Goal: Task Accomplishment & Management: Manage account settings

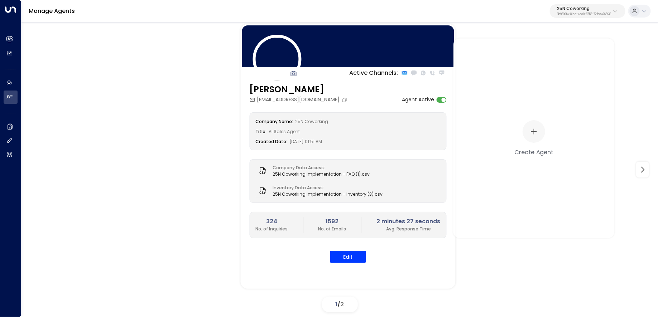
click at [587, 13] on p "3b9800f4-81ca-4ec0-8758-72fbe4763f36" at bounding box center [584, 14] width 54 height 3
type input "*******"
click at [537, 58] on span "ID: 5ac0484e-0702-4bbb-8380-6168aea91a66" at bounding box center [568, 61] width 104 height 6
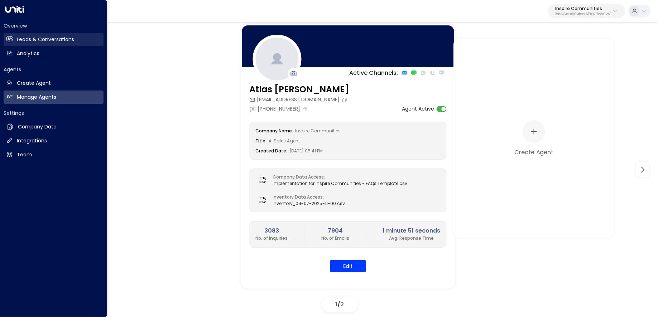
click at [32, 39] on h2 "Leads & Conversations" at bounding box center [45, 40] width 57 height 8
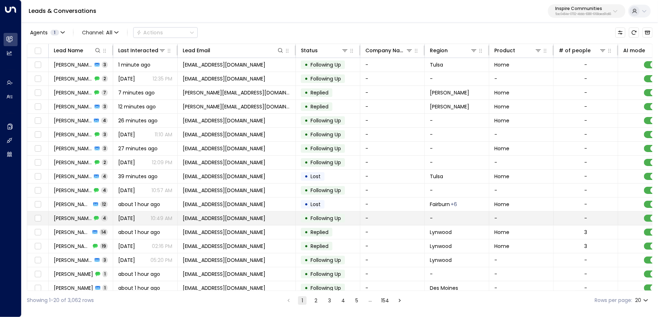
scroll to position [45, 0]
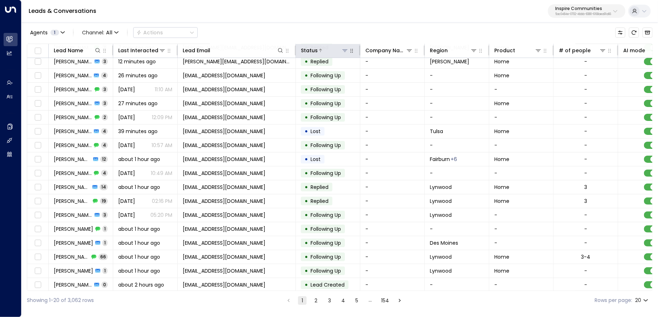
click at [344, 49] on icon at bounding box center [345, 51] width 6 height 6
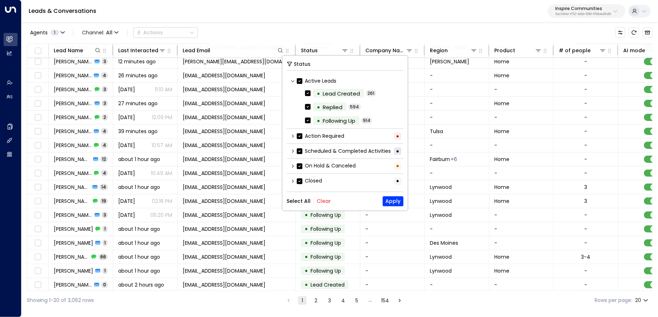
click at [320, 199] on button "Clear" at bounding box center [324, 202] width 14 height 6
click at [293, 134] on icon at bounding box center [293, 135] width 2 height 3
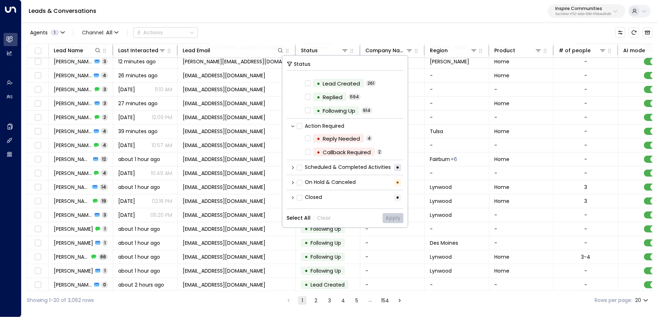
click at [292, 166] on icon at bounding box center [293, 168] width 4 height 4
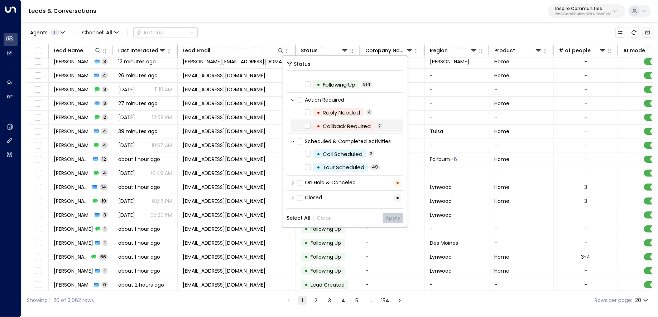
scroll to position [37, 0]
click at [349, 169] on div "Tour Scheduled" at bounding box center [344, 167] width 42 height 8
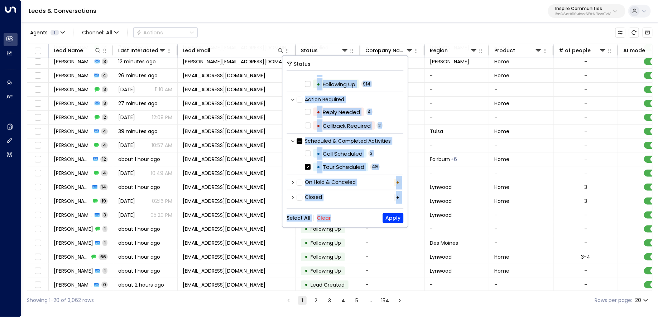
click at [397, 211] on div "Status Active Leads • Lead Created 261 • Replied 594 • Following Up 914 Action …" at bounding box center [345, 142] width 125 height 172
click at [396, 216] on button "Apply" at bounding box center [393, 219] width 21 height 10
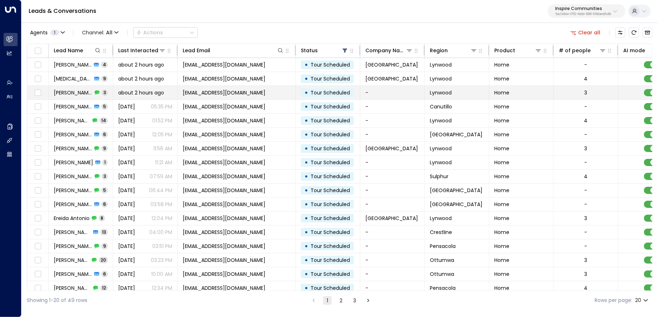
click at [144, 93] on span "about 2 hours ago" at bounding box center [141, 92] width 46 height 7
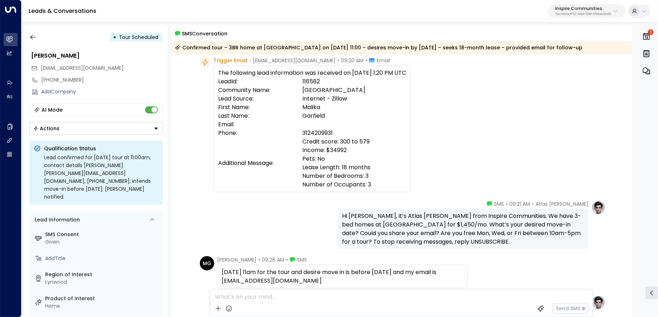
scroll to position [119, 0]
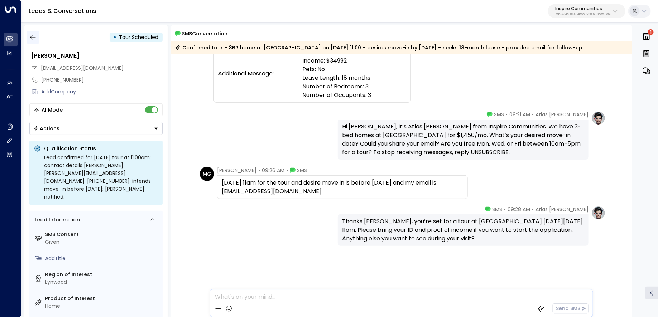
click at [35, 37] on icon "button" at bounding box center [32, 37] width 7 height 7
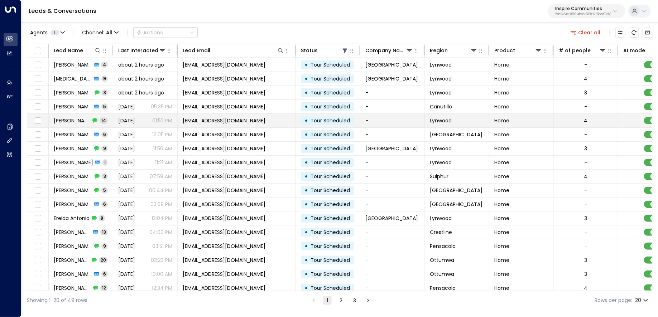
click at [115, 120] on td "Yesterday 01:52 PM" at bounding box center [145, 121] width 64 height 14
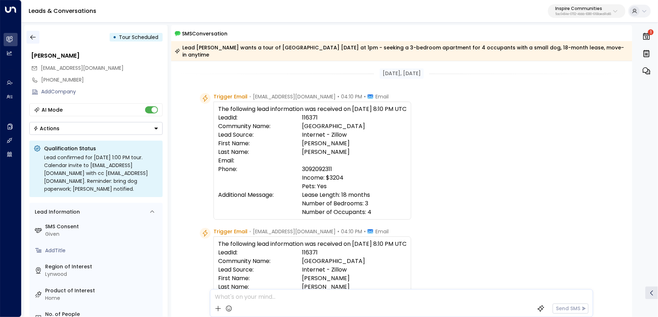
click at [30, 34] on icon "button" at bounding box center [32, 37] width 7 height 7
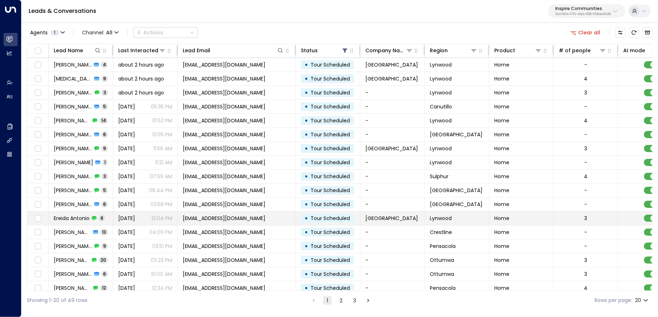
click at [84, 215] on span "Ereida Antonio" at bounding box center [72, 218] width 36 height 7
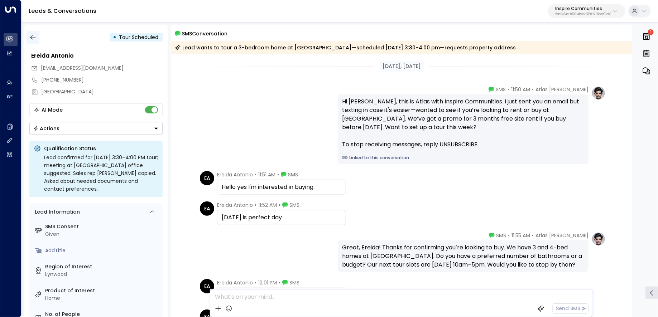
click at [32, 36] on icon "button" at bounding box center [32, 37] width 7 height 7
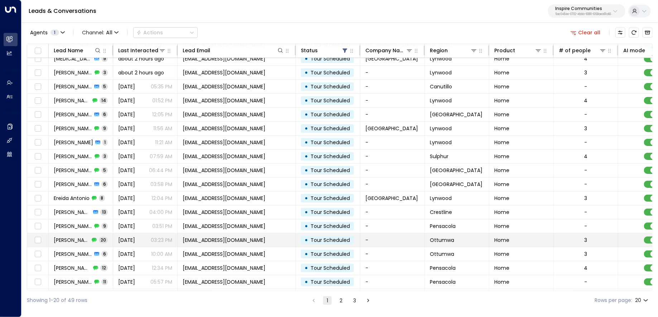
scroll to position [22, 0]
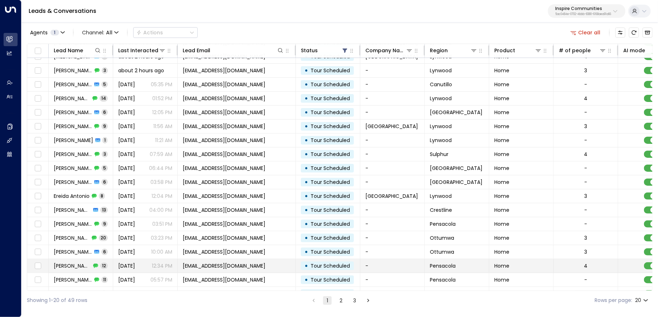
click at [70, 263] on span "Alexis Briggs" at bounding box center [72, 266] width 37 height 7
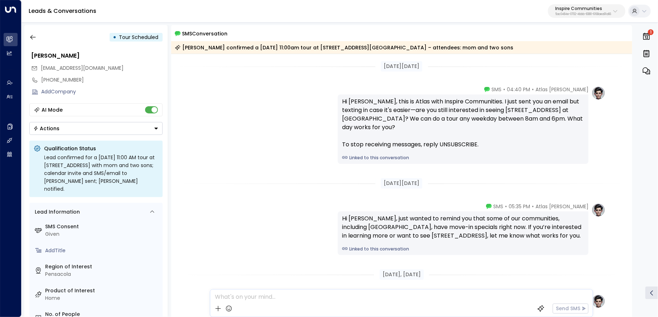
click at [370, 159] on link "Linked to this conversation" at bounding box center [463, 158] width 242 height 6
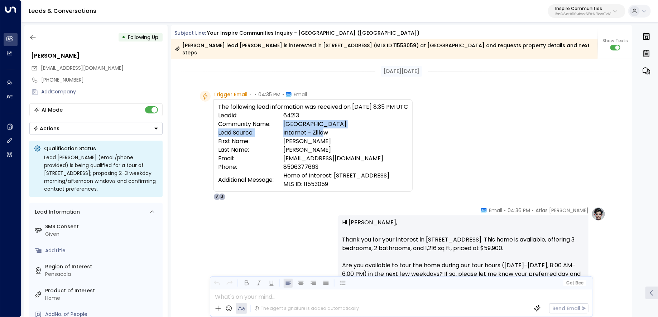
drag, startPoint x: 284, startPoint y: 116, endPoint x: 327, endPoint y: 126, distance: 43.9
click at [326, 127] on tbody "LeadId: 64213 Community Name: Silver Lake Lead Source: Internet - Zillow First …" at bounding box center [313, 149] width 190 height 77
click at [386, 154] on td "starlagrand2017@gmail.com" at bounding box center [345, 158] width 125 height 9
drag, startPoint x: 401, startPoint y: 164, endPoint x: 335, endPoint y: 168, distance: 66.4
click at [335, 172] on td "Home of Interest: 7333 Pine Forest Rd #168 MLS ID: 11553059" at bounding box center [345, 180] width 125 height 17
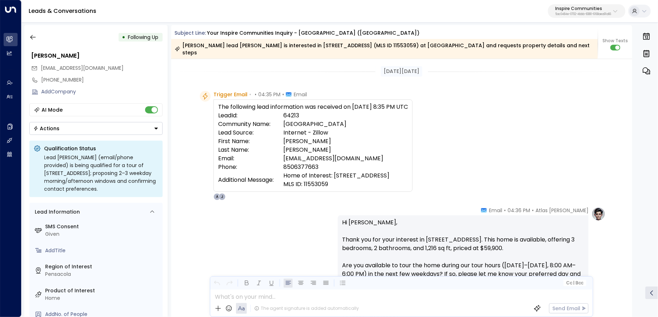
copy td "7333 Pine Forest Rd #168"
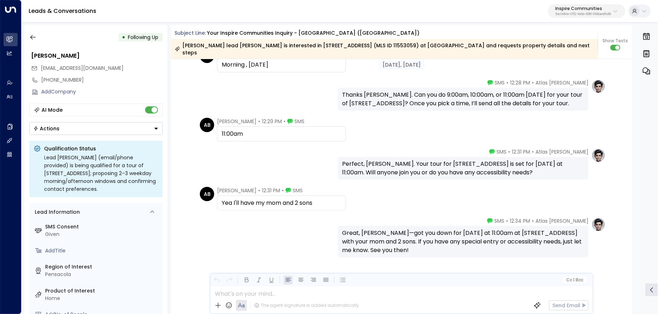
scroll to position [1360, 0]
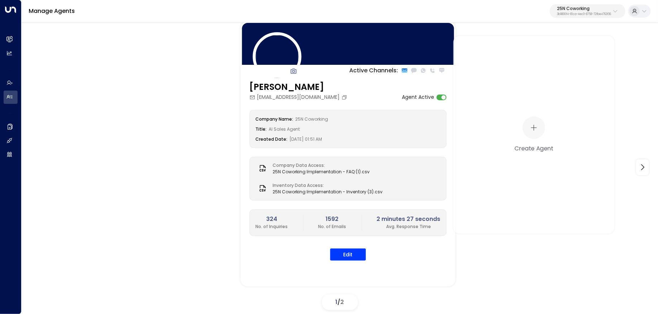
click at [595, 11] on div "25N Coworking 3b9800f4-81ca-4ec0-8758-72fbe4763f36" at bounding box center [584, 10] width 54 height 9
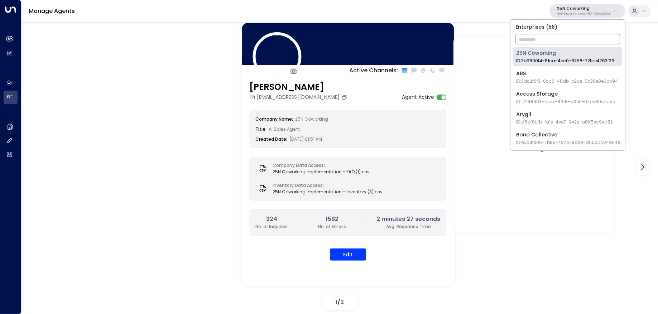
click at [595, 41] on input "text" at bounding box center [568, 39] width 105 height 13
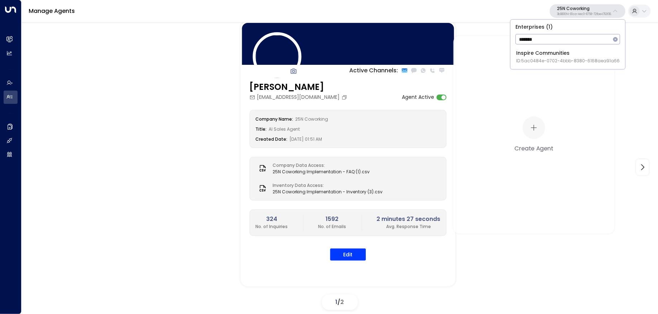
type input "*******"
click at [541, 58] on span "ID: 5ac0484e-0702-4bbb-8380-6168aea91a66" at bounding box center [568, 61] width 104 height 6
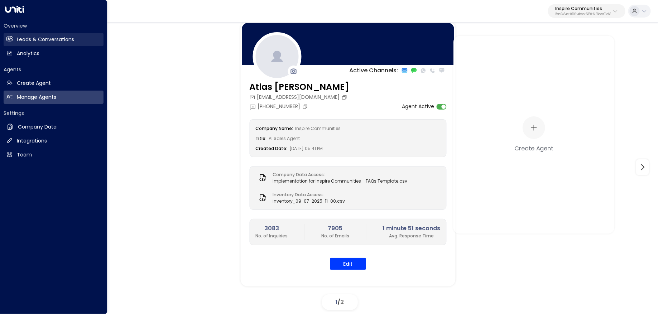
click at [9, 34] on link "Leads & Conversations Leads & Conversations" at bounding box center [54, 39] width 100 height 13
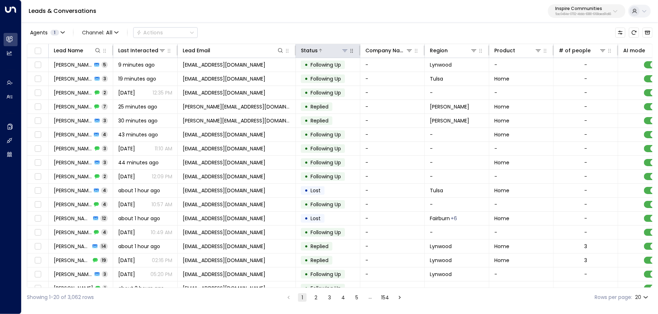
click at [343, 52] on icon at bounding box center [345, 51] width 6 height 6
click at [376, 14] on div "Leads & Conversations Inspire Communities 5ac0484e-0702-4bbb-8380-6168aea91a66" at bounding box center [339, 11] width 637 height 23
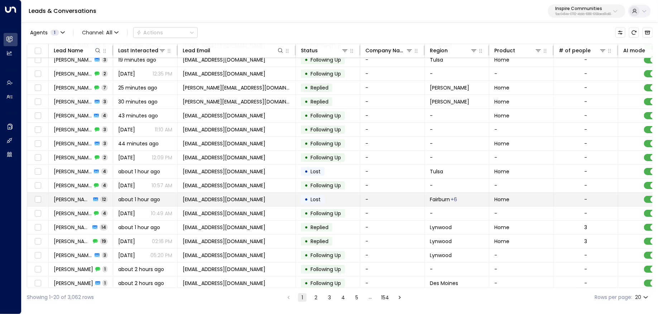
scroll to position [20, 0]
click at [89, 198] on span "Brayan Sanchez" at bounding box center [72, 198] width 37 height 7
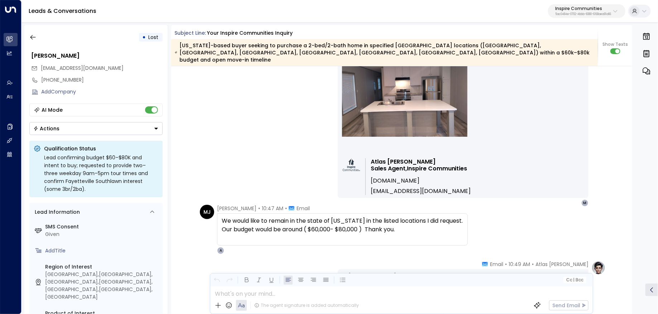
scroll to position [1376, 0]
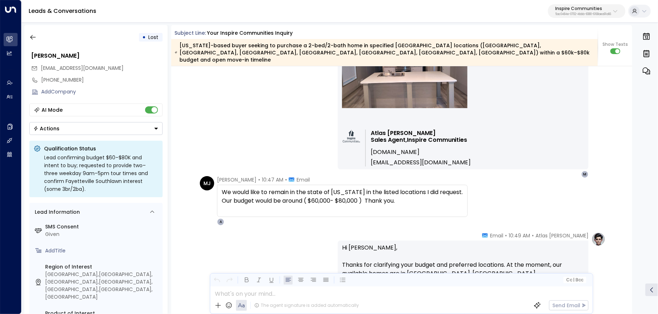
click at [29, 29] on div "• Lost Brayan Sanchez carmeleda86@gmail.com +16789723384 Add Company AI Mode Ac…" at bounding box center [95, 169] width 143 height 289
click at [31, 38] on icon "button" at bounding box center [32, 37] width 5 height 5
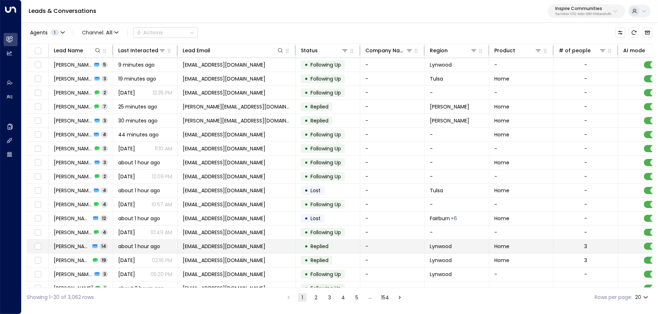
scroll to position [48, 0]
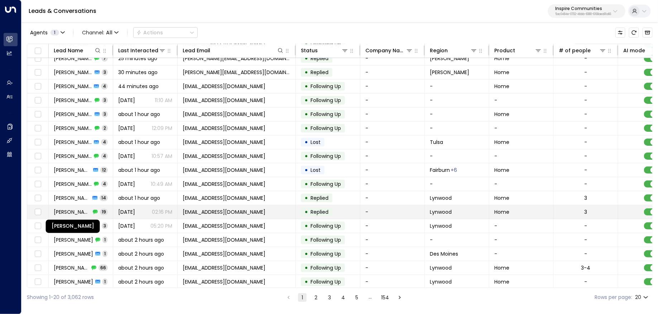
click at [90, 209] on span "[PERSON_NAME]" at bounding box center [72, 212] width 37 height 7
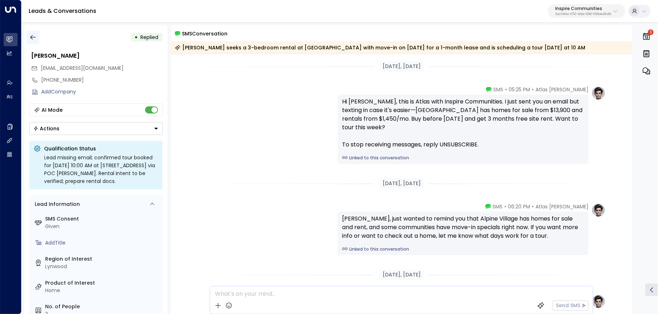
click at [34, 40] on icon "button" at bounding box center [32, 37] width 7 height 7
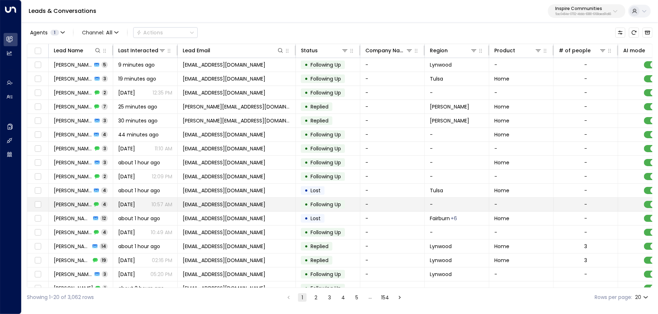
scroll to position [48, 0]
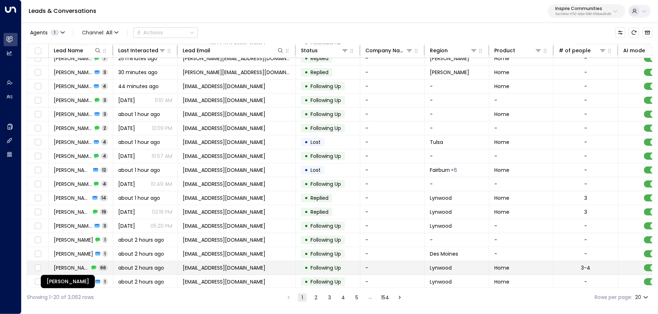
click at [86, 266] on span "[PERSON_NAME]" at bounding box center [71, 267] width 35 height 7
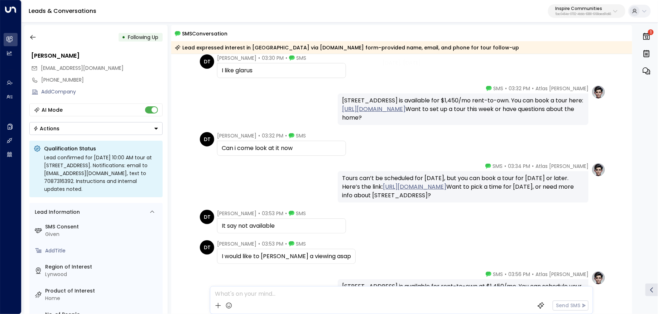
scroll to position [6489, 0]
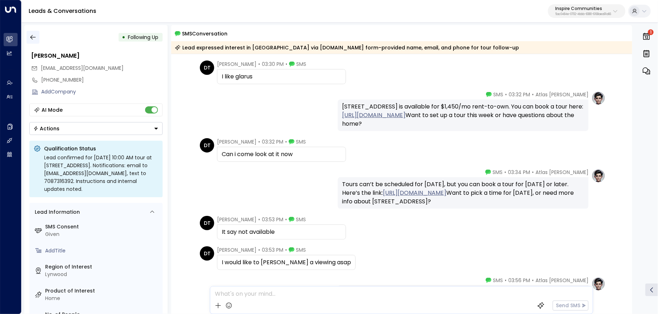
click at [34, 39] on icon "button" at bounding box center [32, 37] width 7 height 7
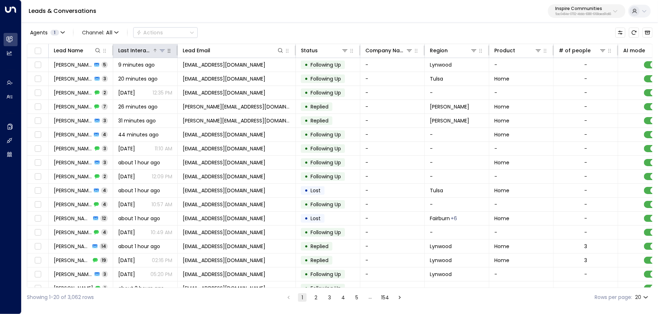
click at [149, 50] on div "Last Interacted" at bounding box center [135, 50] width 34 height 9
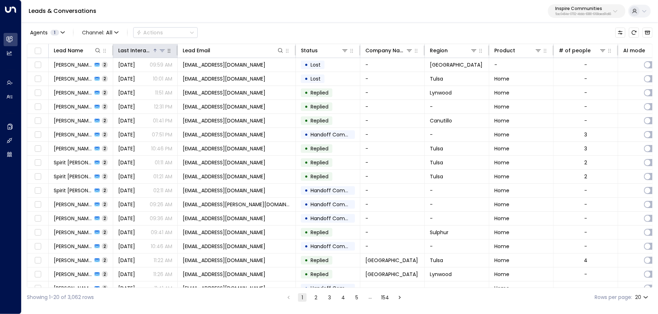
click at [149, 50] on div "Last Interacted" at bounding box center [135, 50] width 34 height 9
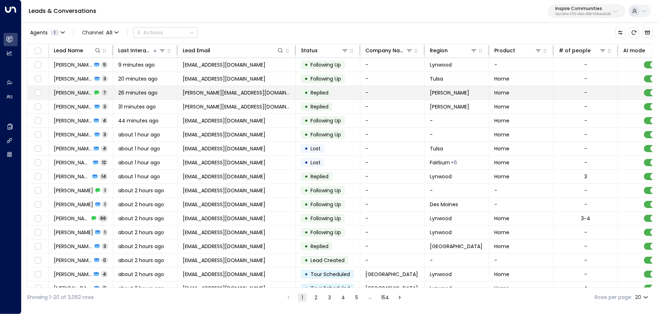
click at [90, 95] on div "Selena austin 7" at bounding box center [81, 92] width 54 height 7
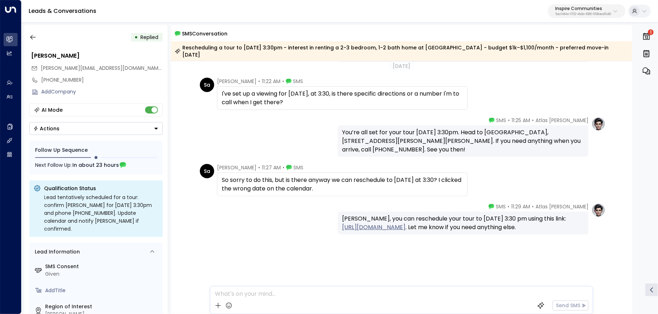
scroll to position [178, 0]
click at [32, 37] on icon "button" at bounding box center [32, 37] width 7 height 7
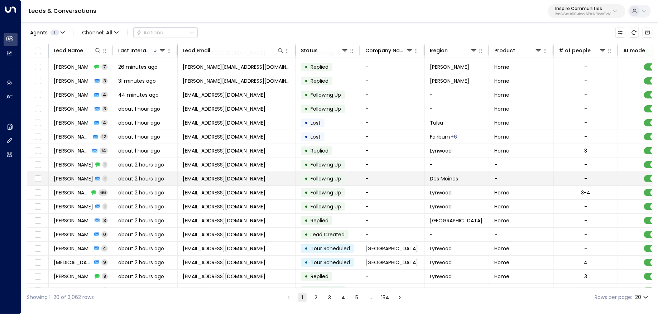
scroll to position [27, 0]
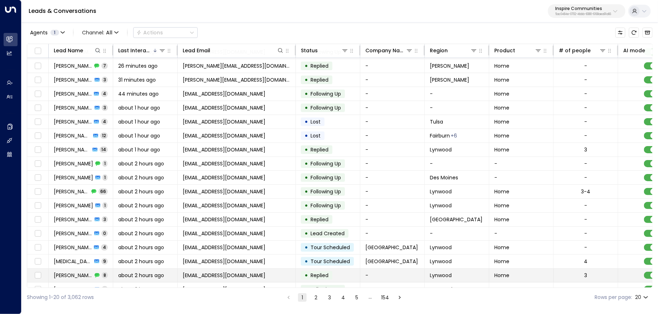
click at [64, 273] on span "Mya King" at bounding box center [73, 275] width 39 height 7
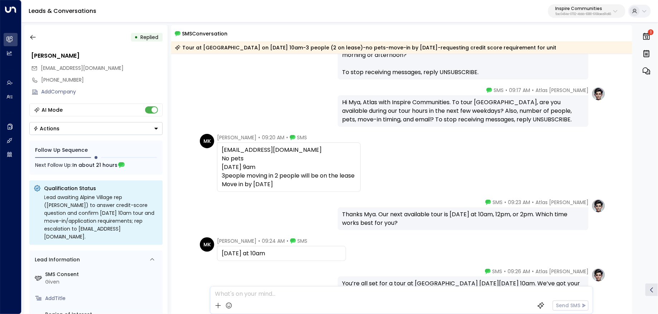
scroll to position [417, 0]
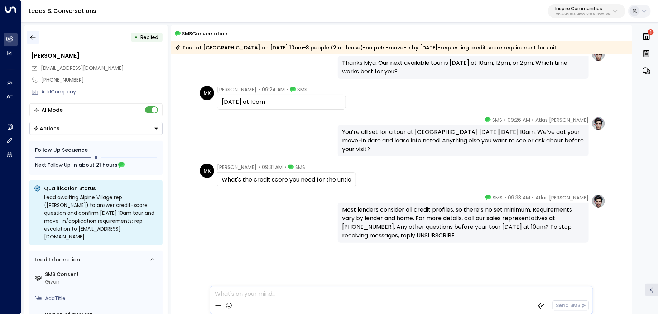
click at [34, 35] on icon "button" at bounding box center [32, 37] width 7 height 7
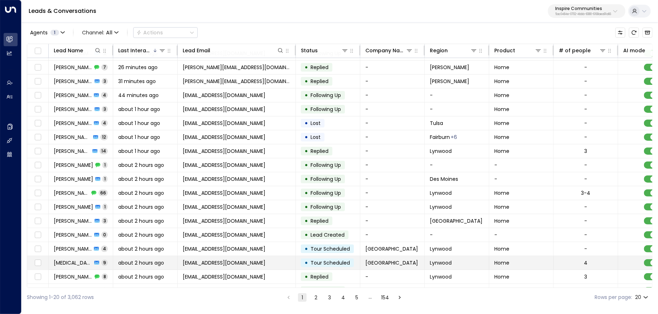
scroll to position [48, 0]
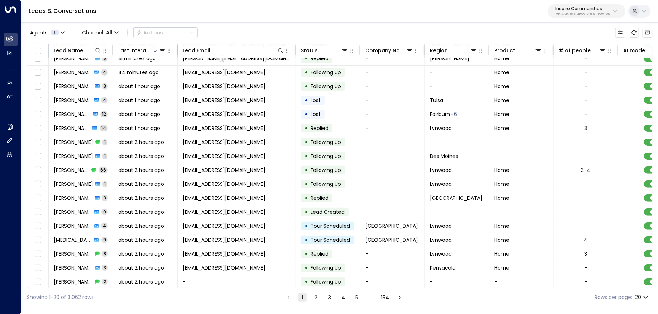
click at [315, 299] on button "2" at bounding box center [316, 297] width 9 height 9
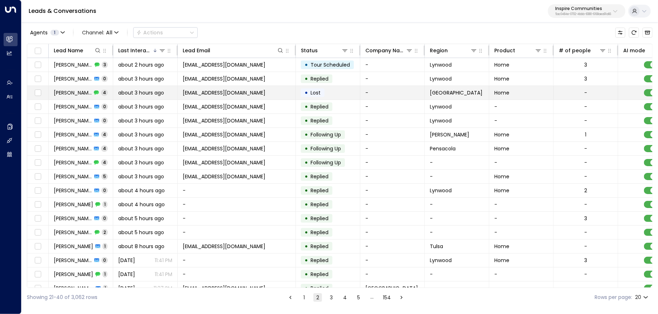
click at [83, 96] on td "EFREN HERRERA 4" at bounding box center [81, 93] width 64 height 14
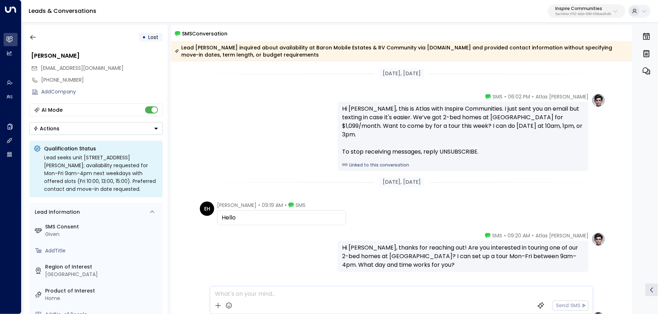
scroll to position [99, 0]
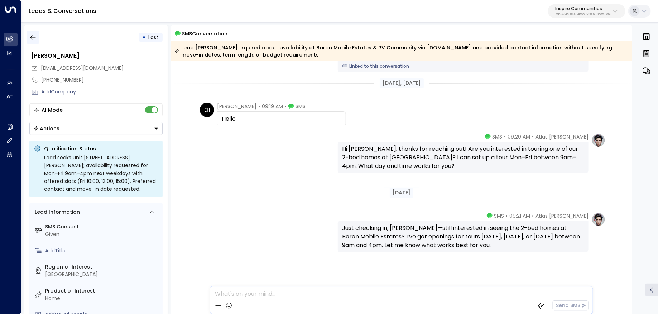
click at [33, 37] on icon "button" at bounding box center [32, 37] width 5 height 5
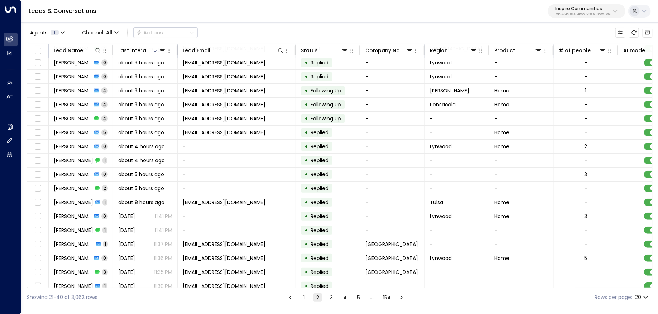
scroll to position [48, 0]
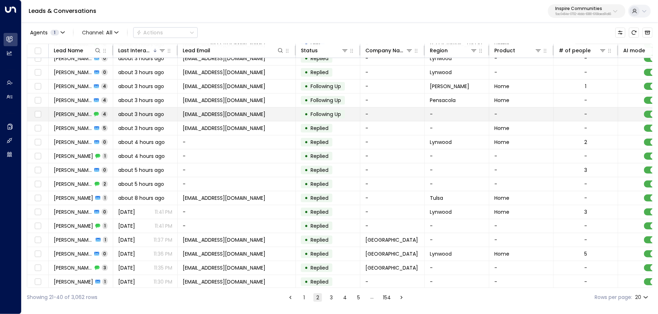
click at [80, 112] on span "Rekay Reed" at bounding box center [73, 114] width 38 height 7
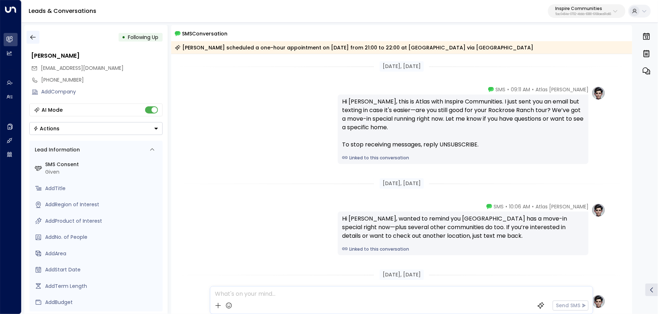
click at [33, 36] on icon "button" at bounding box center [32, 37] width 7 height 7
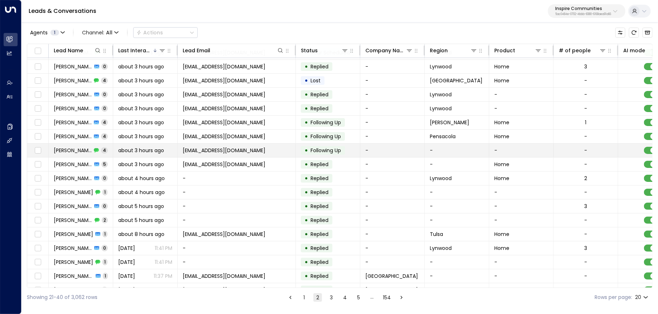
scroll to position [48, 0]
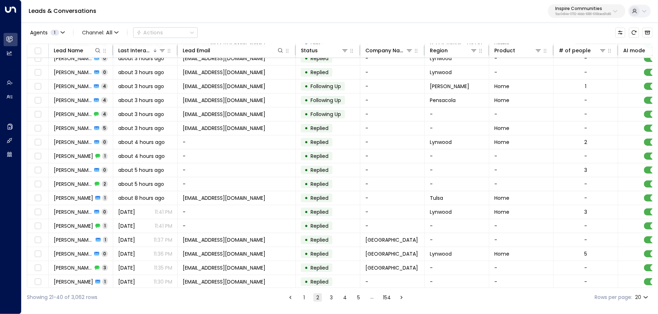
drag, startPoint x: 330, startPoint y: 297, endPoint x: 324, endPoint y: 292, distance: 7.9
click at [330, 297] on button "3" at bounding box center [331, 297] width 9 height 9
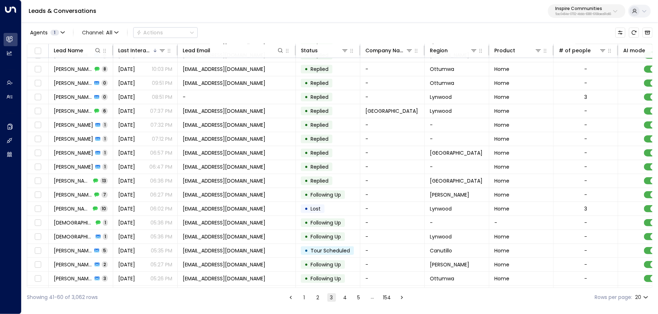
scroll to position [48, 0]
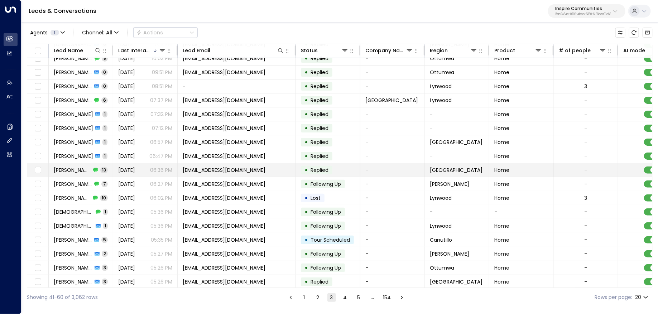
click at [77, 170] on span "Ashanta Scott" at bounding box center [72, 170] width 37 height 7
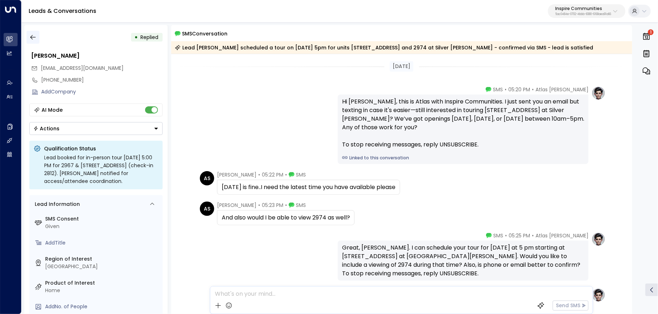
click at [36, 34] on icon "button" at bounding box center [32, 37] width 7 height 7
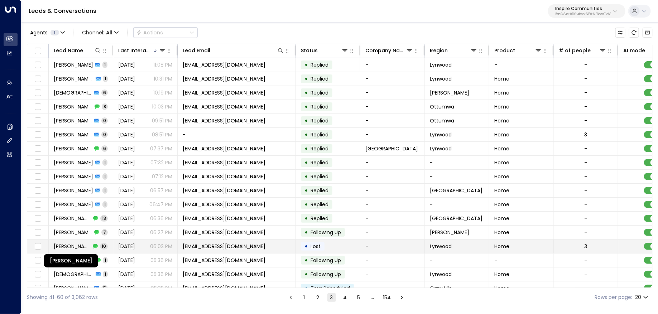
click at [83, 243] on span "Chandra Jackson" at bounding box center [72, 246] width 37 height 7
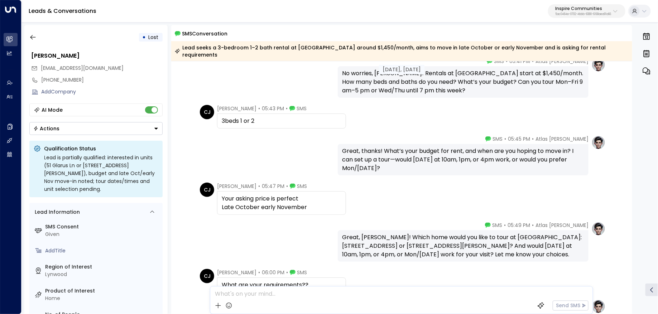
scroll to position [230, 0]
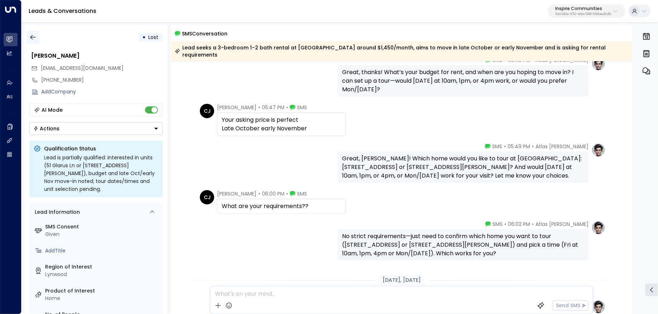
click at [36, 36] on icon "button" at bounding box center [32, 37] width 7 height 7
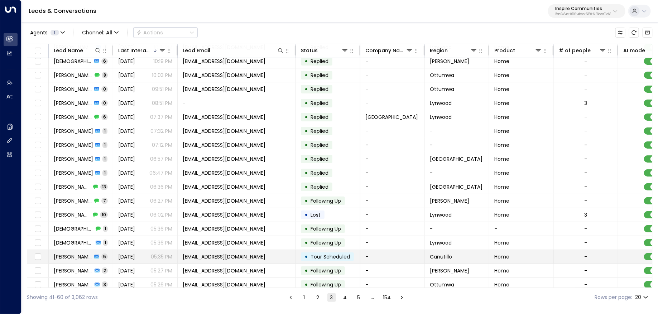
scroll to position [48, 0]
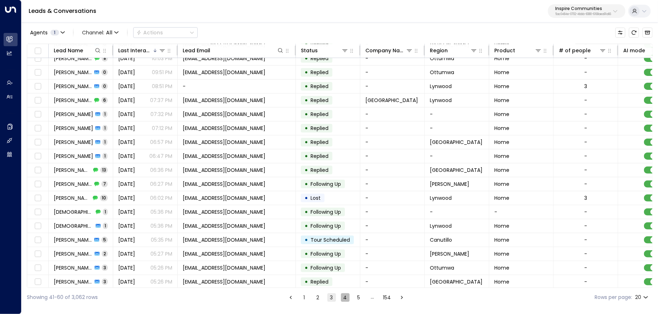
click at [342, 298] on button "4" at bounding box center [345, 297] width 9 height 9
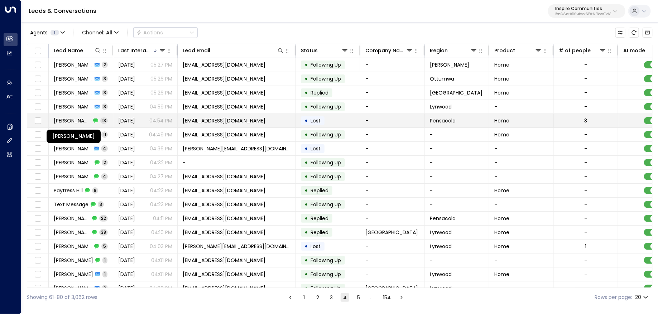
click at [86, 118] on span "Tabitha Whitley" at bounding box center [72, 120] width 37 height 7
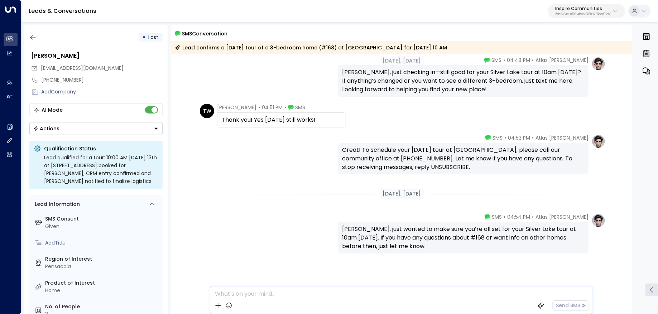
scroll to position [477, 0]
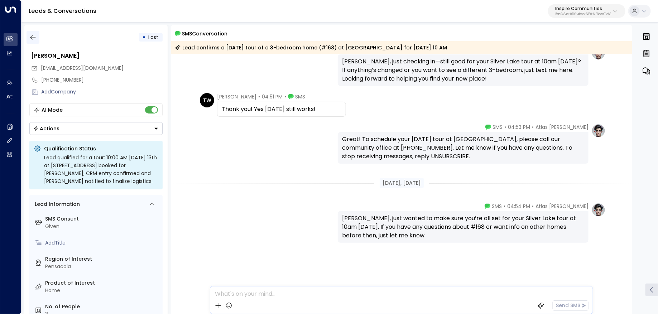
click at [37, 33] on button "button" at bounding box center [33, 37] width 13 height 13
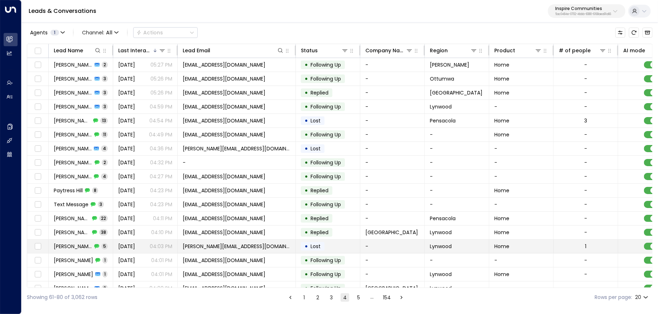
scroll to position [48, 0]
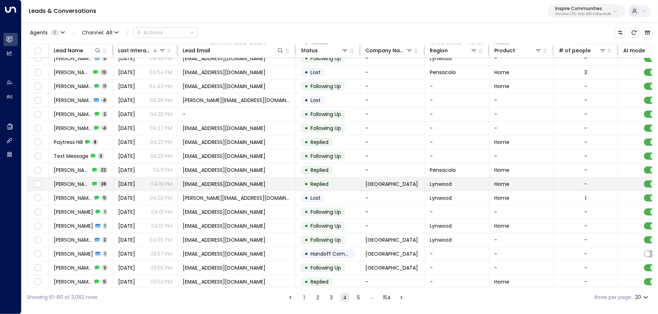
click at [97, 181] on div "Vanessa Hernandez 38" at bounding box center [81, 184] width 54 height 7
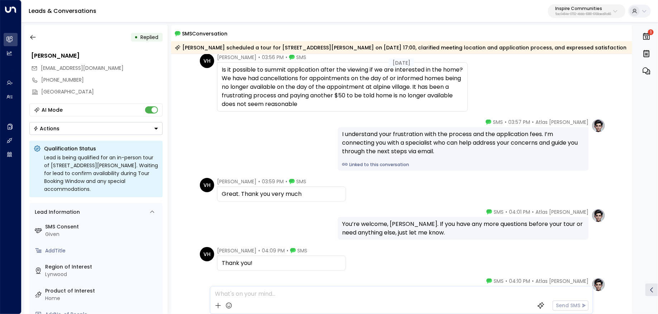
scroll to position [5485, 0]
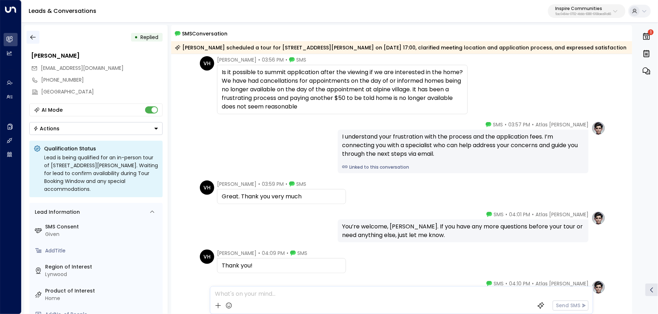
click at [37, 35] on button "button" at bounding box center [33, 37] width 13 height 13
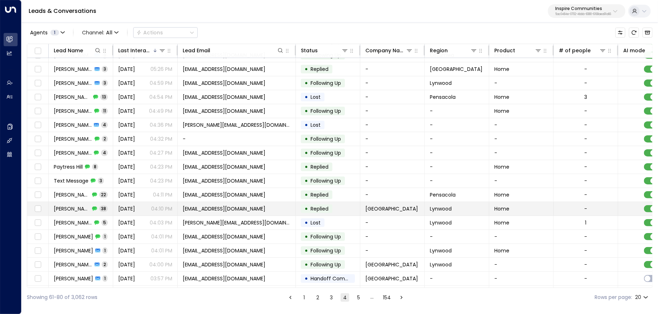
scroll to position [48, 0]
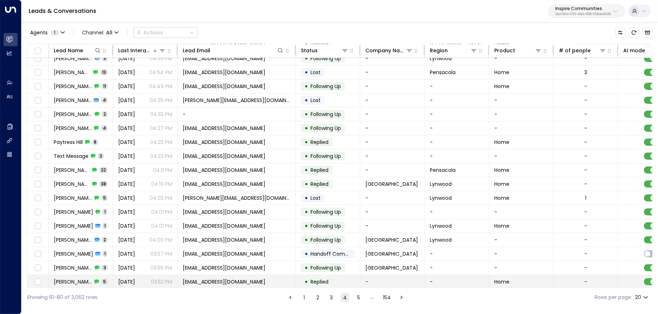
click at [97, 275] on td "Dorreen White 5" at bounding box center [81, 282] width 64 height 14
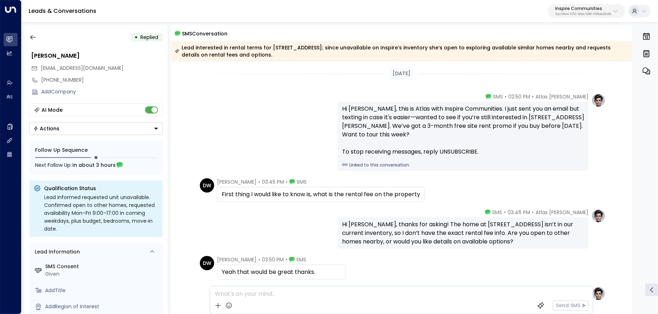
click at [379, 163] on link "Linked to this conversation" at bounding box center [463, 165] width 242 height 6
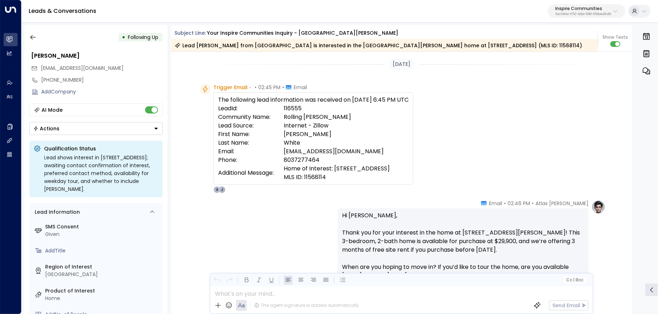
drag, startPoint x: 421, startPoint y: 168, endPoint x: 334, endPoint y: 168, distance: 87.1
click at [334, 168] on div "The following lead information was received on [DATE] 6:45 PM UTC LeadId: 11655…" at bounding box center [314, 138] width 200 height 92
copy td "[STREET_ADDRESS]"
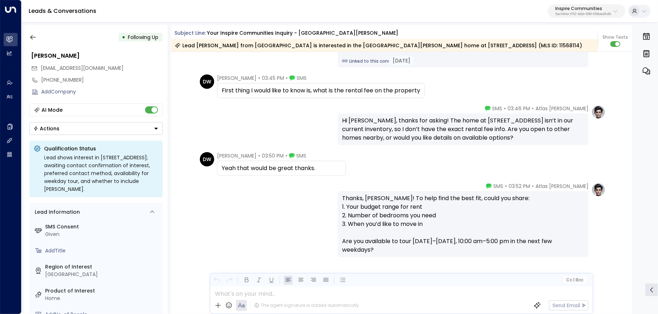
scroll to position [511, 0]
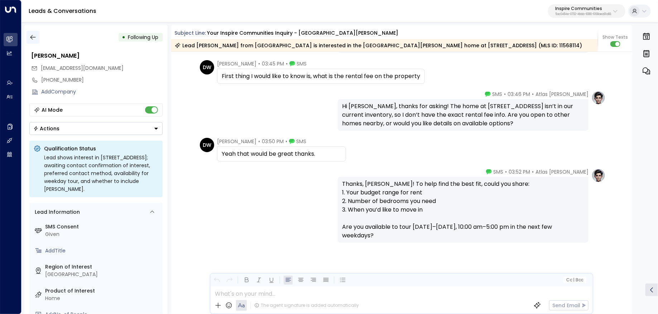
click at [29, 38] on icon "button" at bounding box center [32, 37] width 7 height 7
click at [34, 39] on icon "button" at bounding box center [32, 37] width 7 height 7
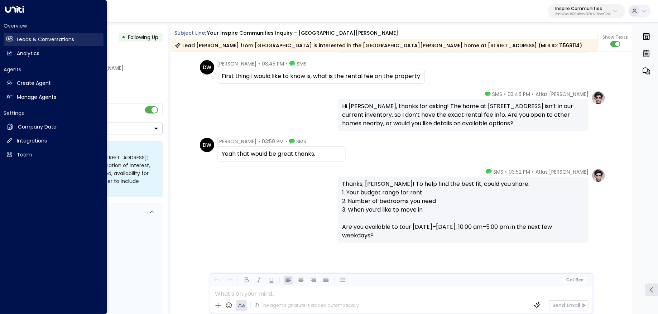
click at [15, 38] on link "Leads & Conversations Leads & Conversations" at bounding box center [54, 39] width 100 height 13
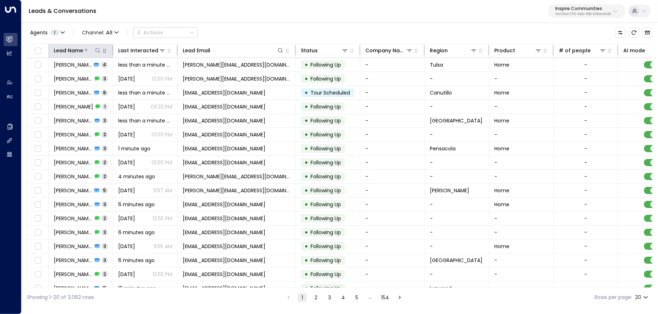
click at [83, 47] on div at bounding box center [92, 50] width 18 height 7
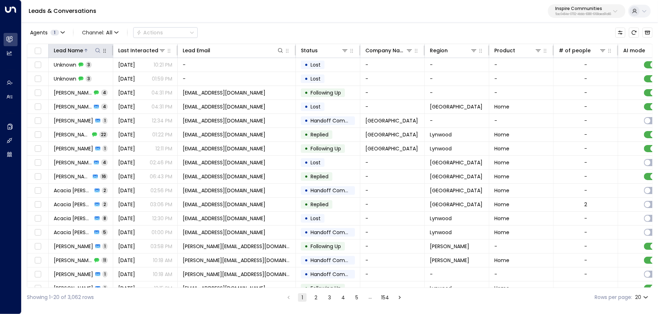
click at [83, 47] on div at bounding box center [92, 50] width 18 height 7
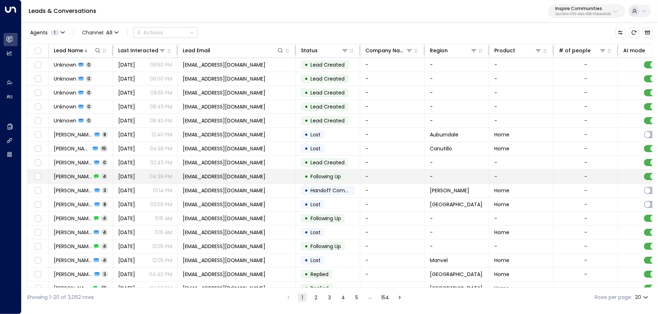
scroll to position [48, 0]
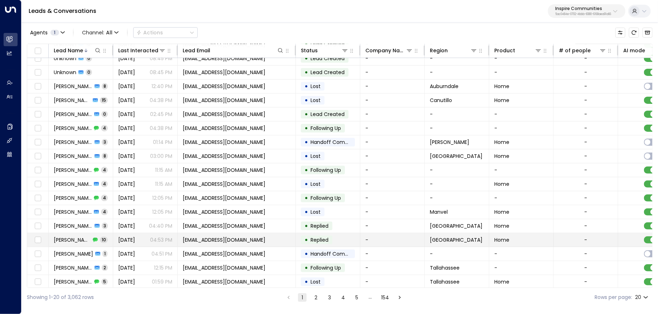
click at [87, 236] on span "Zachary Dison" at bounding box center [72, 239] width 37 height 7
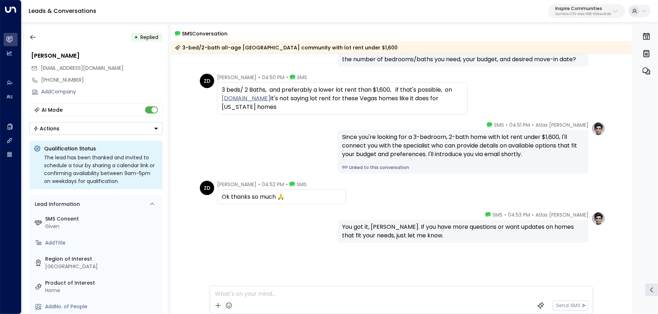
scroll to position [289, 0]
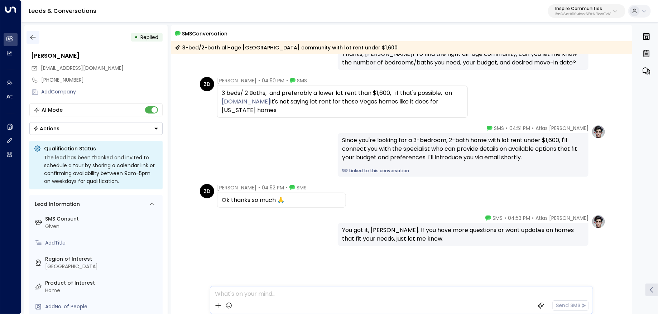
click at [34, 38] on icon "button" at bounding box center [32, 37] width 7 height 7
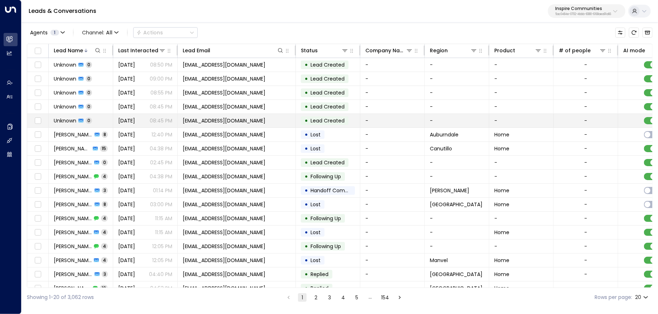
scroll to position [0, 336]
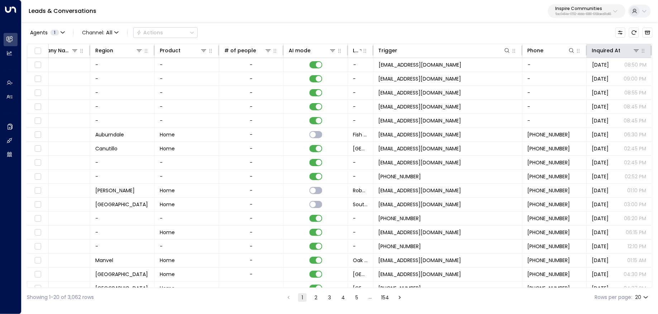
click at [608, 55] on th "Inquired At" at bounding box center [619, 51] width 64 height 14
click at [622, 49] on icon at bounding box center [623, 50] width 3 height 3
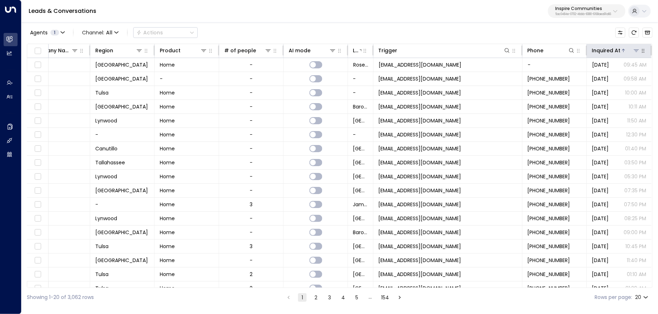
click at [622, 49] on icon at bounding box center [623, 50] width 3 height 3
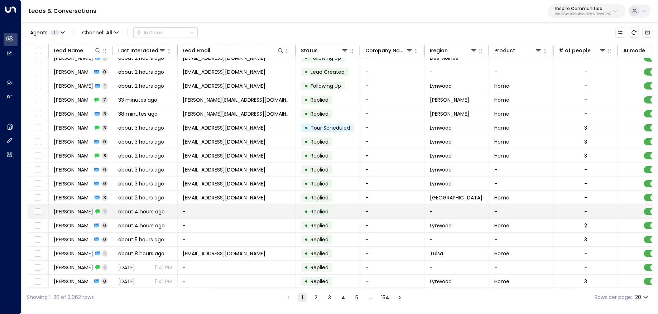
scroll to position [48, 0]
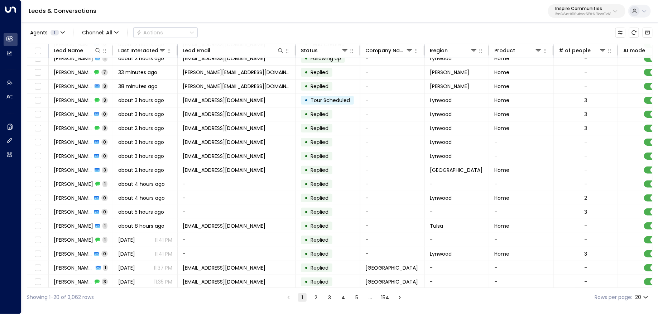
click at [342, 298] on button "4" at bounding box center [343, 297] width 9 height 9
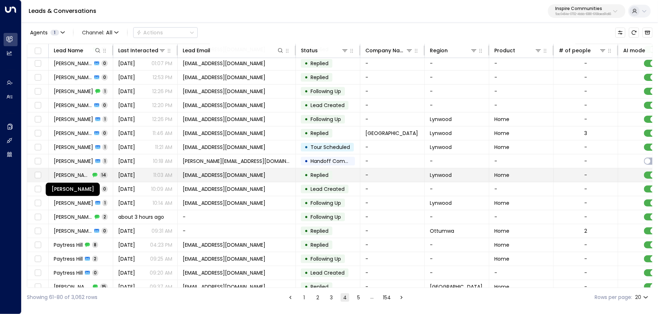
scroll to position [30, 0]
click at [69, 173] on span "[PERSON_NAME]" at bounding box center [72, 174] width 37 height 7
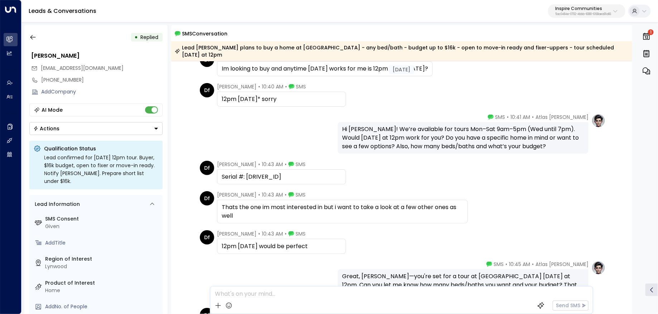
scroll to position [117, 0]
click at [34, 38] on icon "button" at bounding box center [32, 37] width 7 height 7
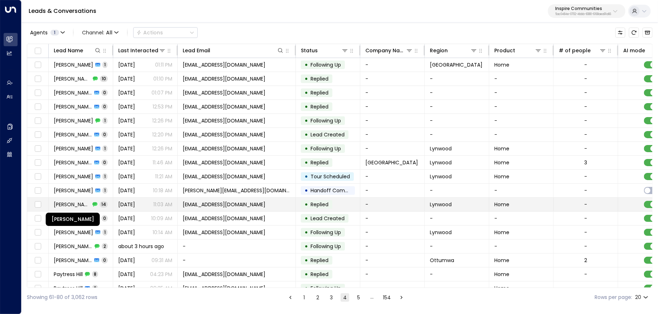
scroll to position [48, 0]
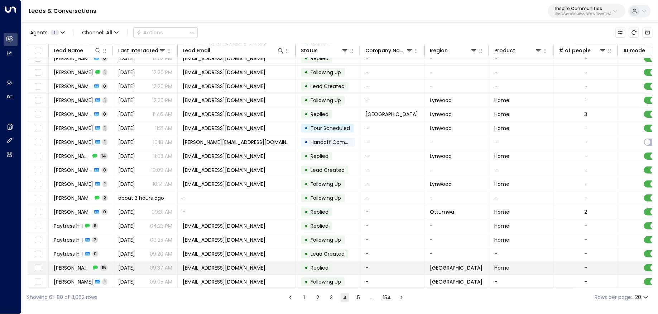
click at [89, 267] on div "Tiana johnson 15" at bounding box center [81, 267] width 54 height 7
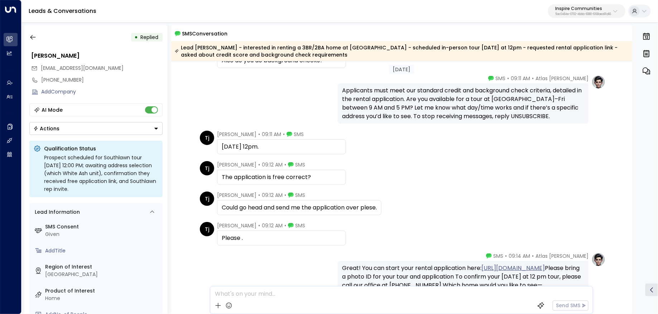
scroll to position [312, 0]
click at [34, 41] on button "button" at bounding box center [33, 37] width 13 height 13
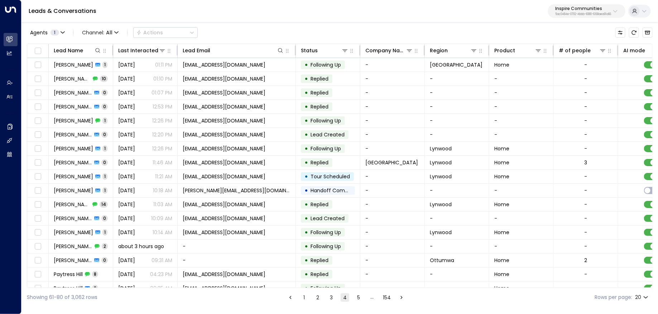
click at [357, 296] on button "5" at bounding box center [358, 297] width 9 height 9
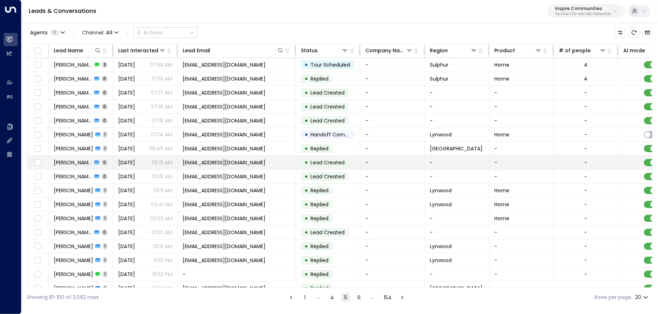
scroll to position [48, 0]
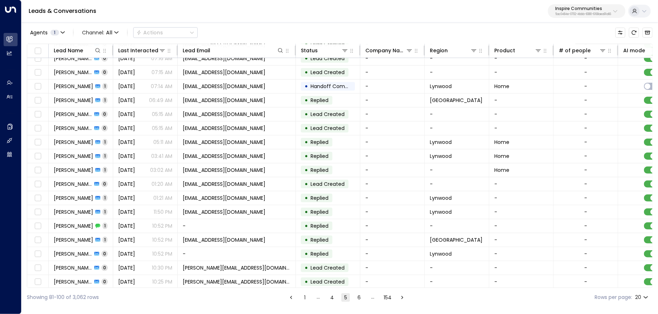
click at [362, 299] on button "6" at bounding box center [359, 297] width 9 height 9
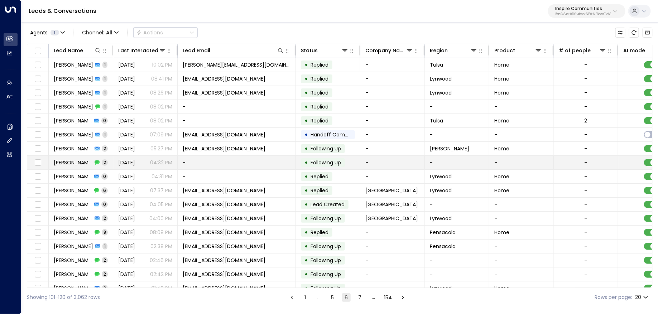
click at [78, 163] on span "PARKER,MONIQUE" at bounding box center [73, 162] width 39 height 7
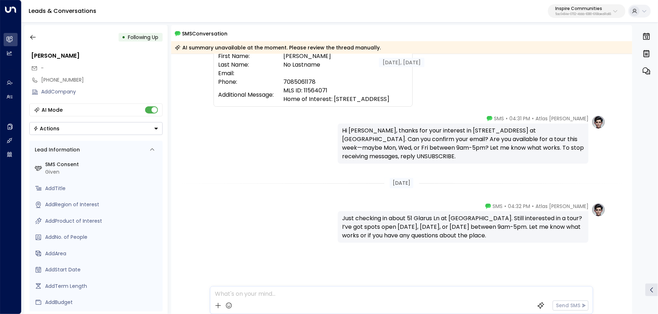
scroll to position [80, 0]
click at [37, 37] on button "button" at bounding box center [33, 37] width 13 height 13
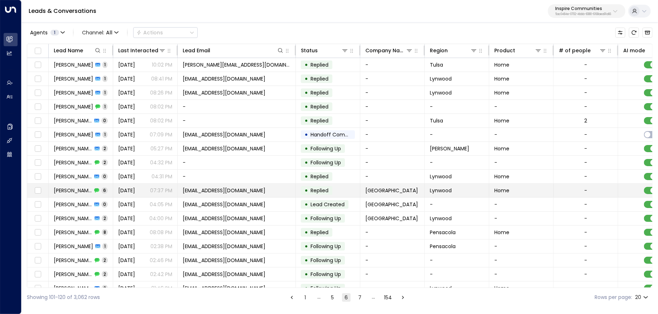
scroll to position [48, 0]
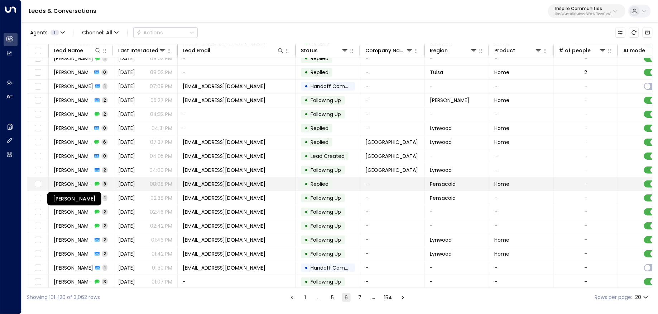
click at [78, 184] on span "Sandra Radford" at bounding box center [73, 184] width 39 height 7
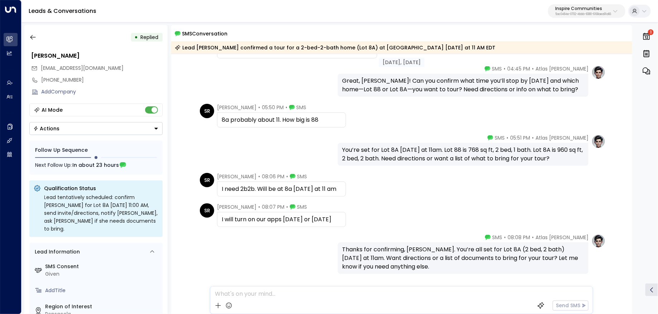
scroll to position [168, 0]
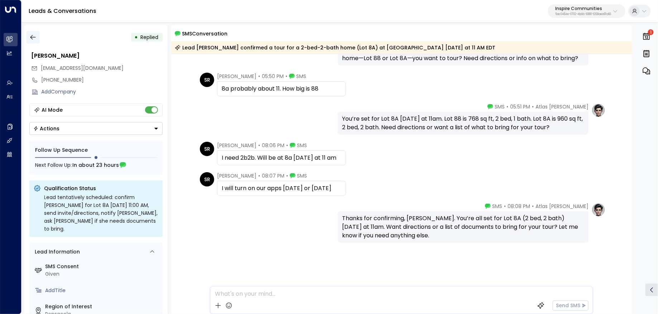
click at [35, 38] on icon "button" at bounding box center [32, 37] width 7 height 7
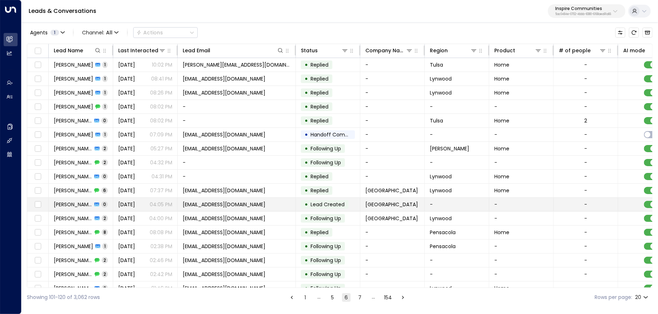
scroll to position [48, 0]
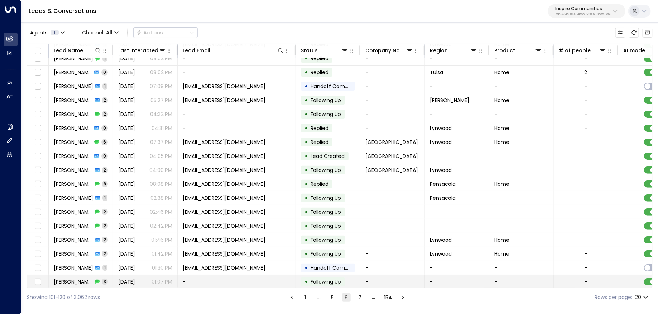
click at [81, 278] on span "Nicholas Powell" at bounding box center [73, 281] width 39 height 7
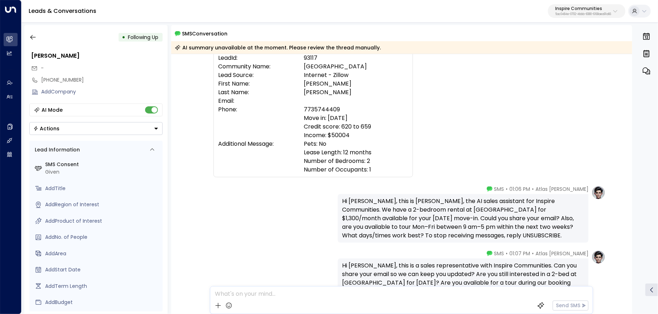
scroll to position [166, 0]
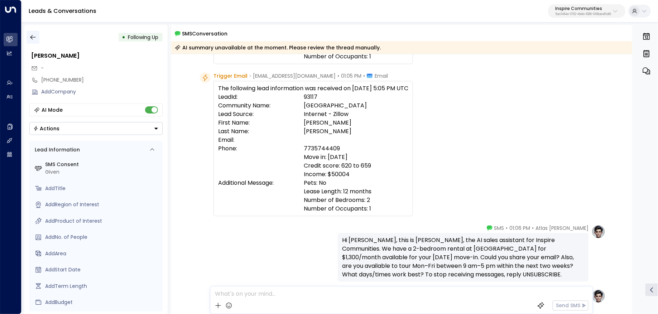
click at [35, 38] on icon "button" at bounding box center [32, 37] width 7 height 7
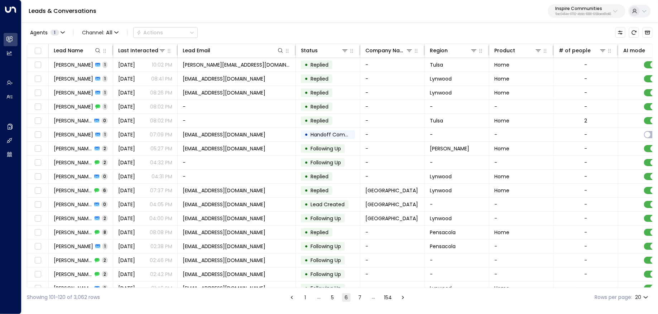
click at [359, 298] on button "7" at bounding box center [360, 297] width 9 height 9
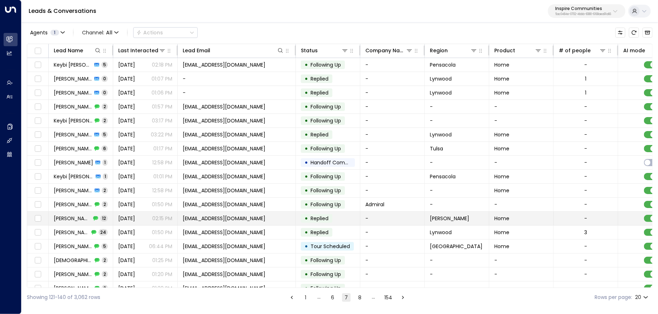
click at [73, 218] on span "James Lane" at bounding box center [72, 218] width 37 height 7
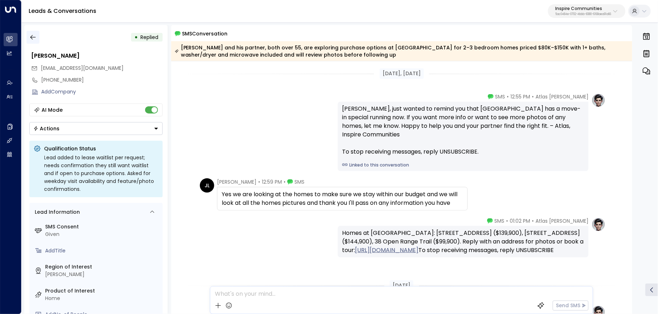
click at [35, 41] on button "button" at bounding box center [33, 37] width 13 height 13
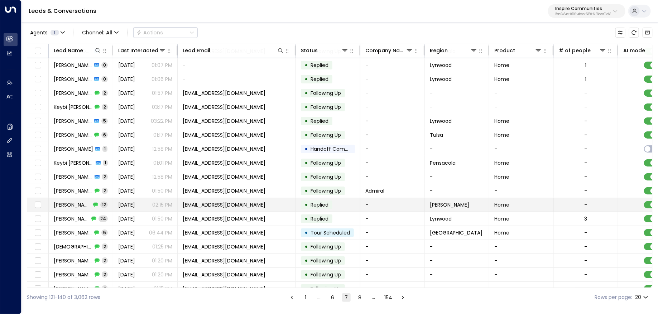
scroll to position [48, 0]
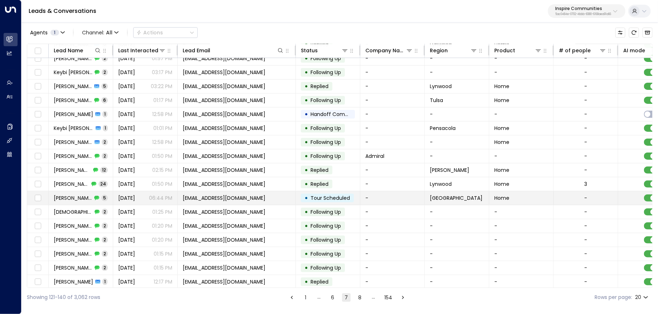
click at [91, 199] on div "Tanisha Harris 5" at bounding box center [81, 198] width 54 height 7
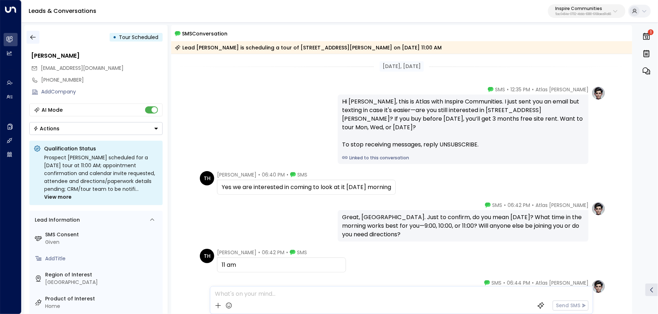
click at [32, 35] on icon "button" at bounding box center [32, 37] width 5 height 5
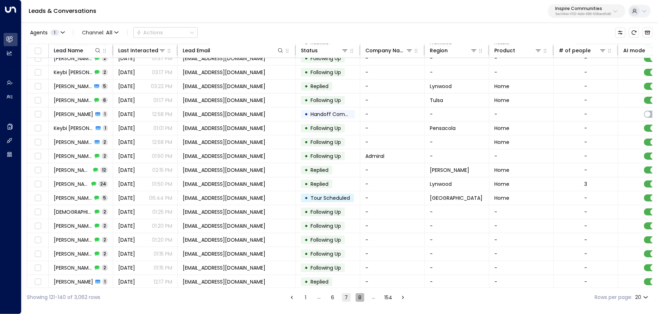
click at [356, 298] on button "8" at bounding box center [360, 297] width 9 height 9
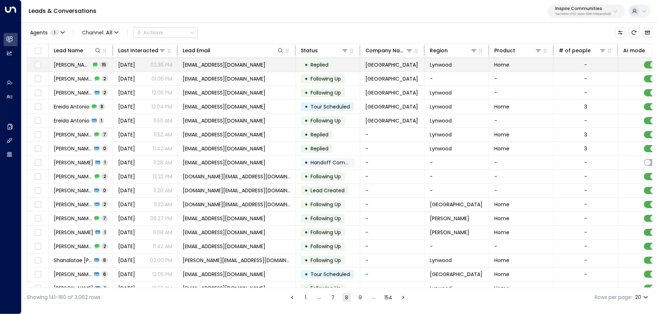
click at [83, 68] on td "Artiesha Stephens 15" at bounding box center [81, 65] width 64 height 14
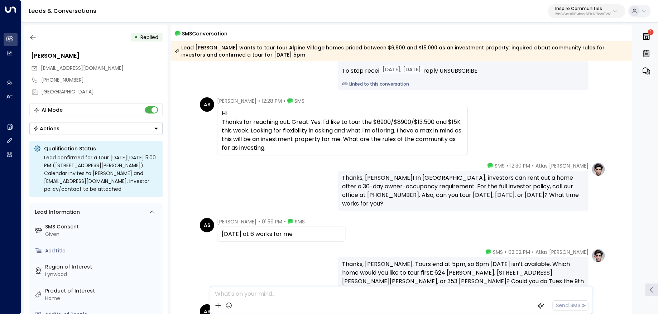
scroll to position [77, 0]
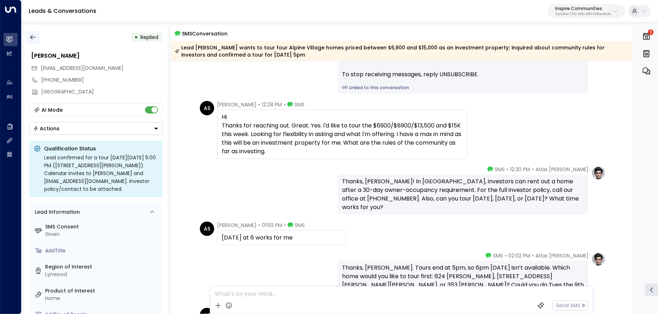
click at [32, 40] on icon "button" at bounding box center [32, 37] width 7 height 7
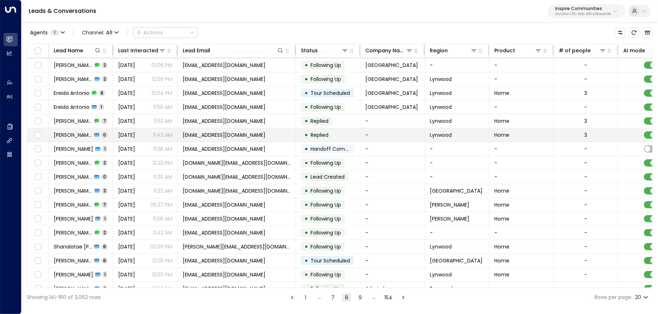
scroll to position [48, 0]
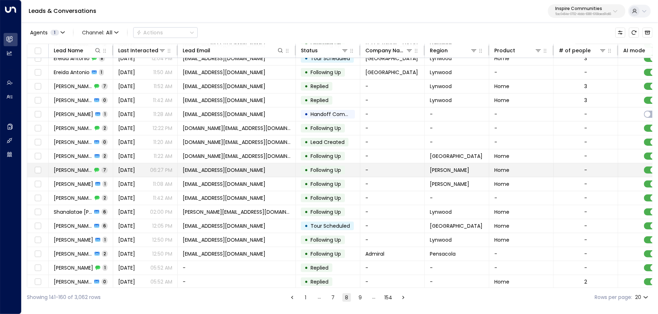
click at [96, 171] on td "David Hart 7" at bounding box center [81, 170] width 64 height 14
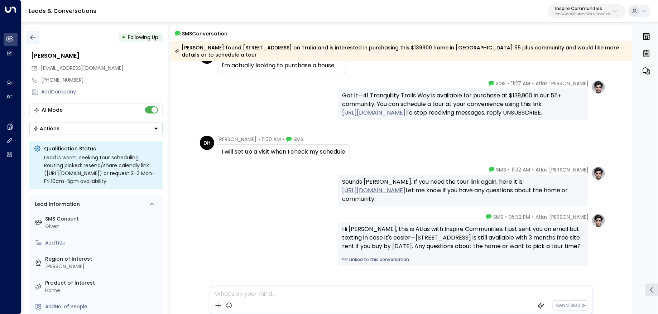
click at [37, 38] on button "button" at bounding box center [33, 37] width 13 height 13
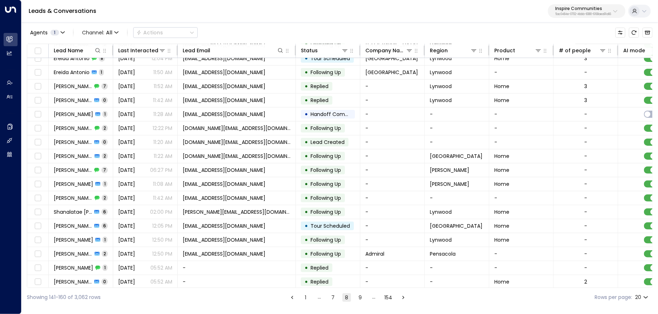
drag, startPoint x: 361, startPoint y: 298, endPoint x: 349, endPoint y: 291, distance: 14.6
click at [361, 298] on button "9" at bounding box center [360, 297] width 9 height 9
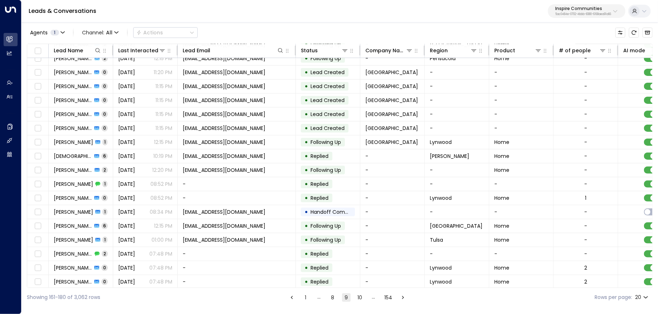
click at [361, 297] on button "10" at bounding box center [360, 297] width 9 height 9
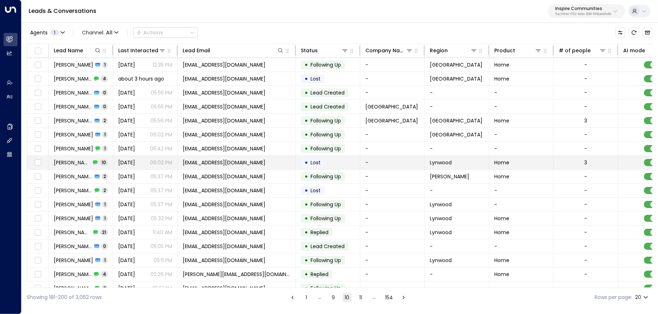
click at [107, 159] on div "Chandra Jackson 10" at bounding box center [81, 162] width 54 height 7
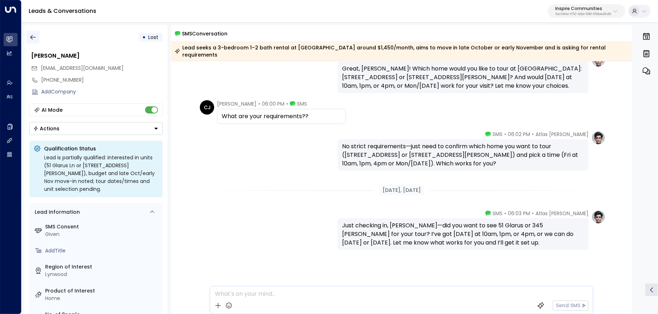
click at [38, 42] on button "button" at bounding box center [33, 37] width 13 height 13
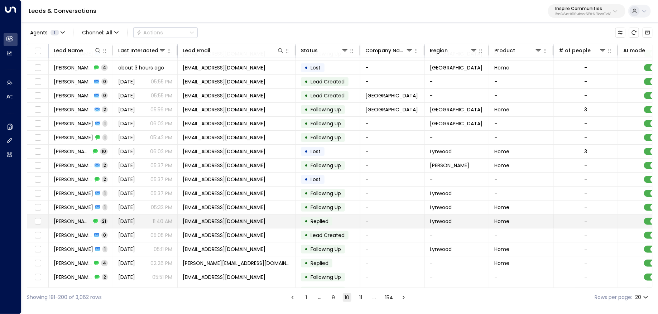
click at [94, 219] on td "Aubrey 21" at bounding box center [81, 222] width 64 height 14
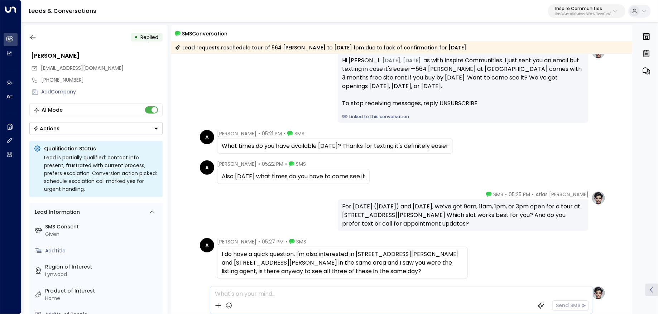
scroll to position [3, 0]
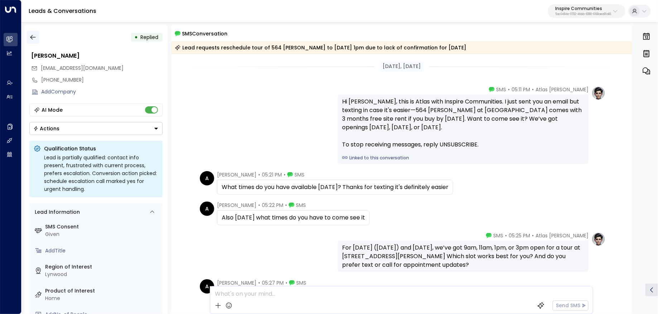
click at [33, 36] on icon "button" at bounding box center [32, 37] width 7 height 7
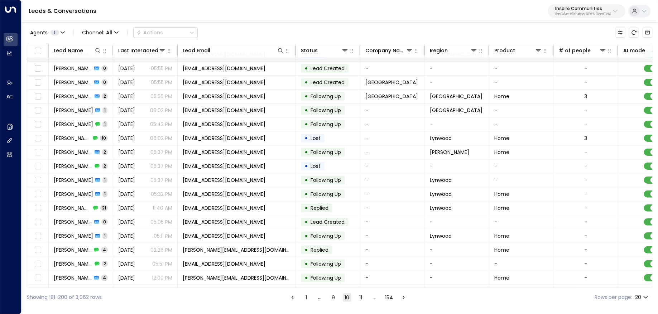
scroll to position [48, 0]
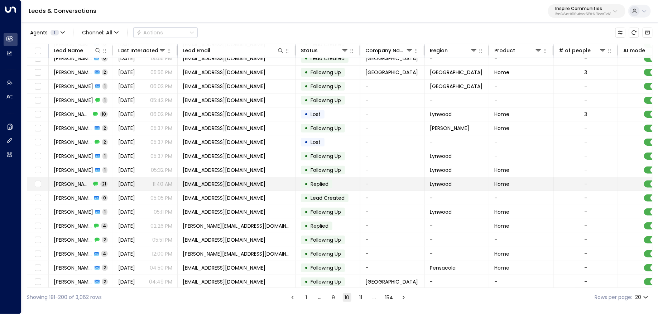
click at [94, 184] on td "Aubrey 21" at bounding box center [81, 184] width 64 height 14
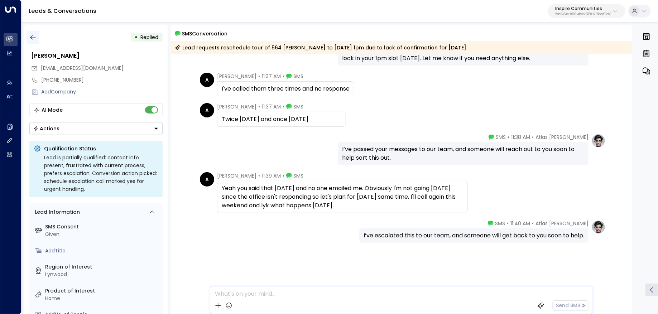
click at [31, 34] on icon "button" at bounding box center [32, 37] width 7 height 7
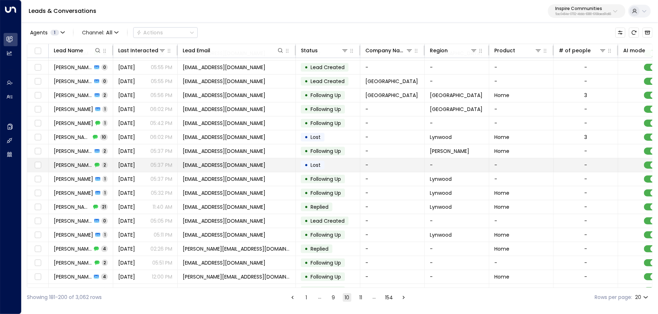
scroll to position [48, 0]
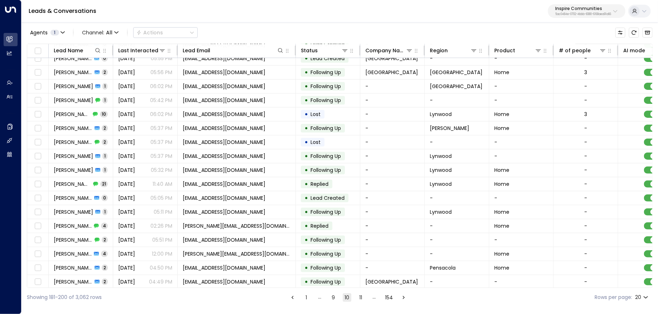
click at [360, 297] on button "11" at bounding box center [360, 297] width 9 height 9
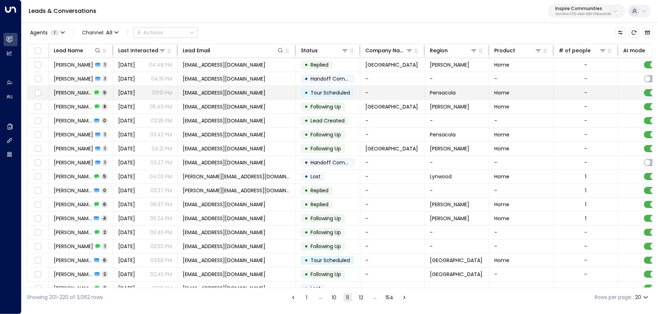
click at [71, 91] on span "Garret Holland" at bounding box center [73, 92] width 38 height 7
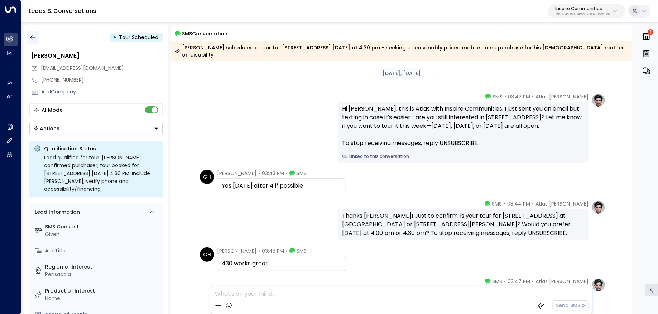
click at [36, 38] on button "button" at bounding box center [33, 37] width 13 height 13
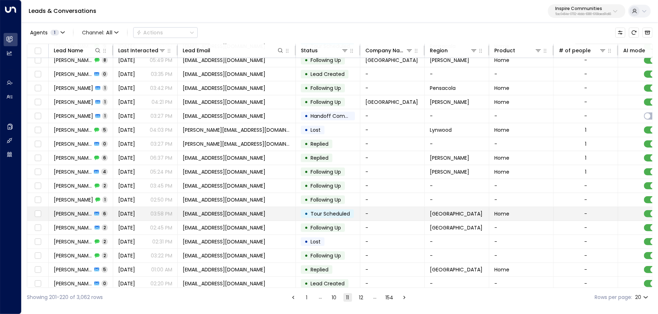
scroll to position [48, 0]
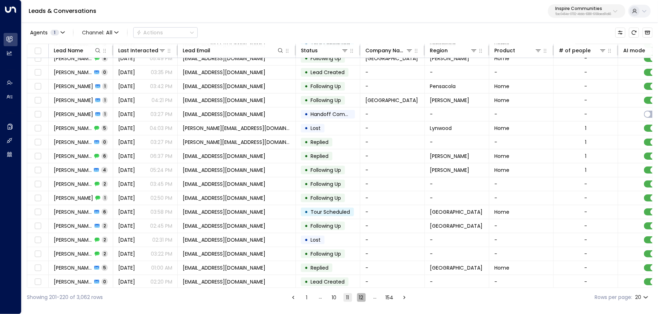
click at [359, 296] on button "12" at bounding box center [361, 297] width 9 height 9
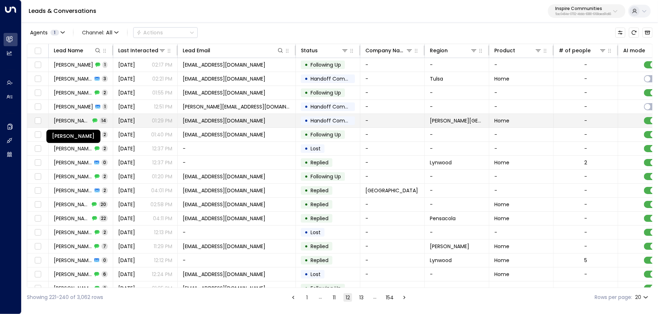
click at [86, 120] on span "Dorothy Burgett" at bounding box center [72, 120] width 37 height 7
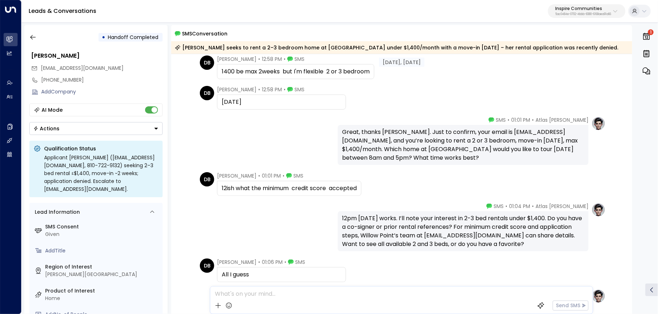
scroll to position [126, 0]
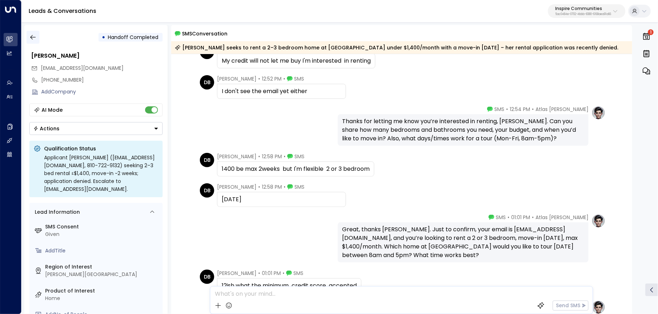
click at [32, 36] on icon "button" at bounding box center [32, 37] width 7 height 7
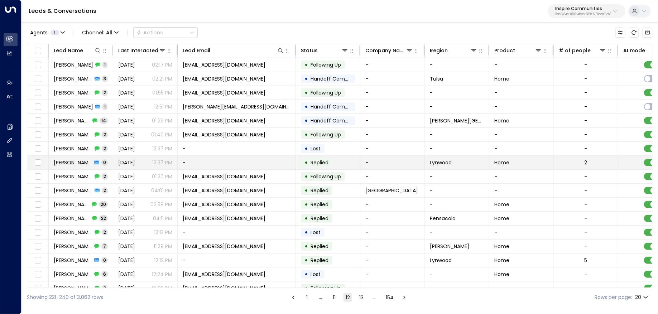
scroll to position [48, 0]
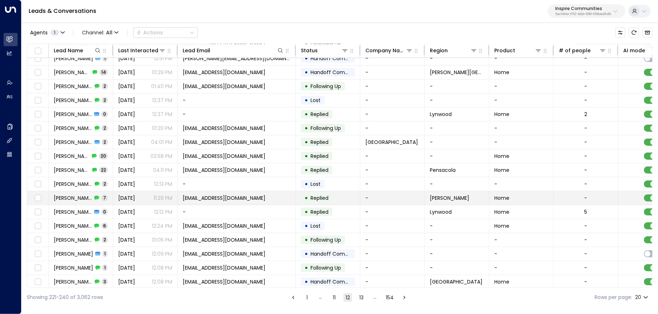
click at [108, 193] on td "Clara Cantu 7" at bounding box center [81, 198] width 64 height 14
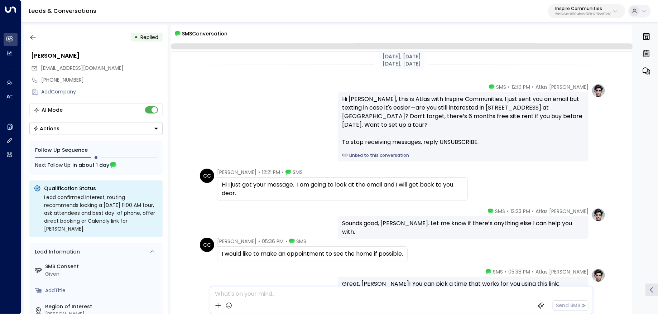
scroll to position [152, 0]
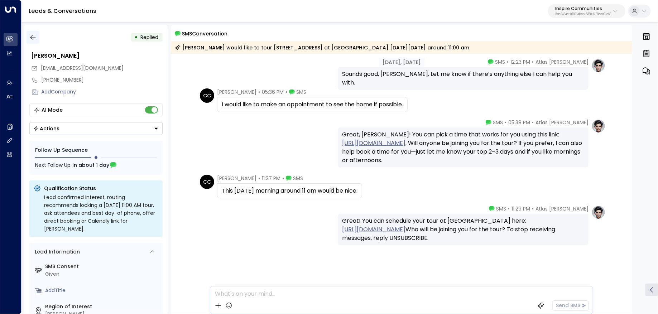
click at [32, 36] on icon "button" at bounding box center [32, 37] width 7 height 7
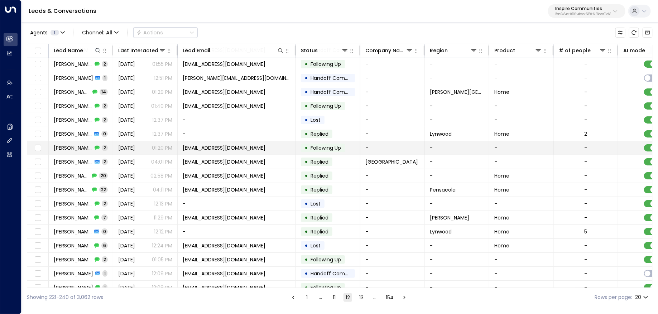
scroll to position [48, 0]
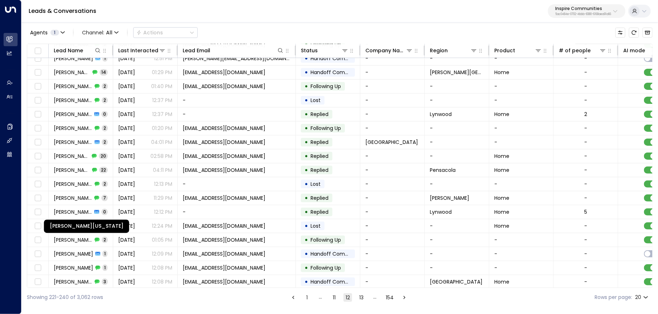
click at [101, 226] on div "Imani Washington" at bounding box center [86, 226] width 85 height 13
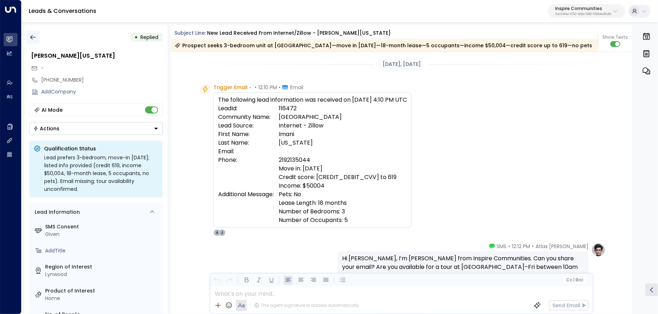
click at [32, 39] on icon "button" at bounding box center [32, 37] width 7 height 7
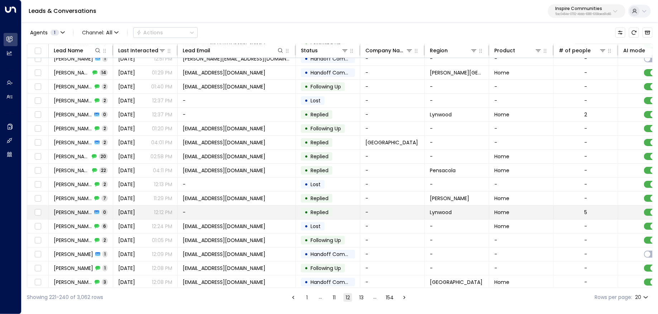
scroll to position [48, 0]
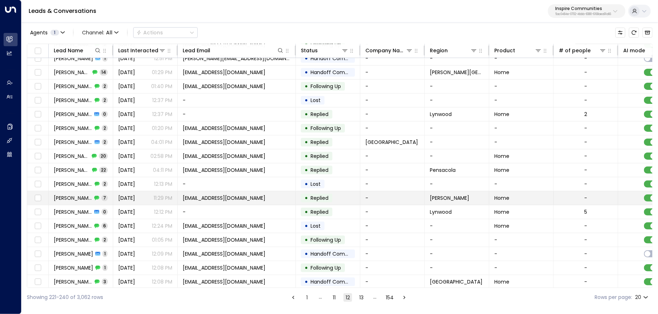
click at [107, 196] on td "Clara Cantu 7" at bounding box center [81, 198] width 64 height 14
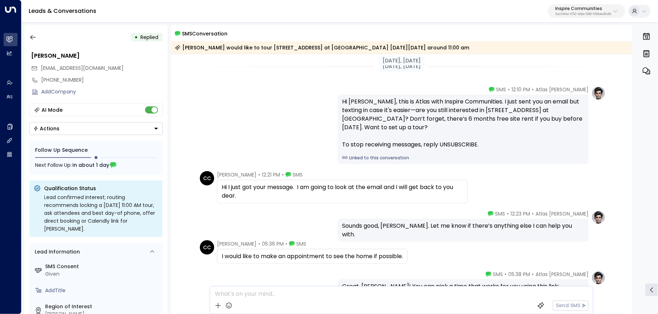
scroll to position [154, 0]
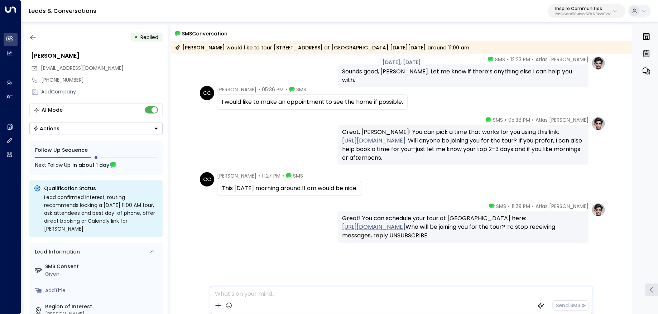
click at [40, 35] on div "• Replied" at bounding box center [95, 37] width 133 height 13
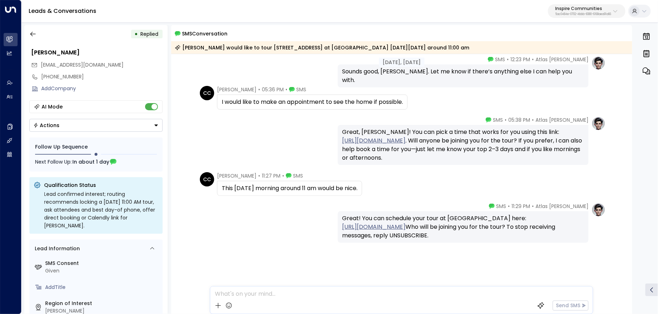
scroll to position [4, 0]
click at [36, 39] on button "button" at bounding box center [33, 33] width 13 height 13
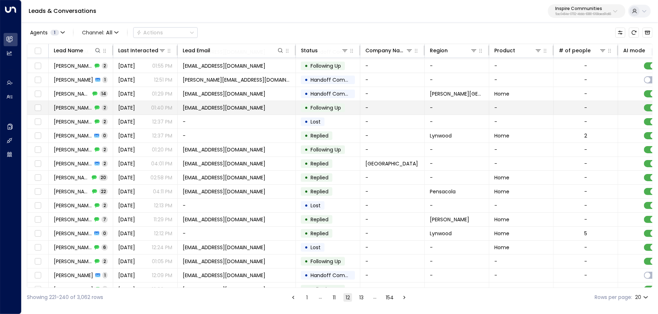
scroll to position [48, 0]
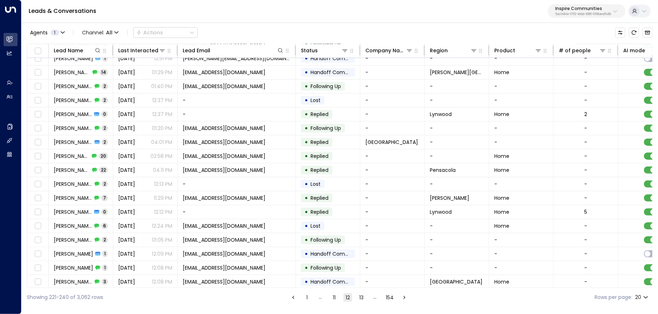
click at [357, 300] on button "13" at bounding box center [361, 297] width 9 height 9
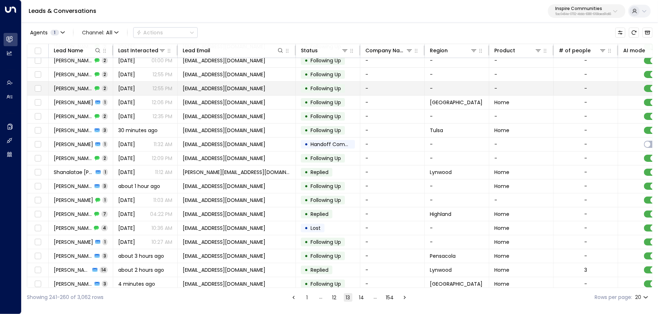
scroll to position [48, 0]
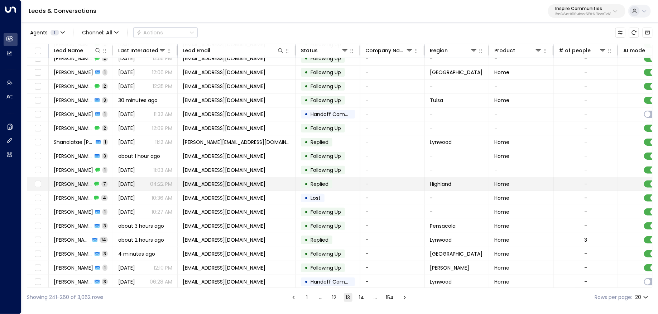
click at [112, 185] on td "Nathan Rango 7" at bounding box center [81, 184] width 64 height 14
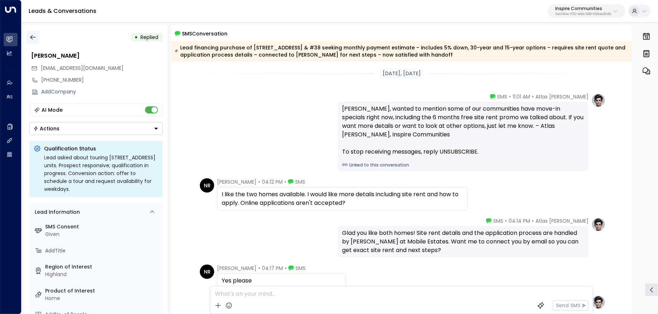
click at [33, 36] on icon "button" at bounding box center [32, 37] width 7 height 7
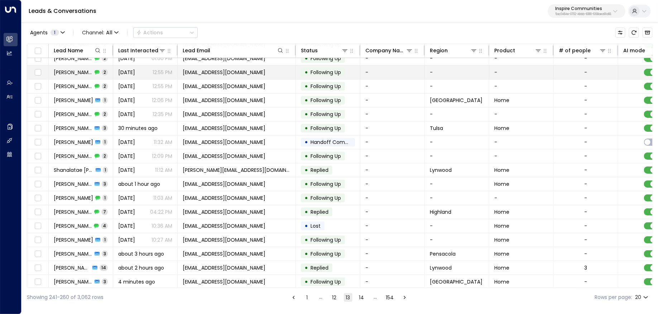
scroll to position [48, 0]
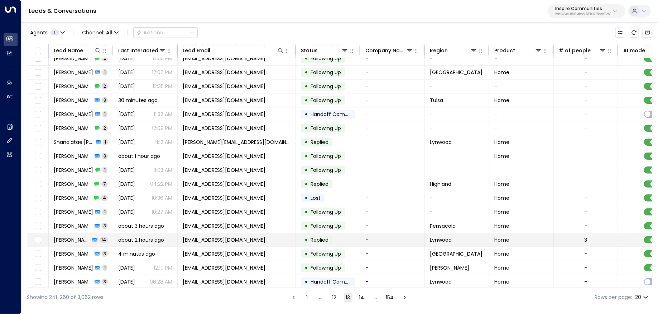
click at [160, 236] on span "about 2 hours ago" at bounding box center [141, 239] width 46 height 7
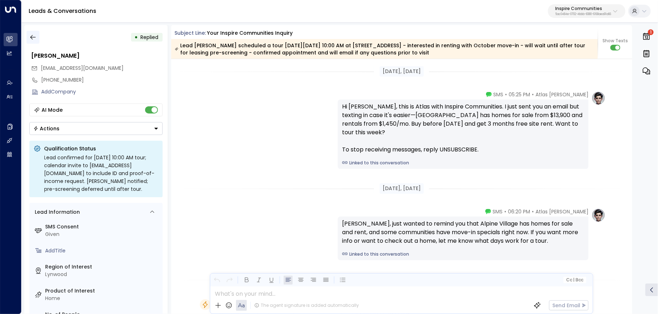
click at [35, 37] on icon "button" at bounding box center [32, 37] width 7 height 7
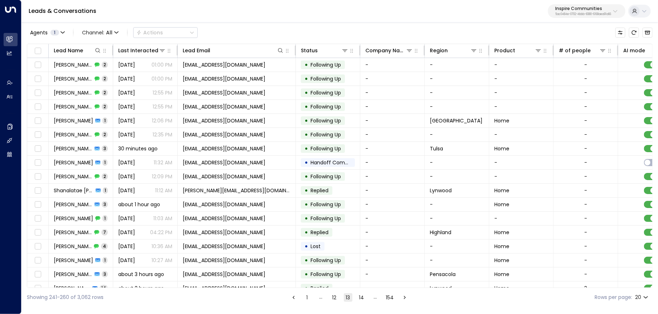
click at [361, 296] on button "14" at bounding box center [362, 297] width 9 height 9
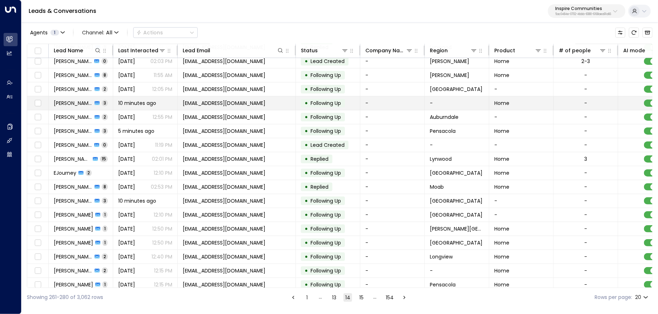
scroll to position [48, 0]
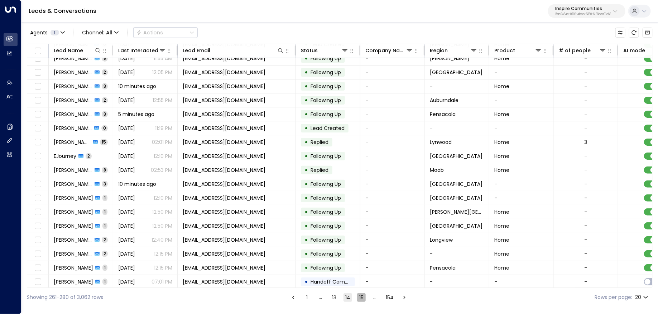
click at [359, 296] on button "15" at bounding box center [361, 297] width 9 height 9
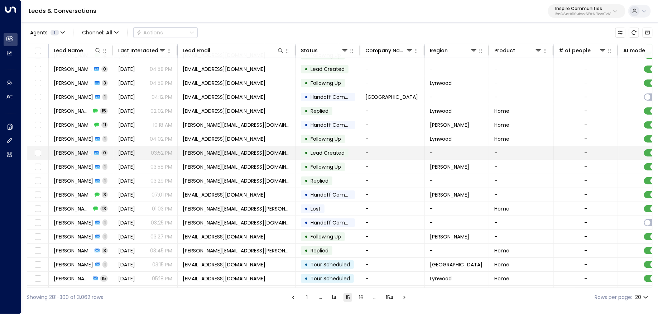
scroll to position [48, 0]
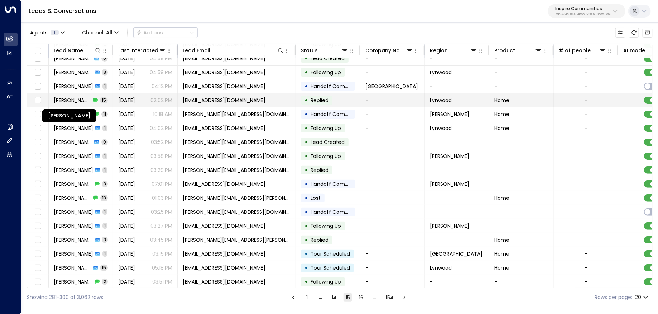
click at [90, 99] on span "Latashia McDonald" at bounding box center [72, 100] width 37 height 7
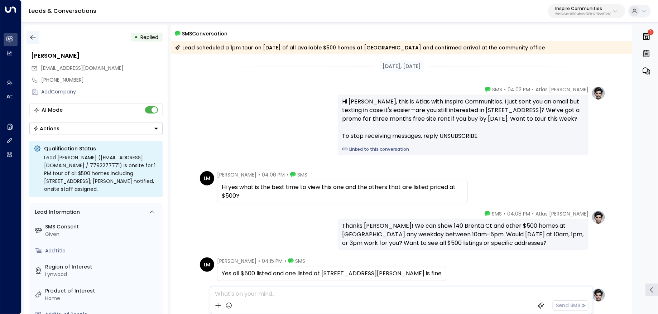
click at [35, 37] on icon "button" at bounding box center [32, 37] width 5 height 5
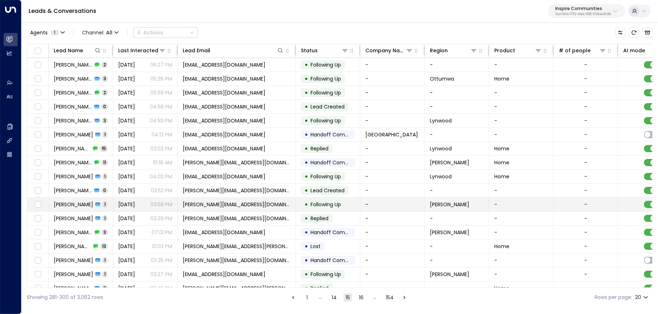
scroll to position [48, 0]
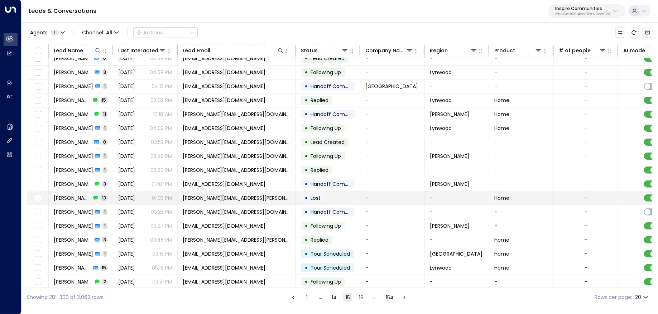
click at [99, 196] on div "Randy Cerrano 13" at bounding box center [81, 198] width 54 height 7
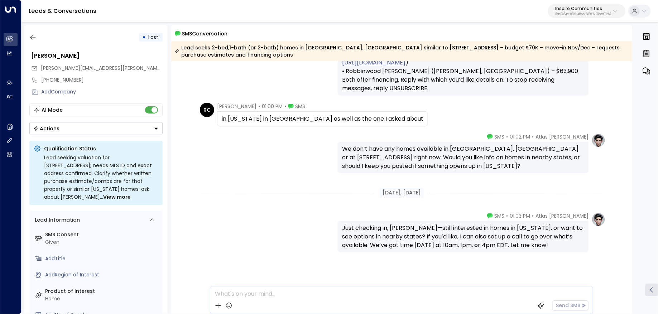
scroll to position [207, 0]
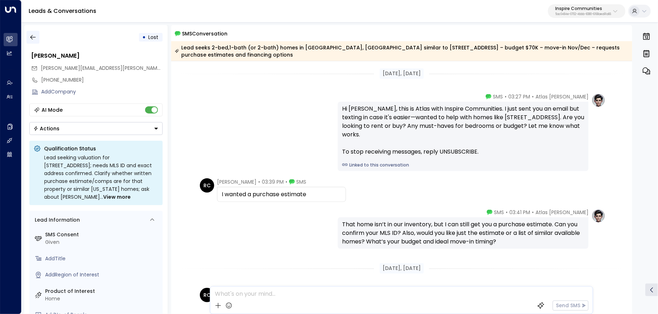
click at [29, 41] on button "button" at bounding box center [33, 37] width 13 height 13
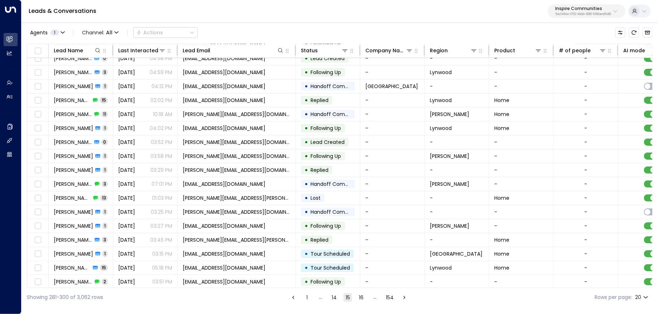
click at [362, 297] on button "16" at bounding box center [361, 297] width 9 height 9
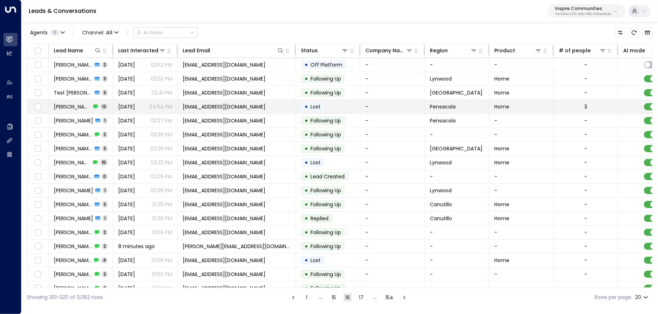
click at [98, 107] on div "Tabitha Whitley 13" at bounding box center [81, 106] width 54 height 7
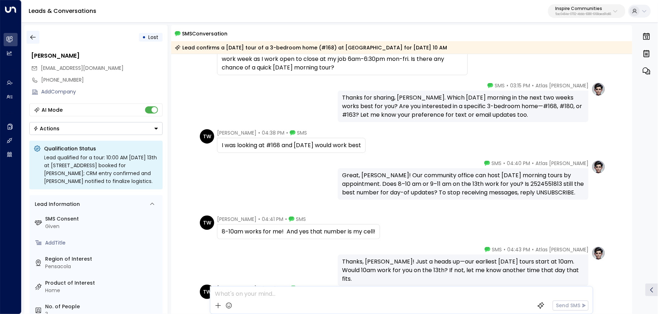
click at [27, 34] on button "button" at bounding box center [33, 37] width 13 height 13
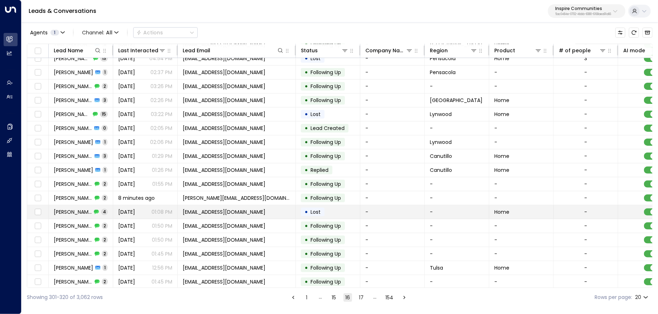
click at [81, 209] on span "Taylor Rudd" at bounding box center [73, 212] width 38 height 7
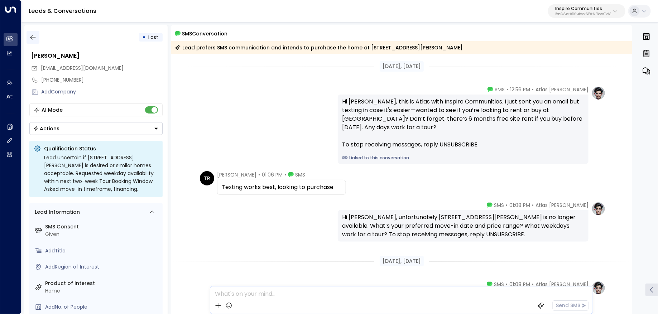
click at [34, 33] on button "button" at bounding box center [33, 37] width 13 height 13
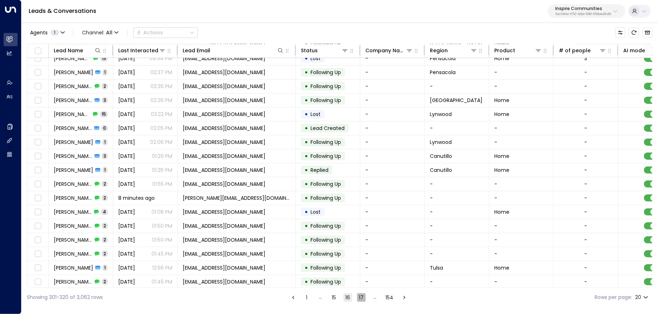
click at [357, 297] on button "17" at bounding box center [361, 297] width 9 height 9
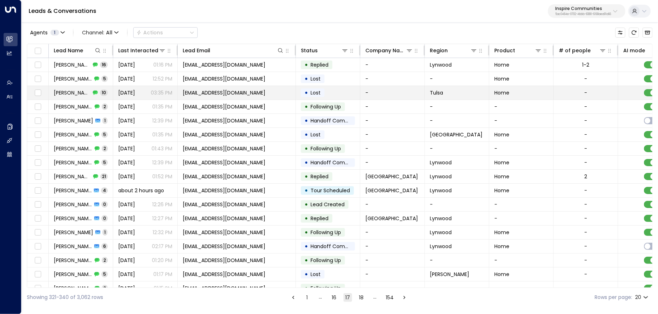
click at [90, 93] on span "Krystal Schroeder" at bounding box center [72, 92] width 37 height 7
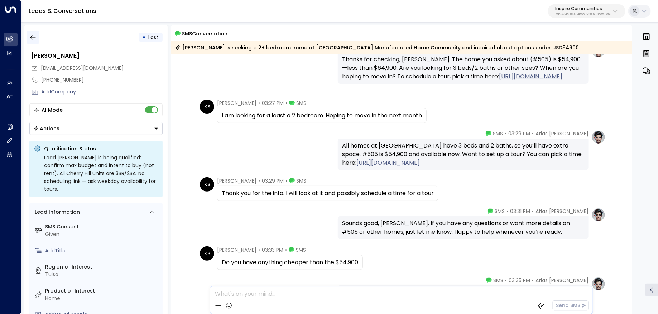
click at [32, 31] on button "button" at bounding box center [33, 37] width 13 height 13
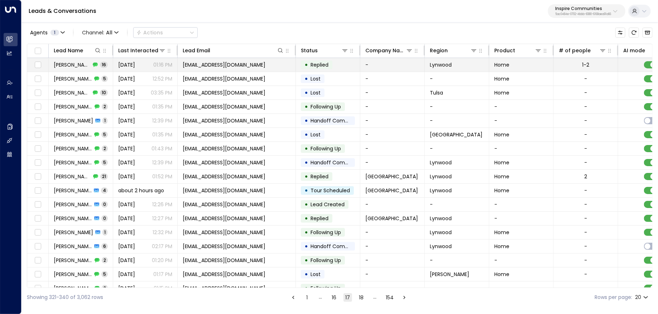
click at [75, 65] on span "Alicia Chappell" at bounding box center [72, 64] width 37 height 7
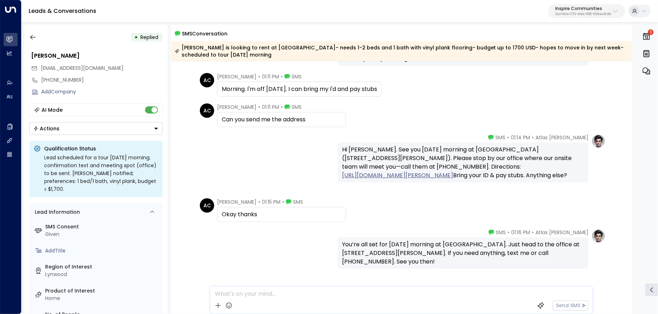
scroll to position [504, 0]
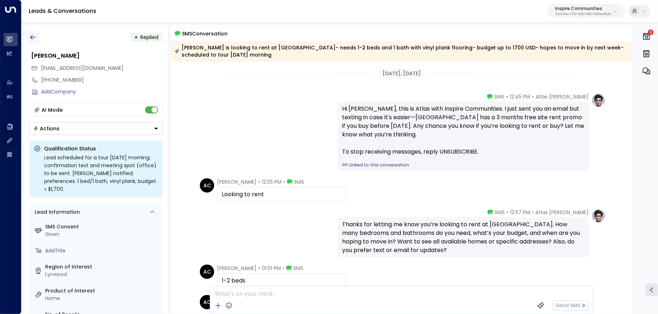
click at [37, 40] on button "button" at bounding box center [33, 37] width 13 height 13
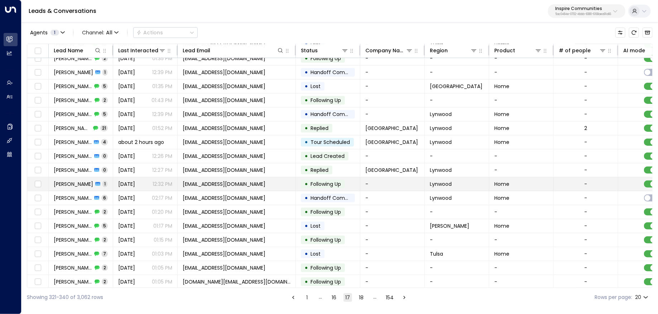
click at [63, 224] on span "Tia Marie Pruitt" at bounding box center [73, 225] width 38 height 7
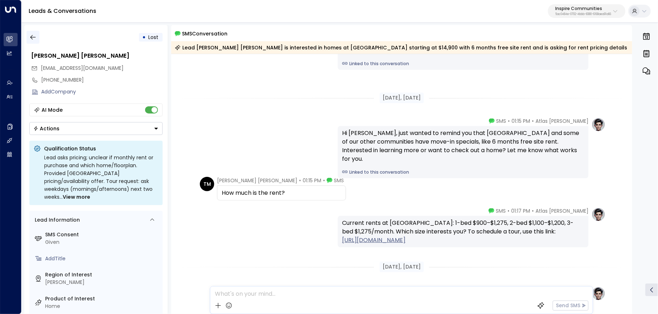
click at [32, 37] on icon "button" at bounding box center [32, 37] width 7 height 7
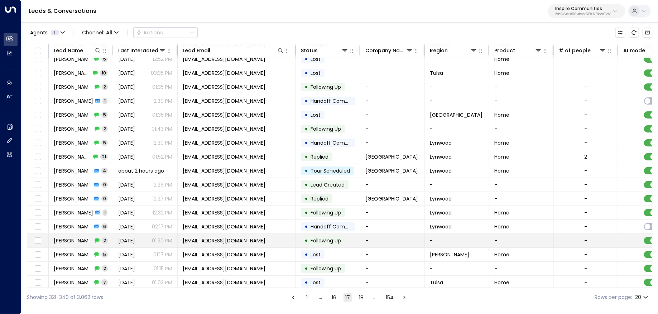
scroll to position [48, 0]
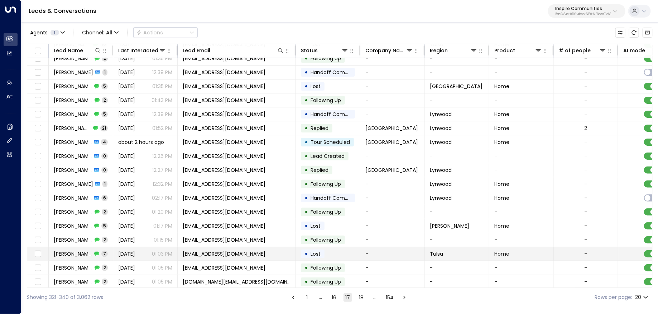
click at [91, 257] on td "Sara Melendez 7" at bounding box center [81, 254] width 64 height 14
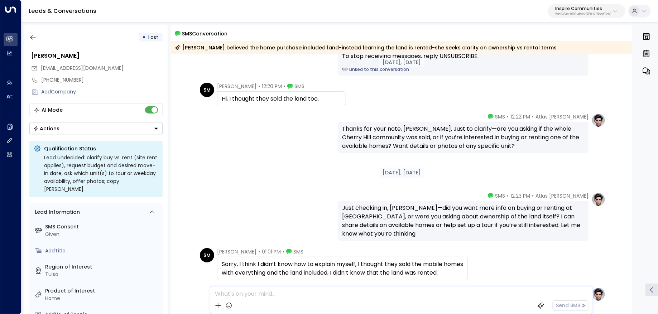
scroll to position [89, 0]
click at [37, 39] on button "button" at bounding box center [33, 37] width 13 height 13
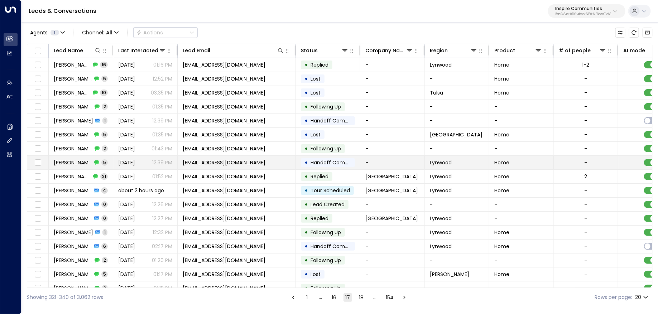
scroll to position [48, 0]
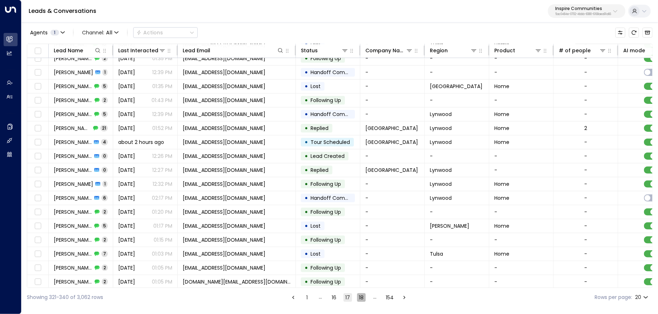
click at [360, 299] on button "18" at bounding box center [361, 297] width 9 height 9
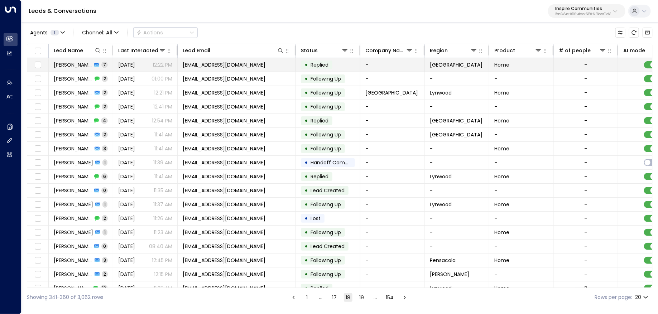
click at [81, 64] on span "Jonavia Boalts" at bounding box center [73, 64] width 38 height 7
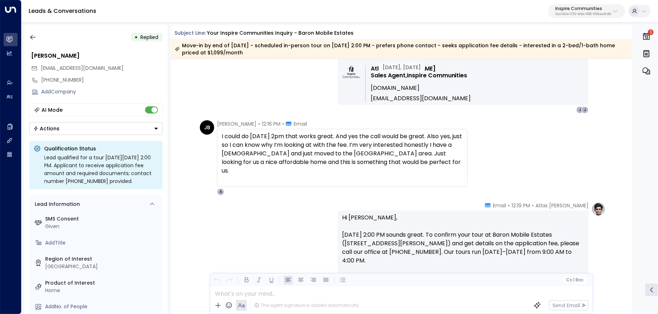
scroll to position [535, 0]
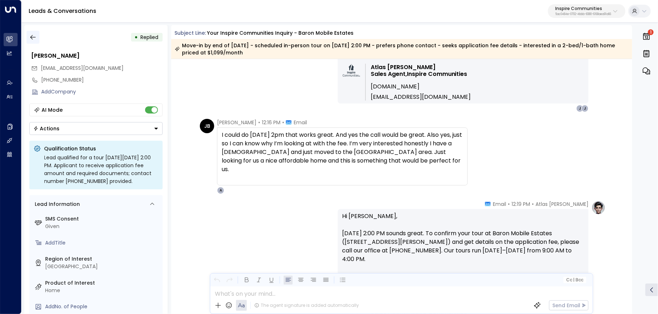
click at [32, 36] on icon "button" at bounding box center [32, 37] width 5 height 5
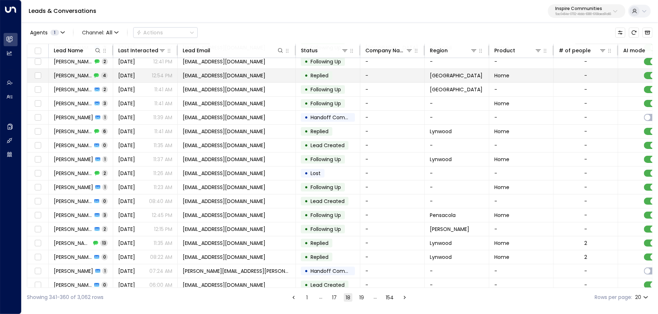
scroll to position [48, 0]
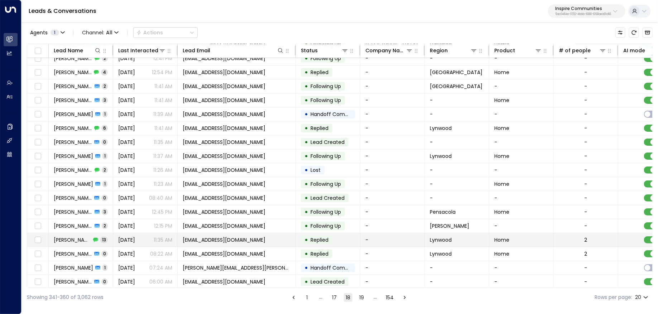
click at [89, 236] on span "[PERSON_NAME]" at bounding box center [72, 239] width 37 height 7
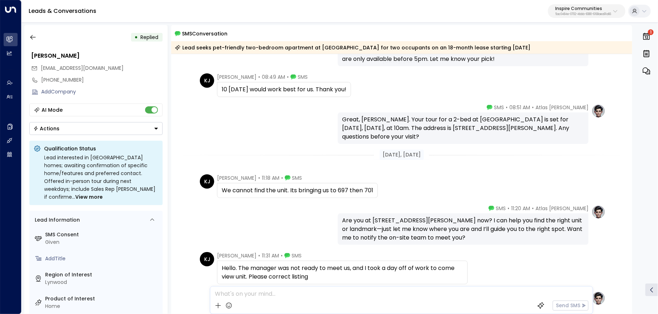
scroll to position [532, 0]
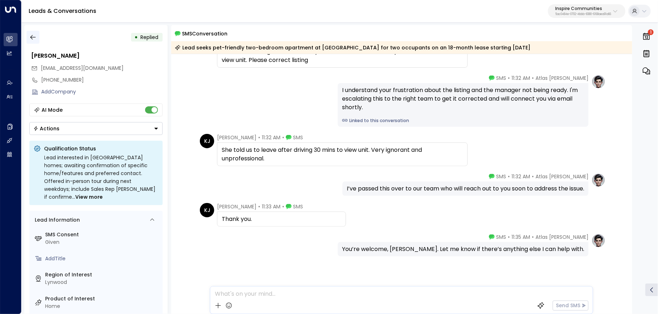
click at [30, 40] on icon "button" at bounding box center [32, 37] width 7 height 7
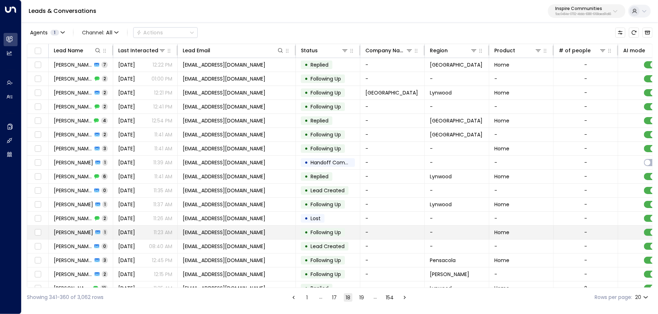
scroll to position [48, 0]
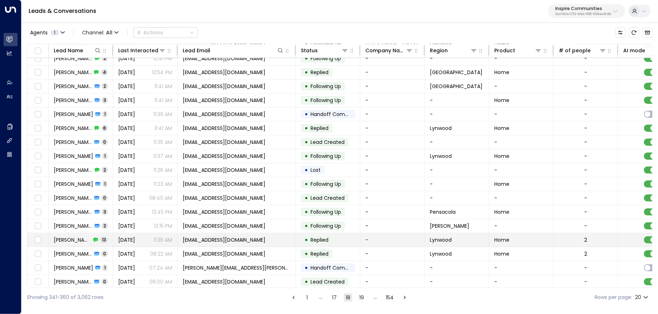
click at [102, 237] on span "13" at bounding box center [104, 240] width 8 height 6
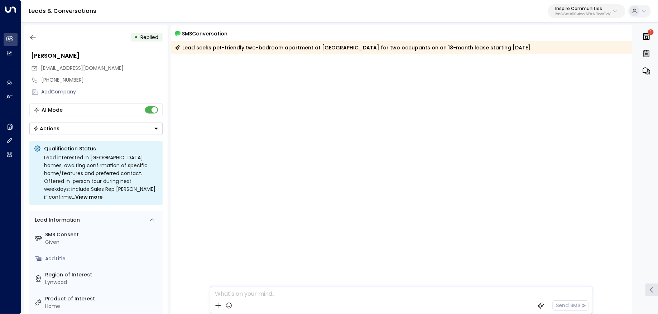
scroll to position [1005, 0]
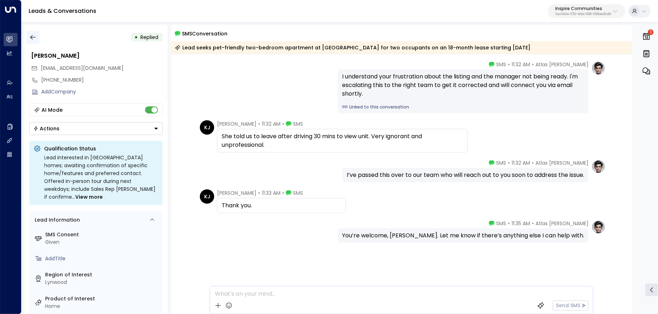
click at [35, 39] on icon "button" at bounding box center [32, 37] width 7 height 7
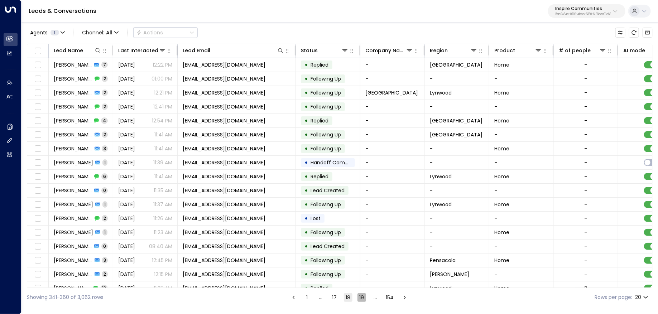
click at [360, 298] on button "19" at bounding box center [362, 297] width 9 height 9
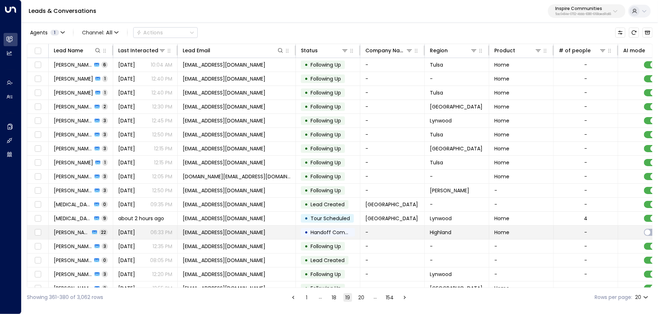
scroll to position [48, 0]
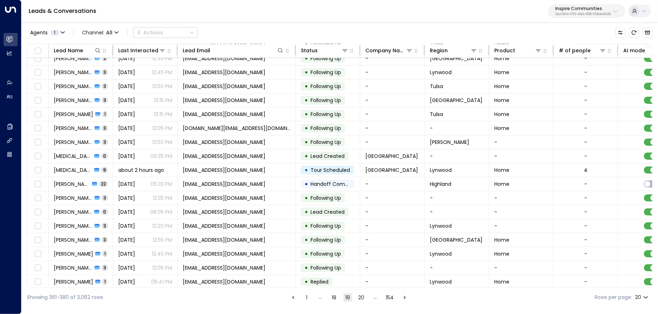
click at [361, 300] on button "20" at bounding box center [361, 297] width 9 height 9
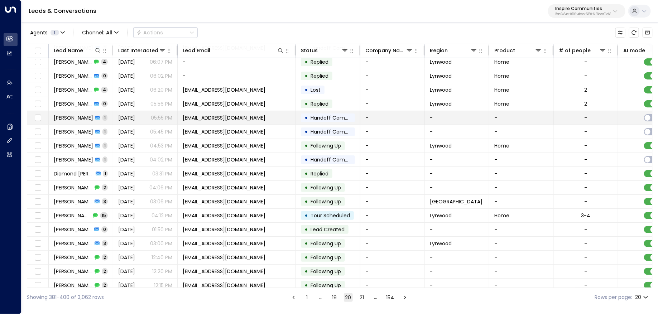
scroll to position [45, 0]
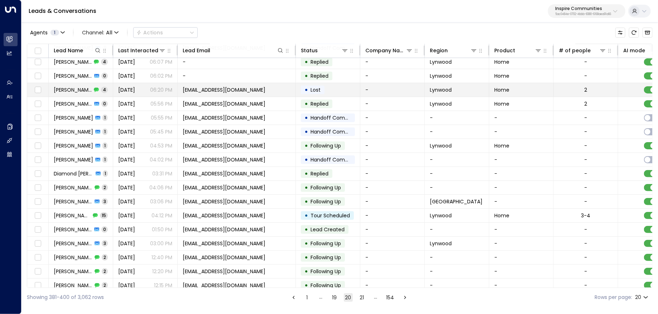
click at [101, 87] on span "4" at bounding box center [104, 90] width 7 height 6
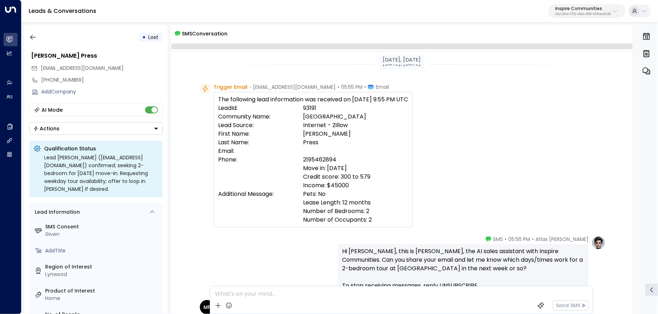
scroll to position [207, 0]
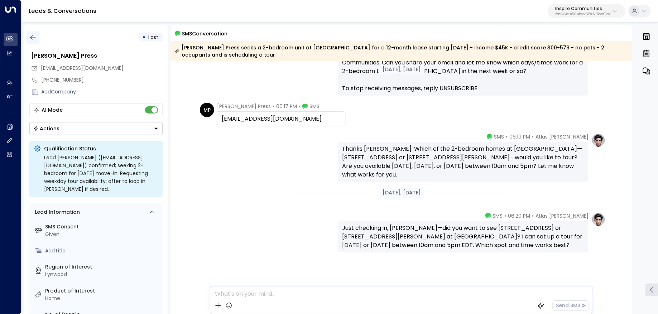
click at [30, 34] on icon "button" at bounding box center [32, 37] width 7 height 7
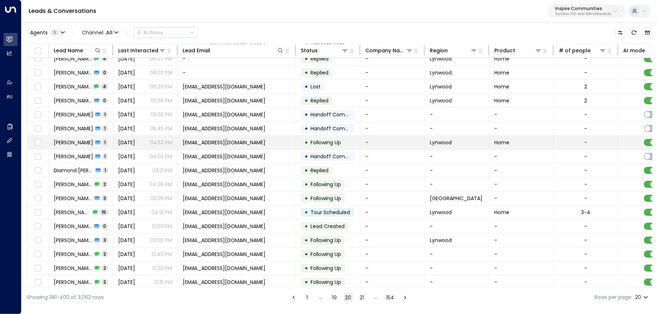
scroll to position [48, 0]
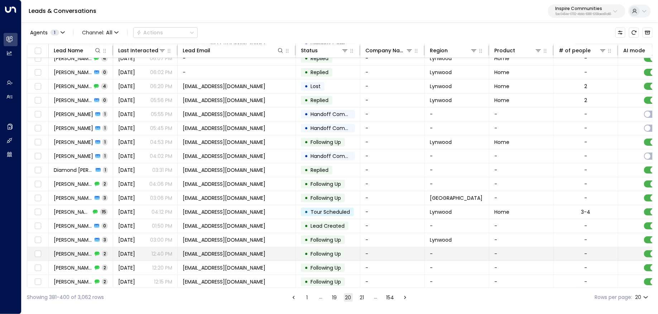
click at [97, 252] on icon at bounding box center [97, 254] width 5 height 5
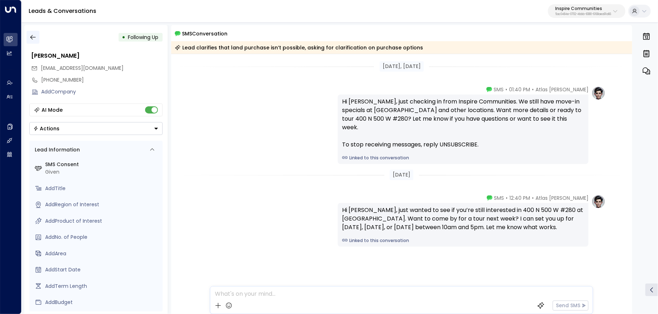
click at [37, 36] on button "button" at bounding box center [33, 37] width 13 height 13
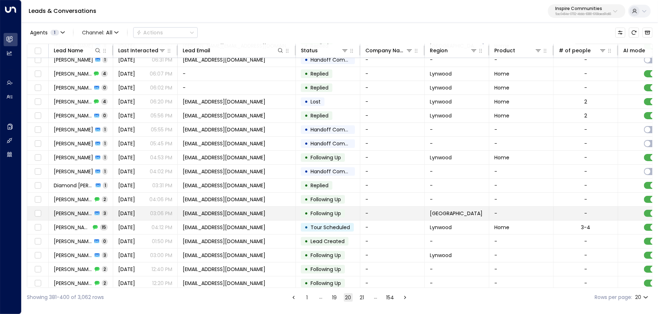
scroll to position [48, 0]
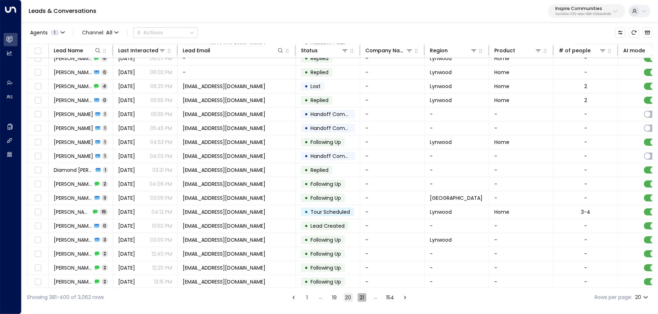
click at [365, 298] on button "21" at bounding box center [362, 297] width 9 height 9
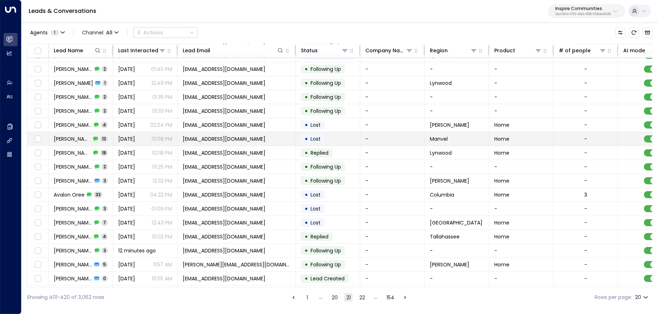
scroll to position [48, 0]
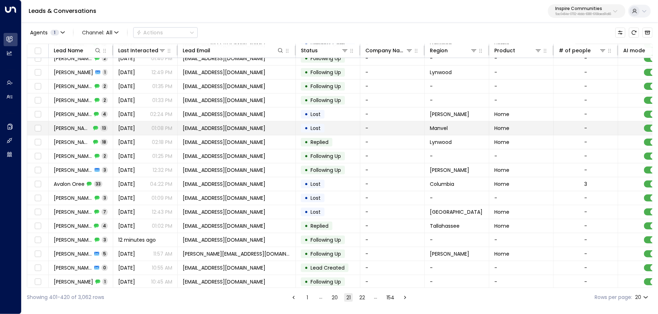
click at [84, 131] on td "Tracy Dudley 13" at bounding box center [81, 128] width 64 height 14
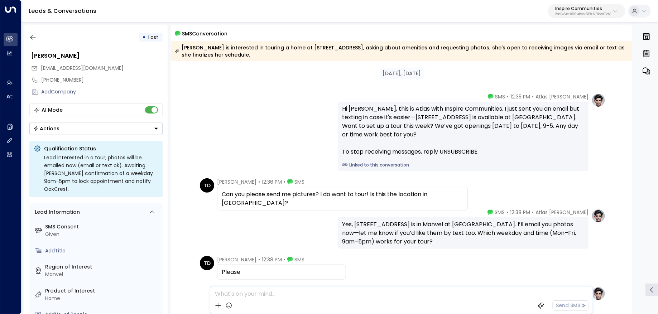
click at [372, 164] on link "Linked to this conversation" at bounding box center [463, 165] width 242 height 6
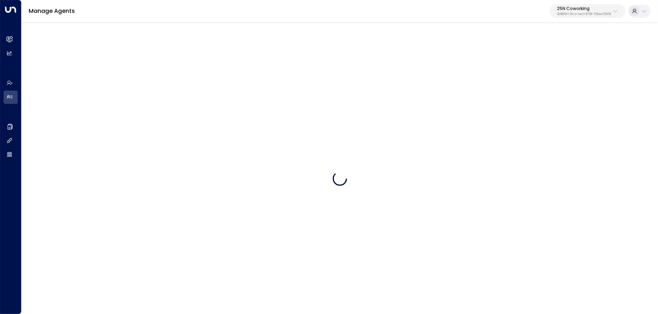
click at [579, 12] on div "25N Coworking 3b9800f4-81ca-4ec0-8758-72fbe4763f36" at bounding box center [584, 10] width 54 height 9
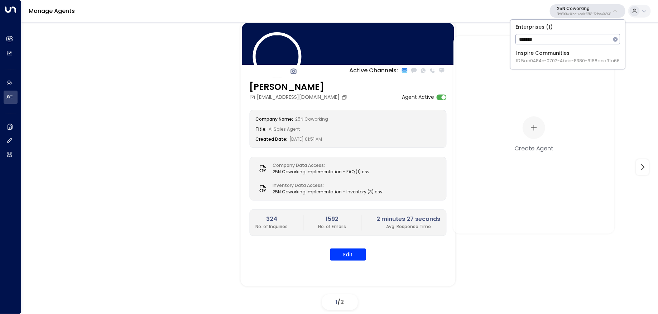
type input "*******"
click at [518, 63] on span "ID: 5ac0484e-0702-4bbb-8380-6168aea91a66" at bounding box center [568, 61] width 104 height 6
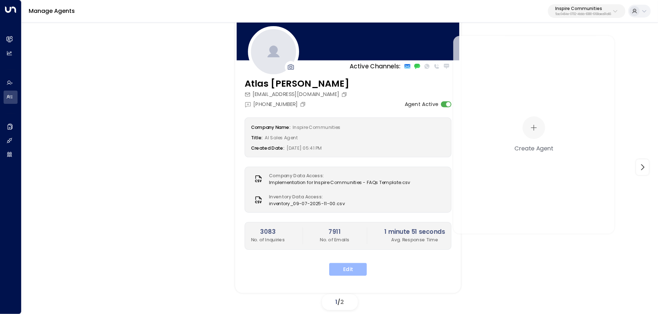
click at [357, 269] on button "Edit" at bounding box center [348, 269] width 38 height 13
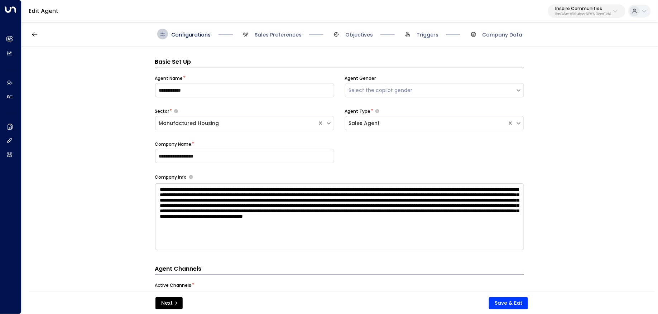
scroll to position [11, 0]
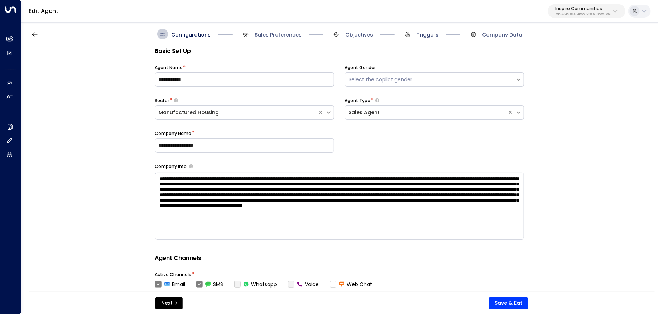
click at [429, 32] on span "Triggers" at bounding box center [428, 34] width 22 height 7
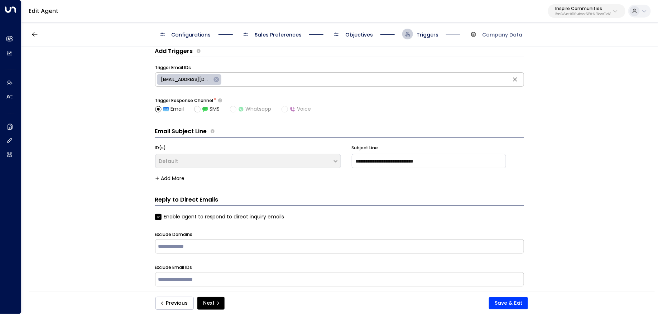
click at [363, 35] on span "Objectives" at bounding box center [359, 34] width 28 height 7
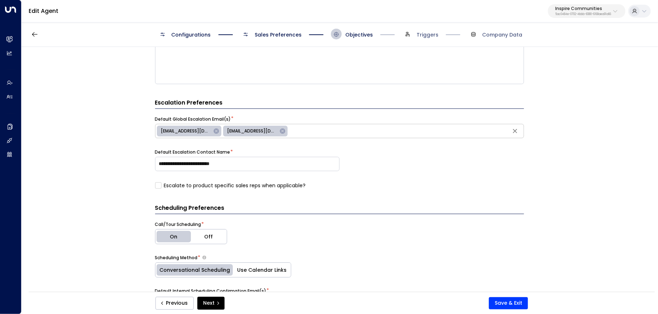
scroll to position [402, 0]
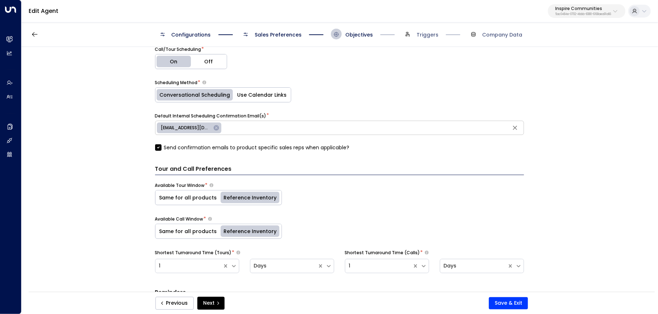
click at [278, 38] on span "Sales Preferences" at bounding box center [278, 34] width 47 height 7
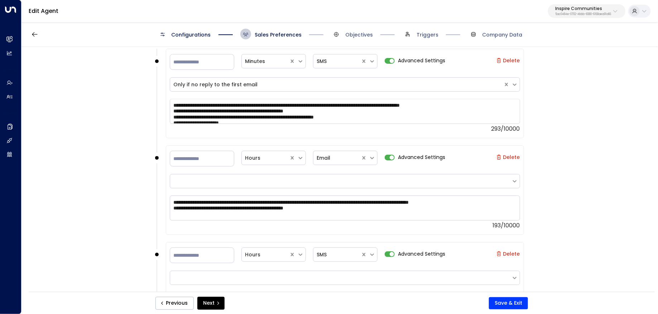
scroll to position [569, 0]
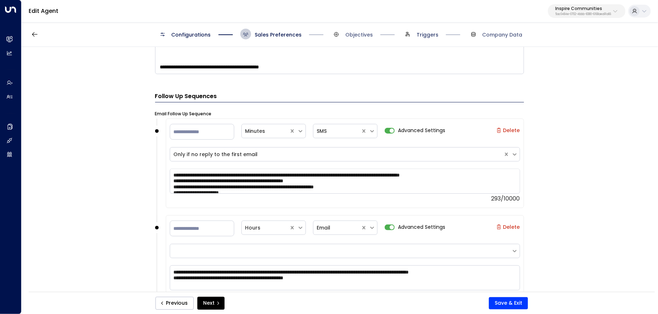
click at [420, 34] on span "Triggers" at bounding box center [428, 34] width 22 height 7
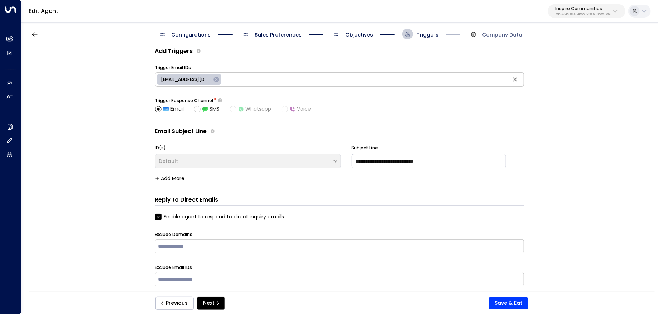
scroll to position [73, 0]
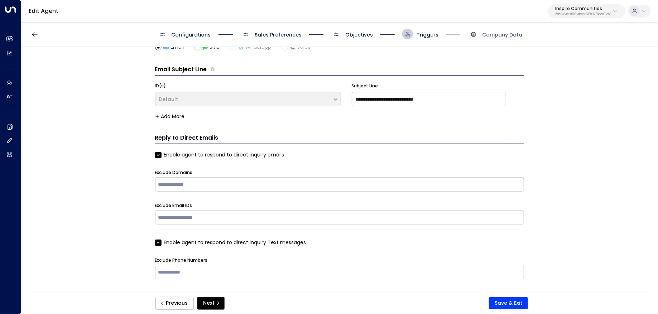
click at [359, 34] on span "Objectives" at bounding box center [359, 34] width 28 height 7
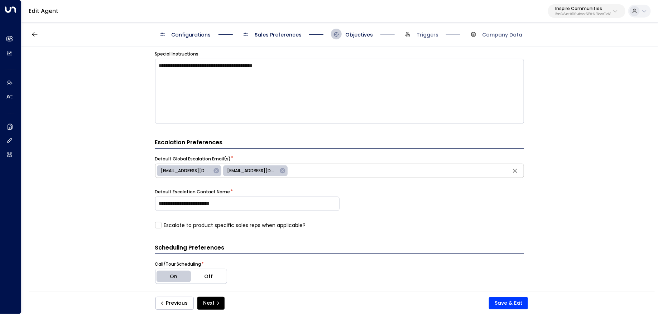
scroll to position [186, 0]
click at [324, 172] on input "text" at bounding box center [405, 172] width 233 height 11
type input "**********"
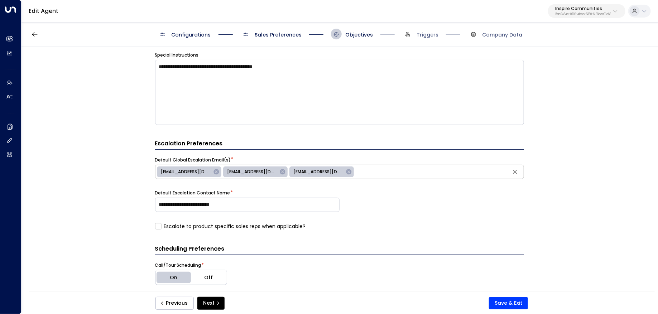
click at [346, 170] on icon at bounding box center [348, 171] width 5 height 5
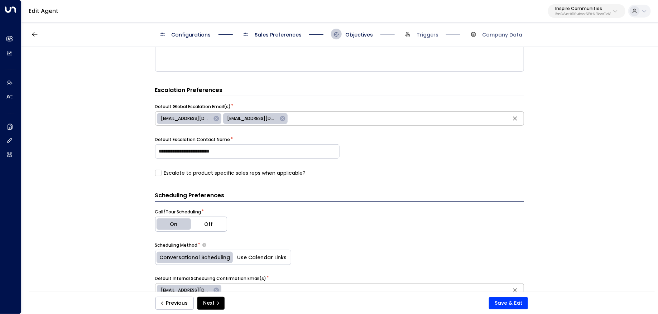
scroll to position [360, 0]
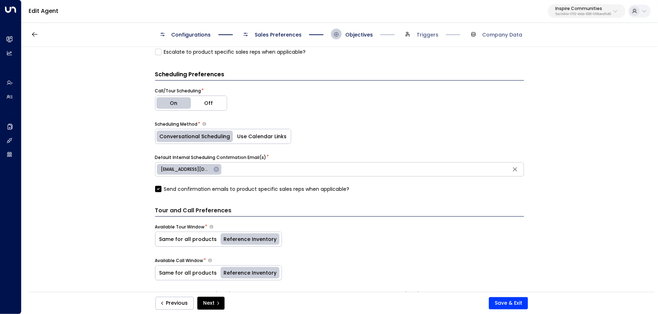
click at [273, 164] on input "text" at bounding box center [372, 169] width 299 height 11
type input "**********"
click at [498, 300] on button "Save & Exit" at bounding box center [508, 303] width 39 height 12
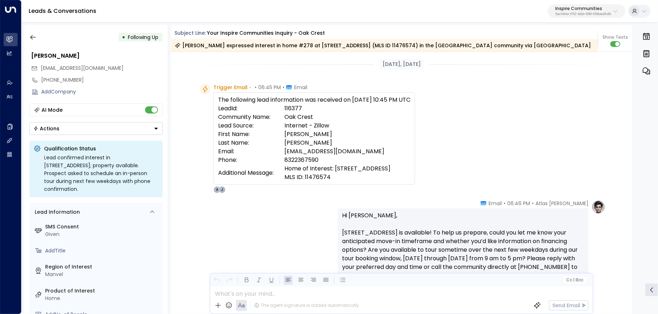
drag, startPoint x: 411, startPoint y: 169, endPoint x: 336, endPoint y: 168, distance: 74.9
click at [335, 169] on td "Home of Interest: [STREET_ADDRESS] MLS ID: 11476574" at bounding box center [347, 172] width 126 height 17
copy td "[STREET_ADDRESS]"
click at [286, 74] on div "[DATE], [DATE]" at bounding box center [401, 64] width 461 height 25
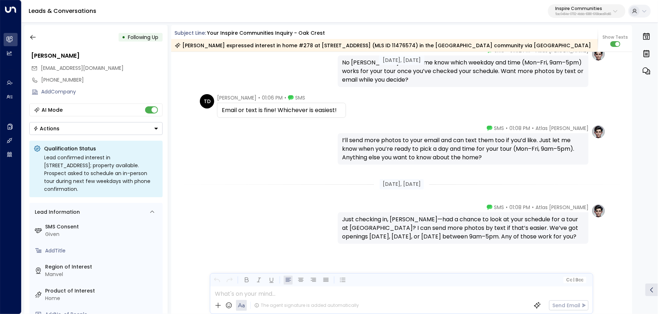
scroll to position [978, 0]
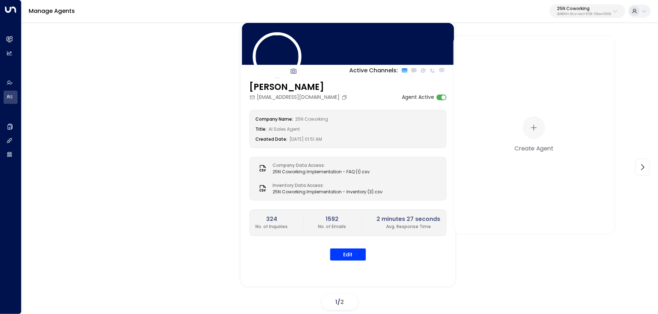
click at [560, 2] on div "Manage Agents 25N Coworking 3b9800f4-81ca-4ec0-8758-72fbe4763f36" at bounding box center [339, 11] width 637 height 23
click at [565, 17] on div "Manage Agents 25N Coworking 3b9800f4-81ca-4ec0-8758-72fbe4763f36" at bounding box center [339, 11] width 637 height 23
click at [565, 17] on button "25N Coworking 3b9800f4-81ca-4ec0-8758-72fbe4763f36" at bounding box center [588, 11] width 76 height 14
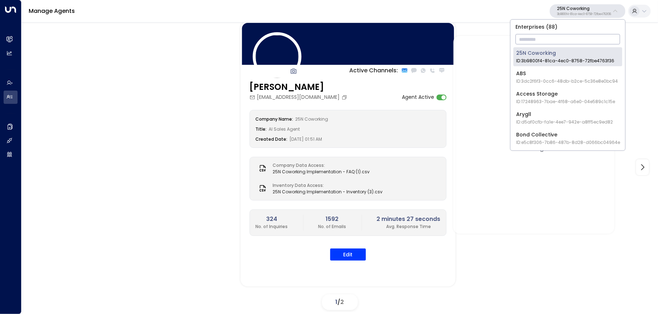
type input "*"
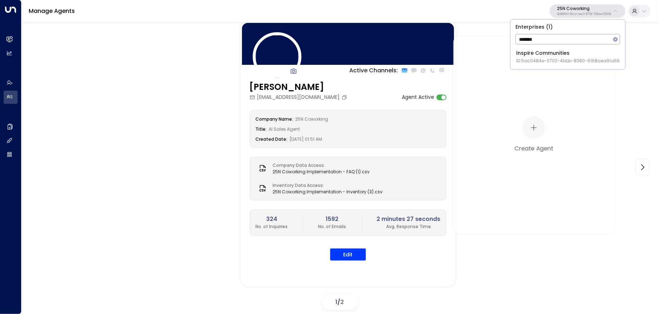
type input "*******"
click at [522, 60] on span "ID: 5ac0484e-0702-4bbb-8380-6168aea91a66" at bounding box center [568, 61] width 104 height 6
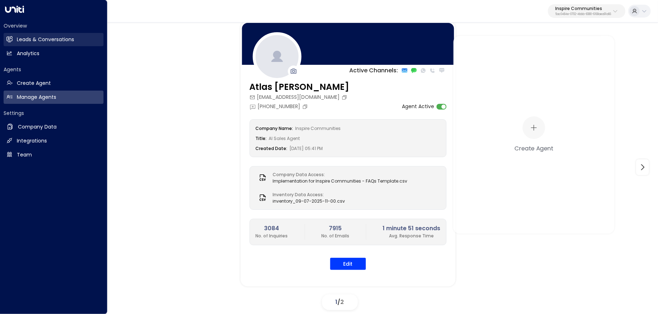
click at [51, 39] on h2 "Leads & Conversations" at bounding box center [45, 40] width 57 height 8
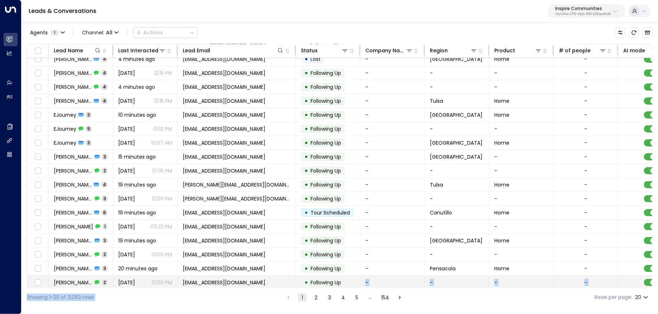
drag, startPoint x: 311, startPoint y: 287, endPoint x: 327, endPoint y: 286, distance: 16.5
click at [327, 286] on div "Agents 1 Channel: All Actions Lead Name Last Interacted Lead Email Status Compa…" at bounding box center [340, 164] width 626 height 286
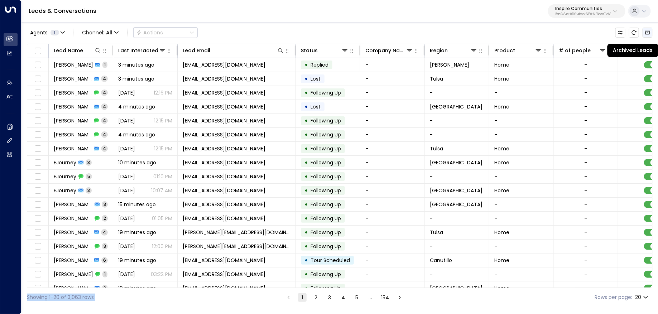
click at [647, 30] on icon "Archived Leads" at bounding box center [648, 33] width 6 height 6
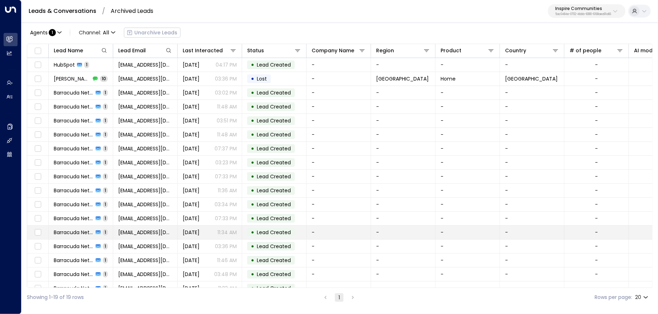
scroll to position [34, 0]
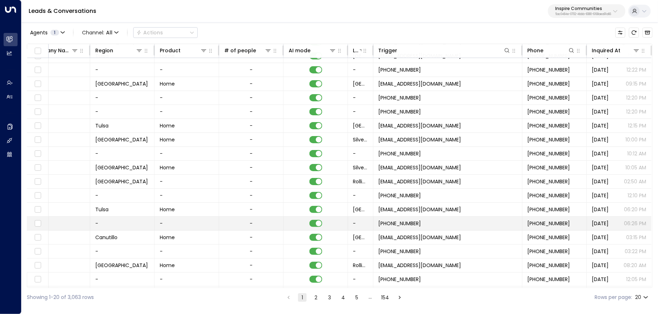
scroll to position [0, 336]
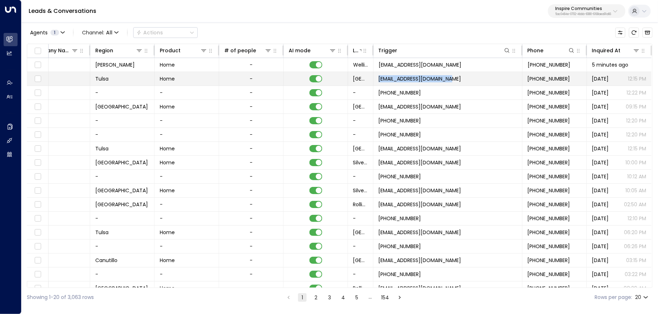
drag, startPoint x: 464, startPoint y: 77, endPoint x: 378, endPoint y: 78, distance: 86.0
click at [378, 78] on td "noreply@masselemental.com" at bounding box center [448, 79] width 149 height 14
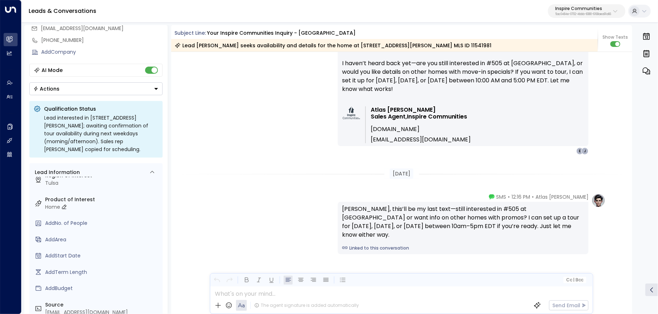
scroll to position [64, 0]
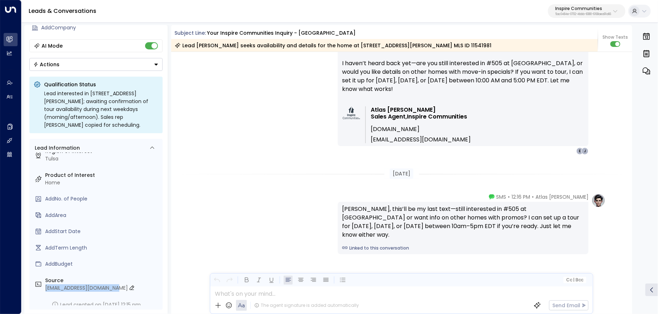
copy div "noreply@masselemental.com"
drag, startPoint x: 129, startPoint y: 284, endPoint x: 45, endPoint y: 282, distance: 84.2
click at [45, 284] on div "noreply@masselemental.com" at bounding box center [102, 288] width 114 height 8
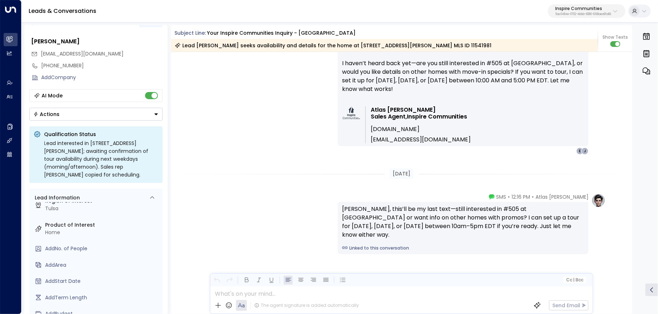
scroll to position [0, 0]
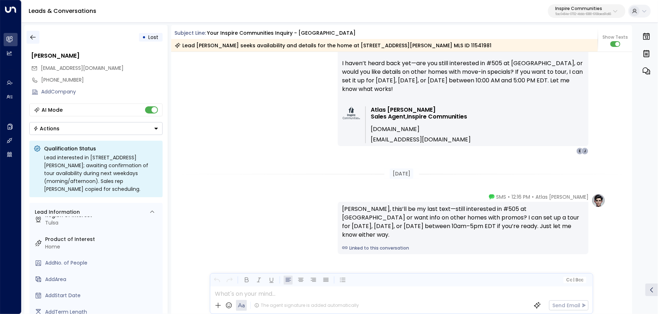
click at [33, 39] on icon "button" at bounding box center [32, 37] width 7 height 7
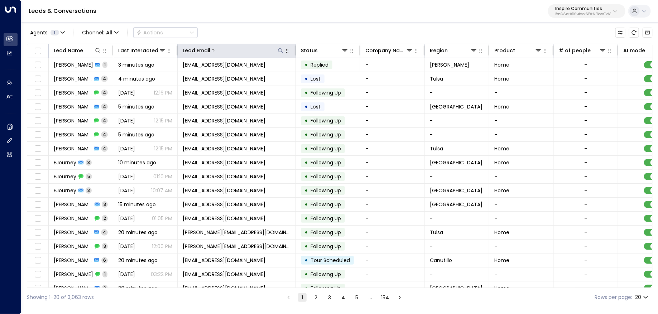
click at [279, 51] on icon at bounding box center [281, 51] width 6 height 6
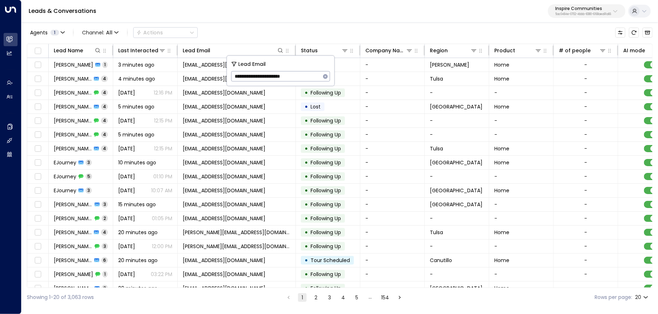
type input "**********"
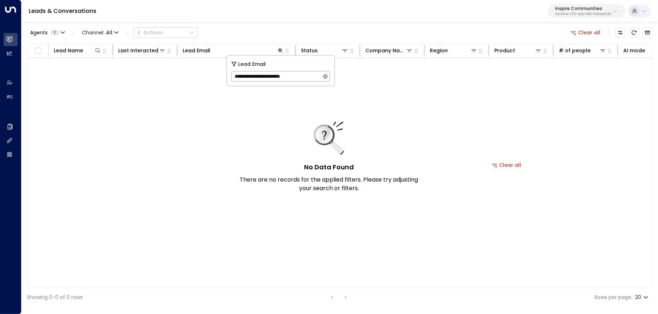
click at [329, 18] on div "Leads & Conversations Inspire Communities 5ac0484e-0702-4bbb-8380-6168aea91a66" at bounding box center [339, 11] width 637 height 23
click at [592, 36] on button "Clear all" at bounding box center [586, 33] width 36 height 10
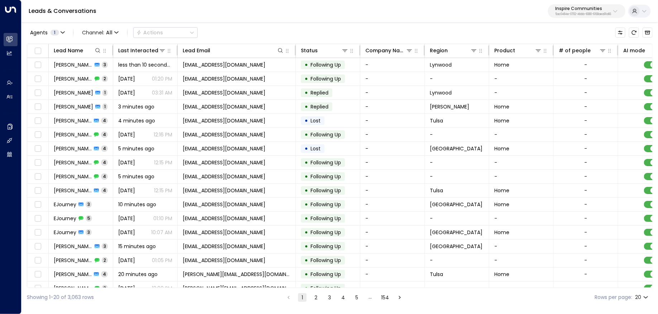
scroll to position [0, 6]
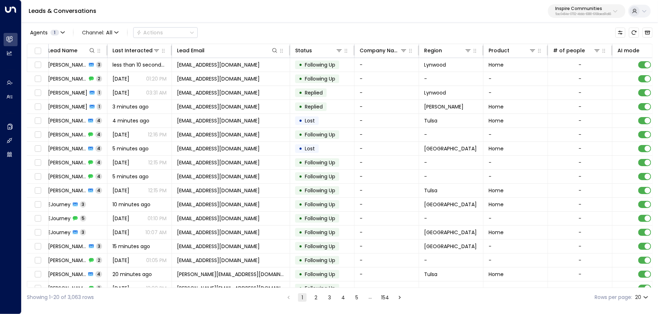
drag, startPoint x: 311, startPoint y: 288, endPoint x: 382, endPoint y: 288, distance: 70.2
click at [382, 288] on div "Agents 1 Channel: All Actions Lead Name Last Interacted Lead Email Status Compa…" at bounding box center [340, 164] width 626 height 286
drag, startPoint x: 374, startPoint y: 288, endPoint x: 428, endPoint y: 288, distance: 53.4
click at [432, 289] on div "Agents 1 Channel: All Actions Lead Name Last Interacted Lead Email Status Compa…" at bounding box center [340, 164] width 626 height 286
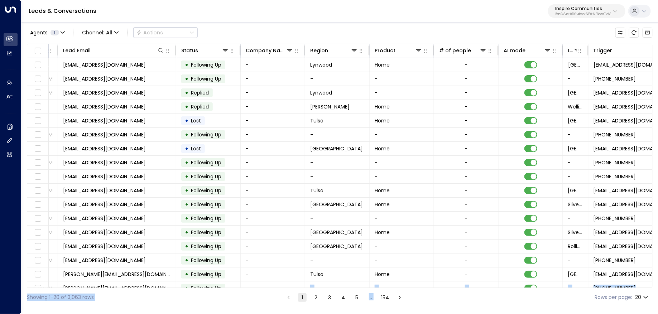
scroll to position [0, 336]
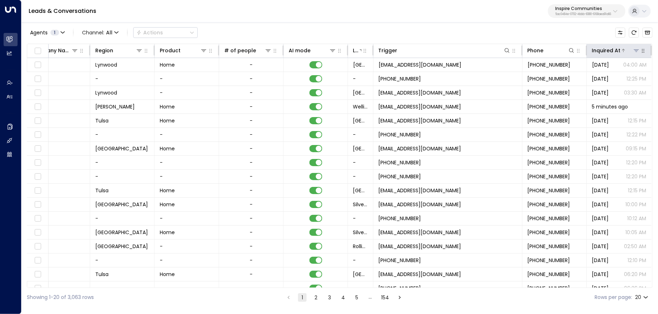
click at [612, 53] on div "Inquired At" at bounding box center [606, 50] width 29 height 9
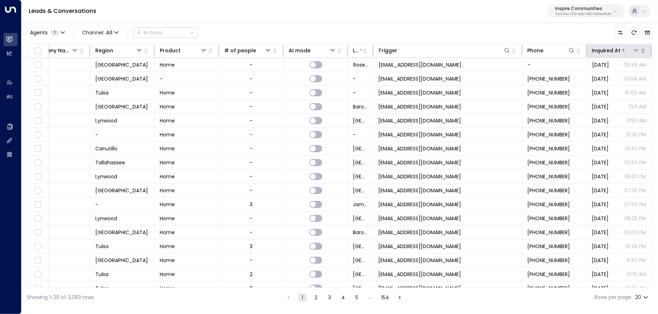
click at [612, 53] on div "Inquired At" at bounding box center [606, 50] width 29 height 9
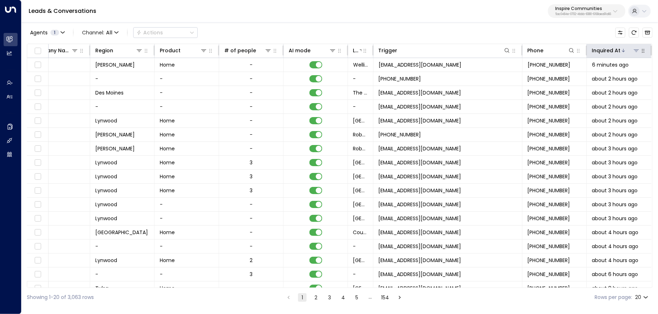
click at [612, 52] on div "Inquired At" at bounding box center [606, 50] width 29 height 9
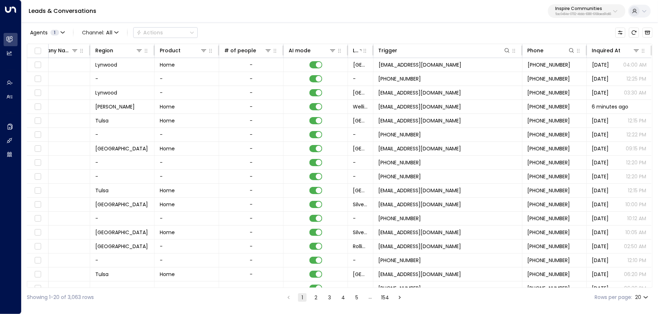
click at [609, 41] on div "Agents 1 Channel: All Actions Lead Name Last Interacted Lead Email Status Compa…" at bounding box center [340, 164] width 626 height 286
click at [610, 45] on th "Inquired At" at bounding box center [619, 51] width 64 height 14
click at [612, 50] on div "Inquired At" at bounding box center [606, 50] width 29 height 9
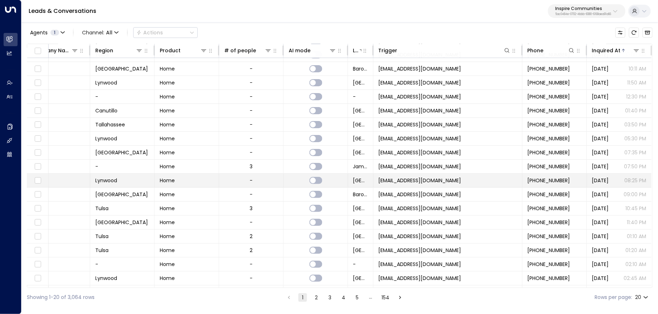
scroll to position [48, 336]
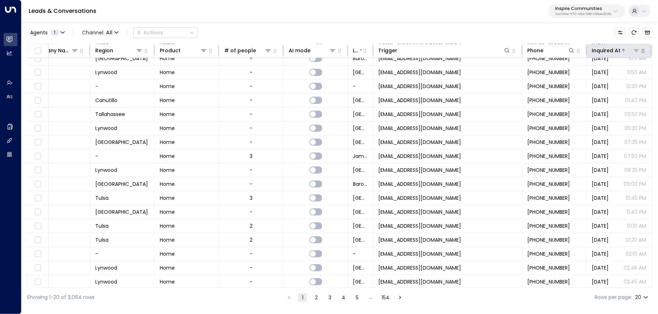
click at [613, 51] on div "Inquired At" at bounding box center [606, 50] width 29 height 9
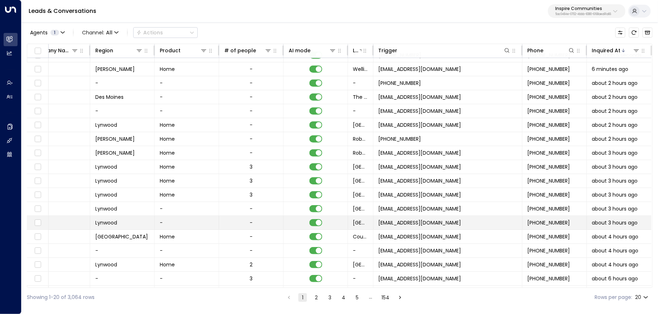
scroll to position [0, 336]
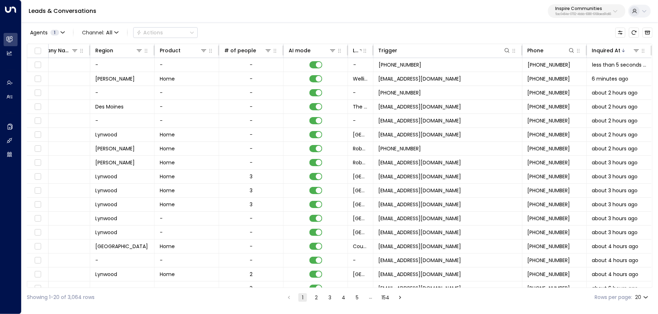
click at [357, 300] on button "5" at bounding box center [357, 297] width 9 height 9
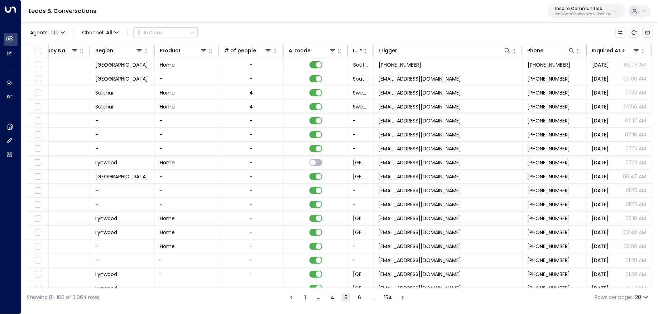
click at [370, 298] on div "…" at bounding box center [373, 297] width 9 height 9
click at [373, 298] on div "…" at bounding box center [373, 297] width 9 height 9
click at [389, 298] on button "154" at bounding box center [388, 297] width 11 height 9
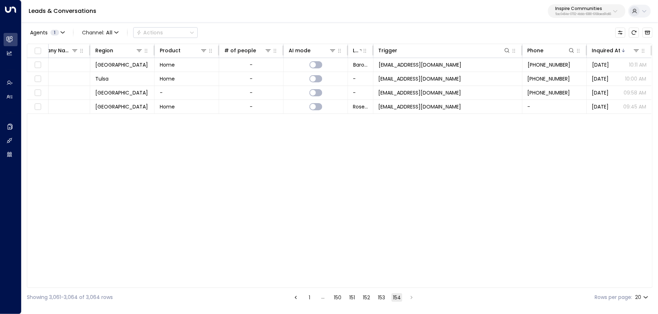
scroll to position [0, 334]
click at [336, 298] on button "150" at bounding box center [337, 297] width 10 height 9
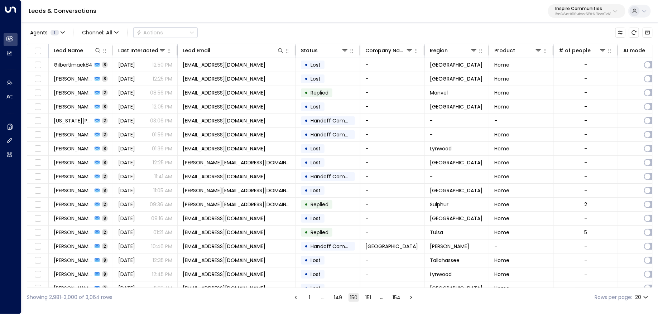
drag, startPoint x: 332, startPoint y: 299, endPoint x: 336, endPoint y: 299, distance: 3.9
click at [333, 299] on button "149" at bounding box center [337, 297] width 11 height 9
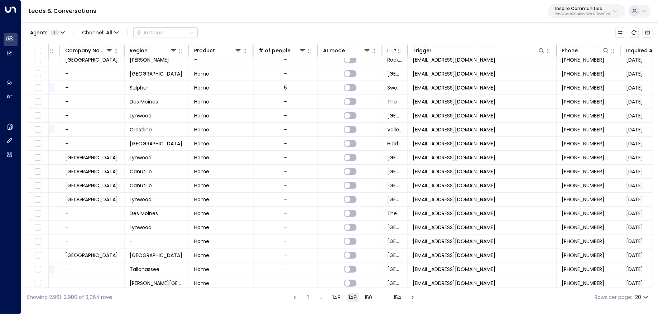
scroll to position [48, 300]
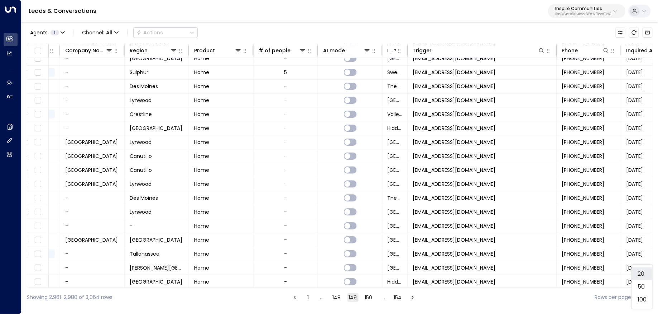
click at [644, 298] on body "Overview Leads & Conversations Leads & Conversations Analytics Analytics Agents…" at bounding box center [329, 153] width 658 height 307
click at [636, 301] on li "100" at bounding box center [642, 299] width 20 height 13
type input "***"
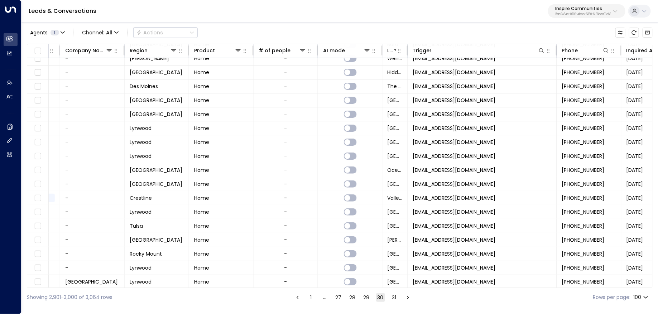
click at [392, 298] on button "31" at bounding box center [394, 297] width 9 height 9
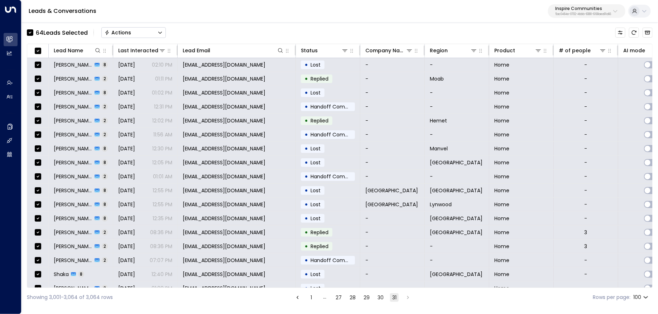
click at [153, 33] on button "Actions" at bounding box center [133, 32] width 64 height 11
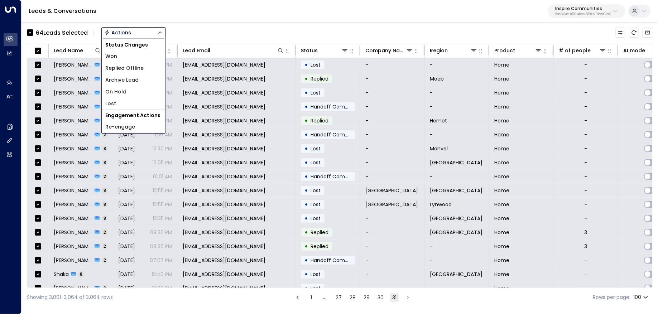
click at [139, 83] on li "Archive Lead" at bounding box center [134, 80] width 64 height 12
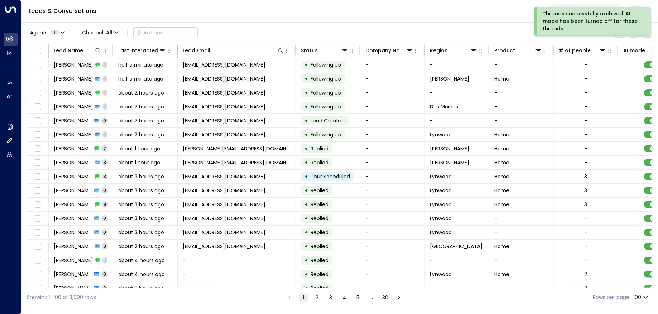
drag, startPoint x: 225, startPoint y: 286, endPoint x: 259, endPoint y: 291, distance: 34.5
click at [271, 288] on div "Agents 1 Channel: All Actions Lead Name Last Interacted Lead Email Status Compa…" at bounding box center [340, 164] width 626 height 286
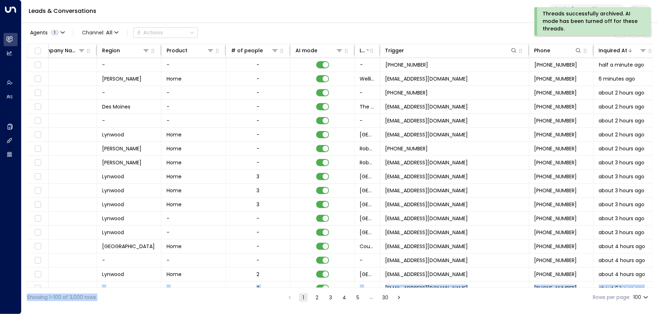
scroll to position [0, 336]
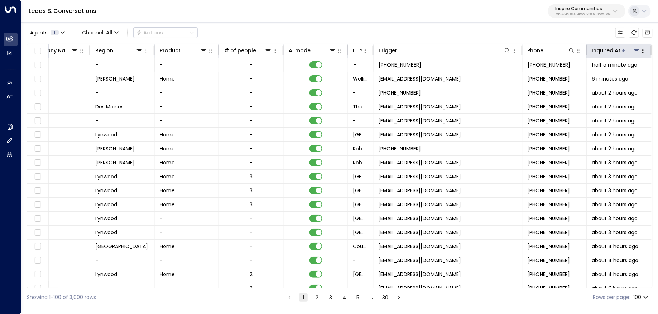
click at [618, 49] on div "Inquired At" at bounding box center [606, 50] width 29 height 9
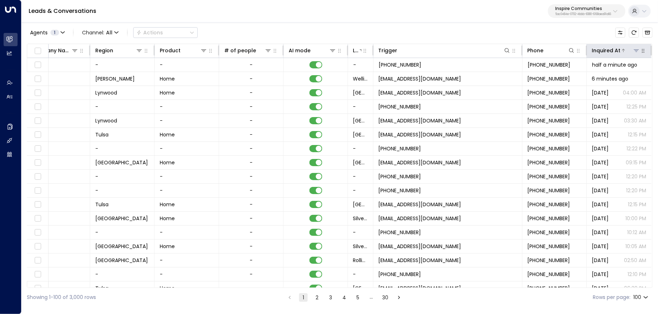
click at [618, 49] on div "Inquired At" at bounding box center [606, 50] width 29 height 9
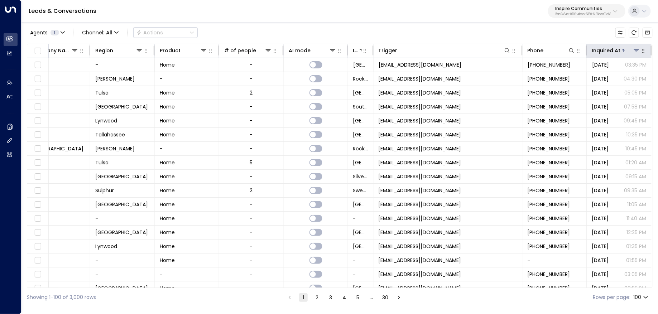
click at [618, 49] on div "Inquired At" at bounding box center [606, 50] width 29 height 9
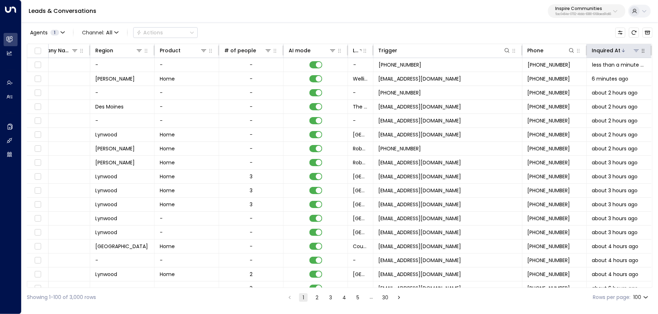
click at [614, 49] on div "Inquired At" at bounding box center [606, 50] width 29 height 9
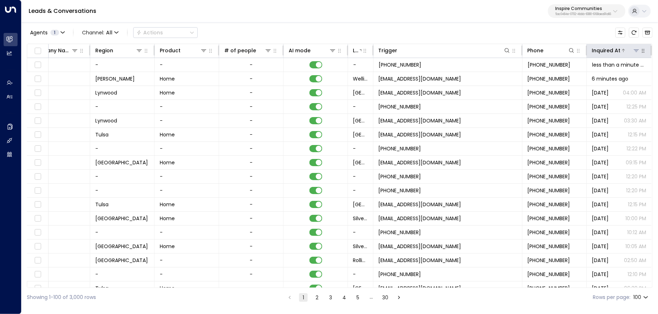
click at [617, 51] on div "Inquired At" at bounding box center [606, 50] width 29 height 9
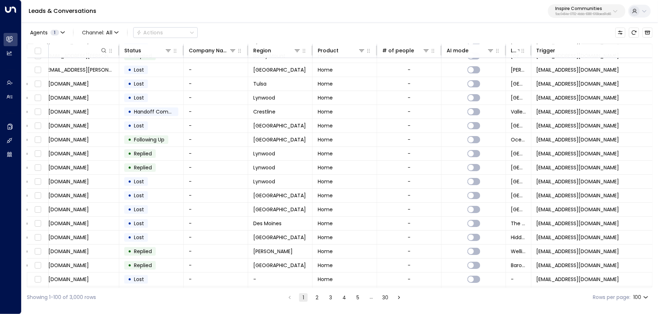
scroll to position [1155, 0]
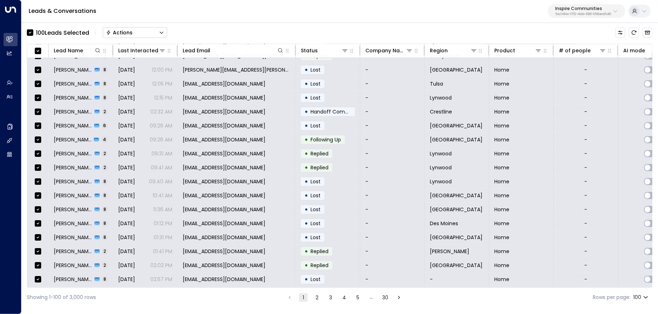
click at [319, 297] on button "2" at bounding box center [317, 297] width 9 height 9
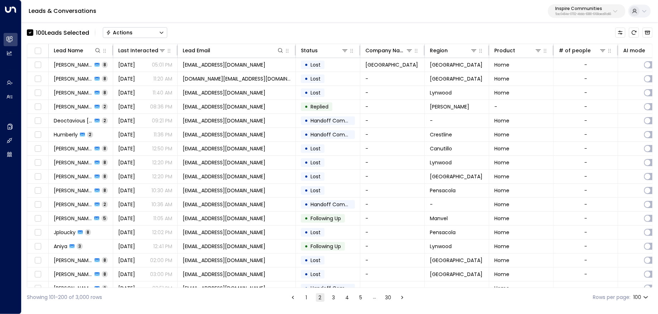
drag, startPoint x: 273, startPoint y: 288, endPoint x: 309, endPoint y: 286, distance: 36.2
click at [308, 287] on div "100 Lead s Selected Actions Lead Name Last Interacted Lead Email Status Company…" at bounding box center [340, 164] width 626 height 286
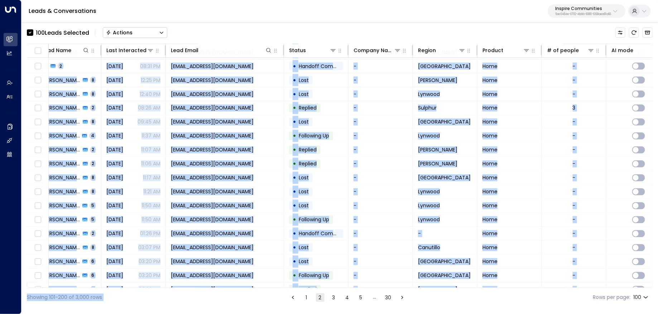
scroll to position [1155, 12]
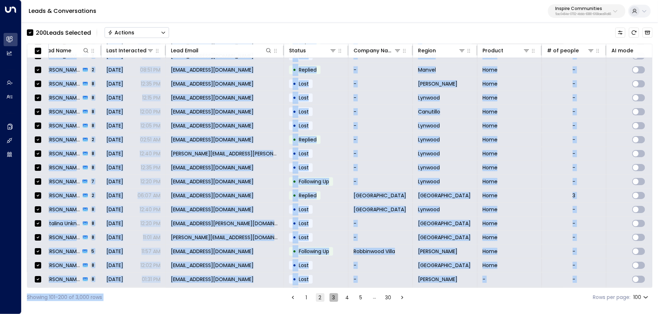
click at [333, 297] on button "3" at bounding box center [334, 297] width 9 height 9
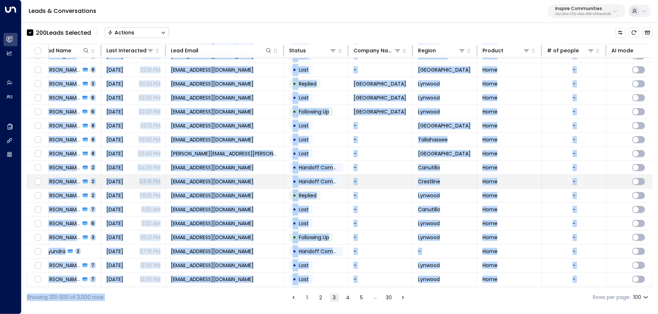
scroll to position [0, 12]
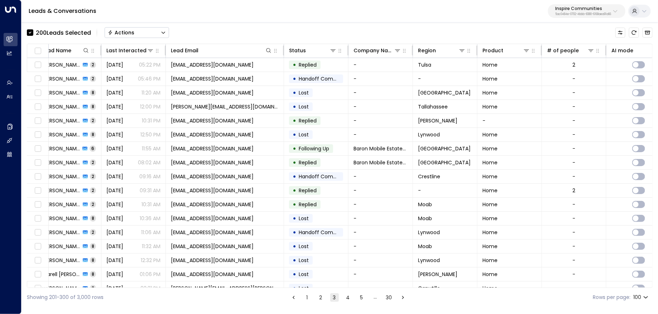
click at [280, 21] on div "Leads & Conversations Inspire Communities 5ac0484e-0702-4bbb-8380-6168aea91a66" at bounding box center [339, 11] width 637 height 23
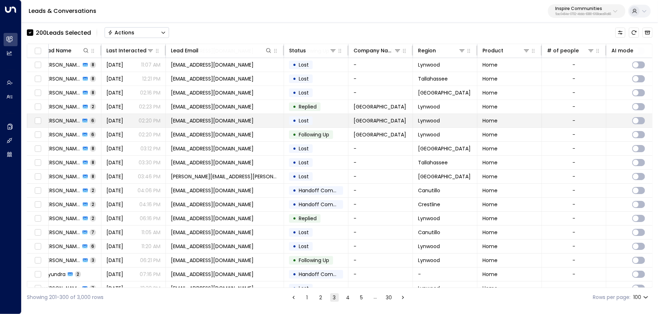
scroll to position [1155, 12]
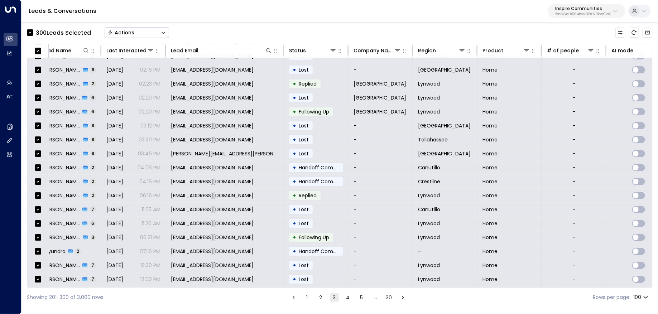
drag, startPoint x: 346, startPoint y: 296, endPoint x: 346, endPoint y: 291, distance: 5.4
click at [346, 296] on button "4" at bounding box center [348, 297] width 9 height 9
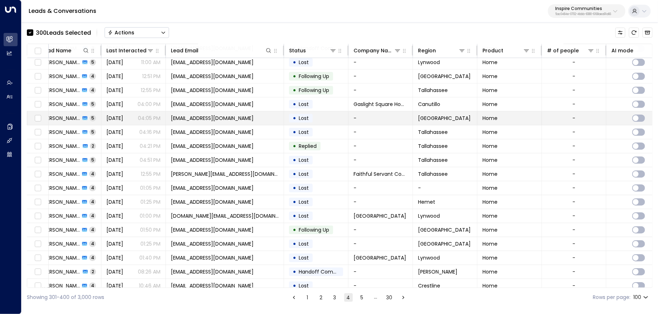
scroll to position [1155, 12]
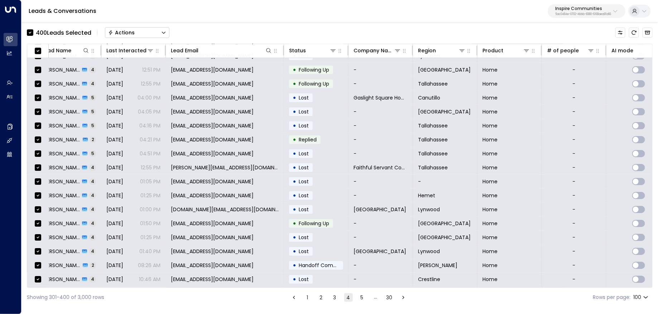
click at [360, 302] on div "Showing 301-400 of 3,000 rows 1 2 3 4 5 … 30 Rows per page: 100 ***" at bounding box center [340, 297] width 626 height 19
click at [359, 300] on button "5" at bounding box center [362, 297] width 9 height 9
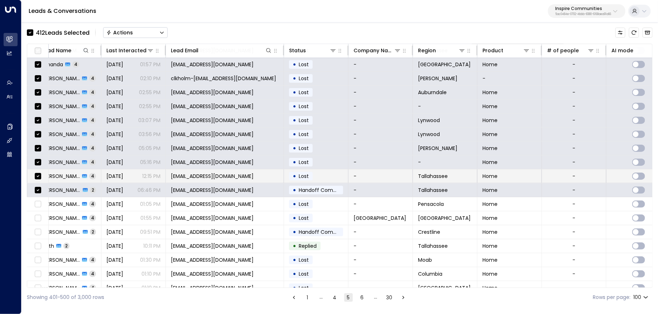
scroll to position [80, 12]
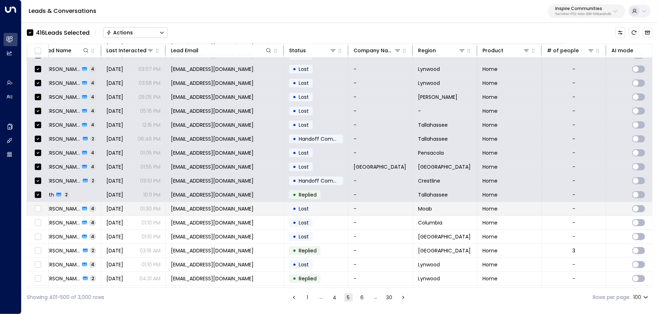
click at [36, 202] on td at bounding box center [37, 209] width 21 height 14
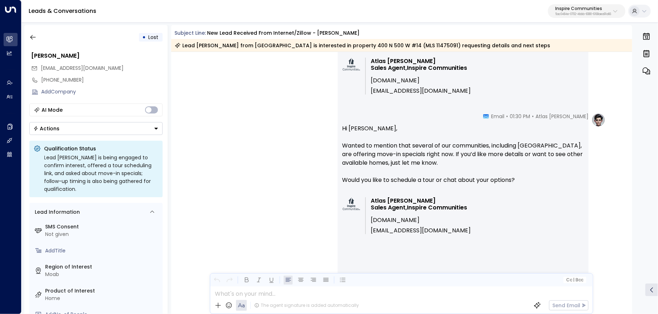
scroll to position [718, 0]
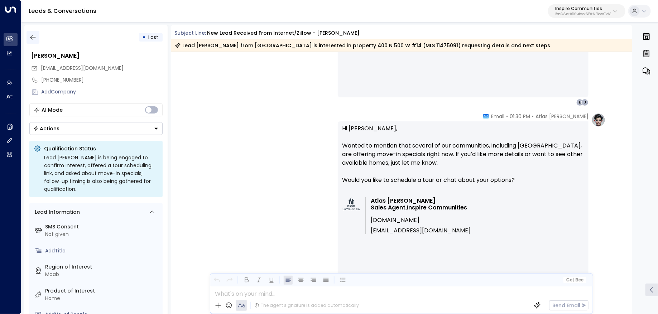
click at [37, 39] on button "button" at bounding box center [33, 37] width 13 height 13
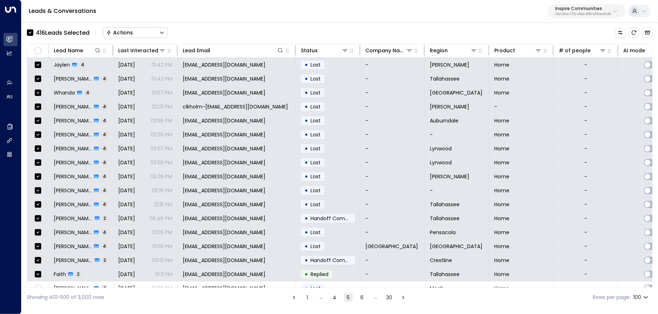
click at [155, 31] on button "Actions" at bounding box center [135, 32] width 64 height 11
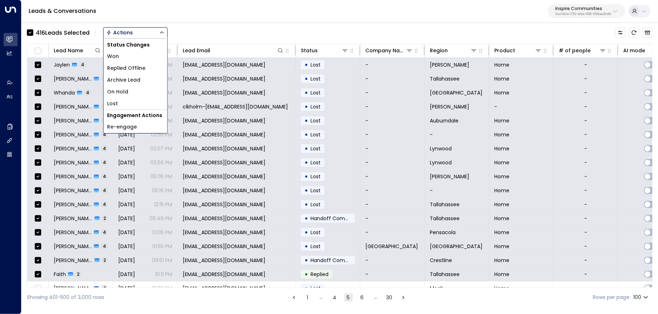
click at [138, 76] on span "Archive Lead" at bounding box center [123, 80] width 33 height 8
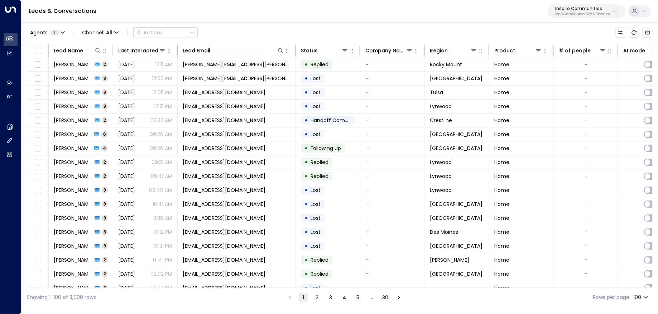
scroll to position [1155, 0]
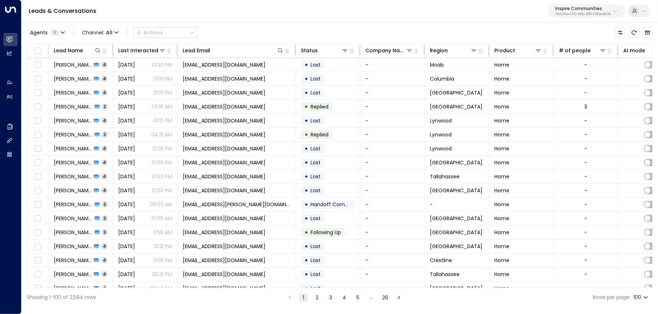
scroll to position [0, 2]
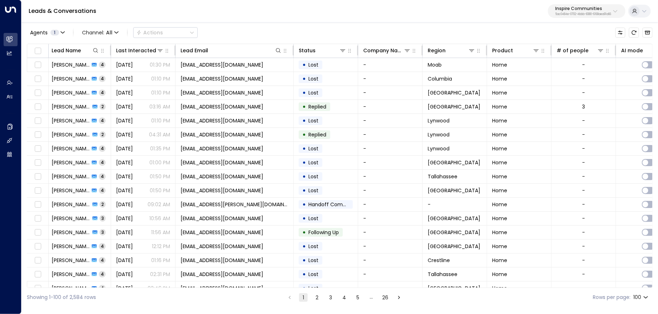
click at [644, 301] on body "Overview Leads & Conversations Leads & Conversations Analytics Analytics Agents…" at bounding box center [329, 153] width 658 height 307
click at [644, 288] on li "50" at bounding box center [642, 287] width 20 height 13
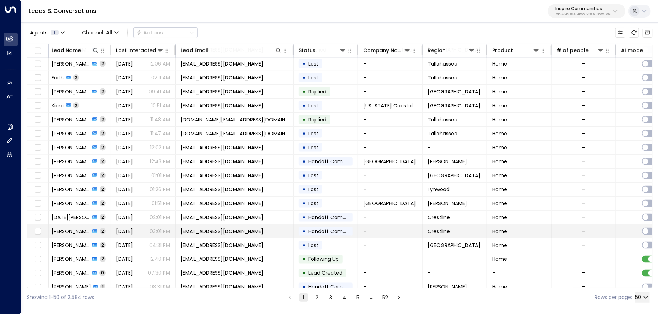
scroll to position [463, 2]
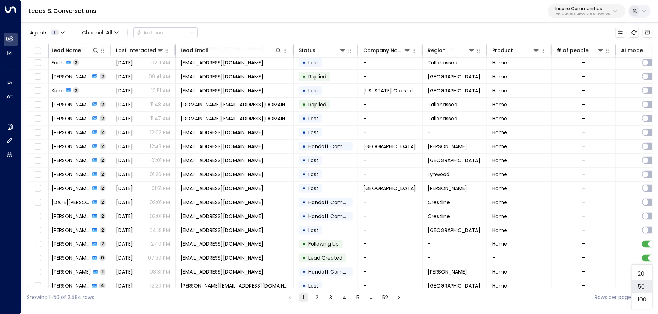
click at [645, 298] on body "Overview Leads & Conversations Leads & Conversations Analytics Analytics Agents…" at bounding box center [329, 153] width 658 height 307
click at [643, 274] on li "20" at bounding box center [642, 274] width 20 height 13
type input "**"
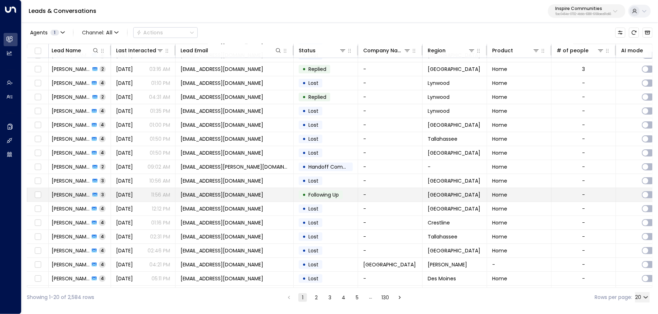
scroll to position [48, 2]
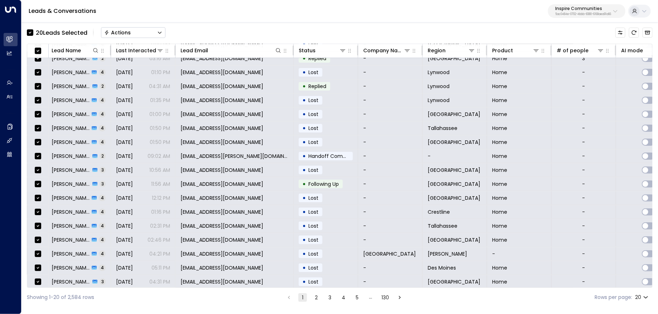
click at [142, 32] on button "Actions" at bounding box center [133, 32] width 64 height 11
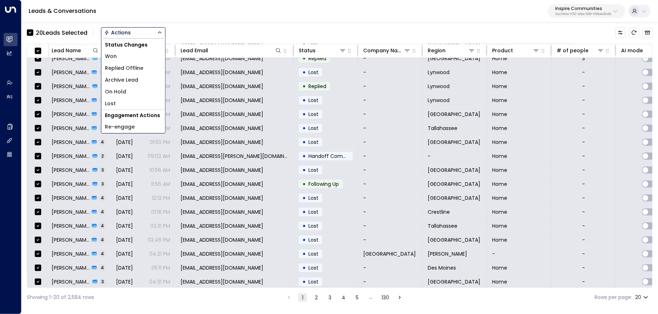
click at [138, 80] on li "Archive Lead" at bounding box center [133, 80] width 64 height 12
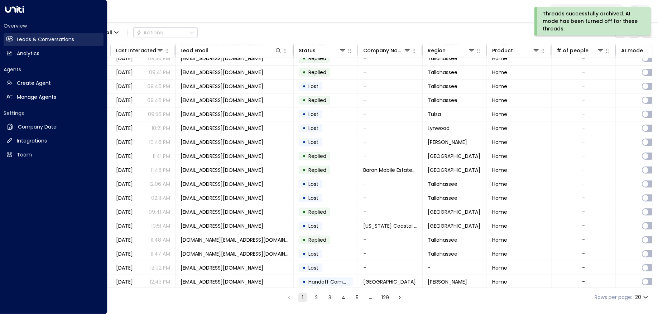
click at [13, 36] on link "Leads & Conversations Leads & Conversations" at bounding box center [54, 39] width 100 height 13
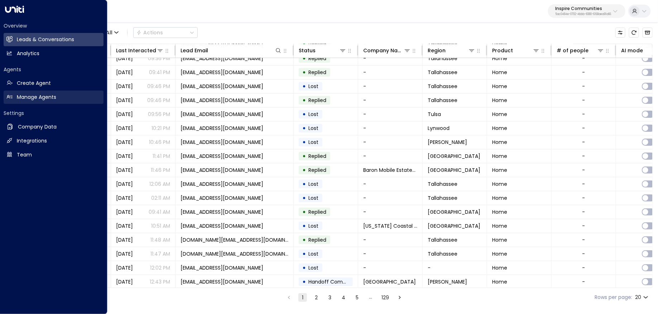
click at [14, 96] on link "Manage Agents Manage Agents" at bounding box center [54, 97] width 100 height 13
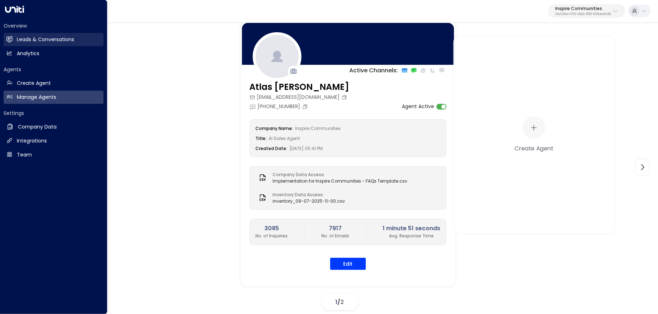
click at [14, 40] on link "Leads & Conversations Leads & Conversations" at bounding box center [54, 39] width 100 height 13
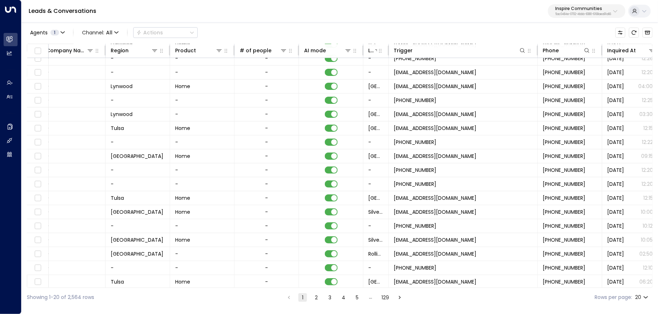
scroll to position [0, 319]
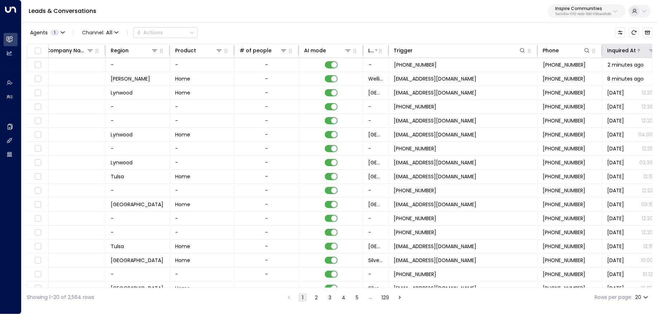
click at [638, 49] on icon at bounding box center [639, 50] width 3 height 3
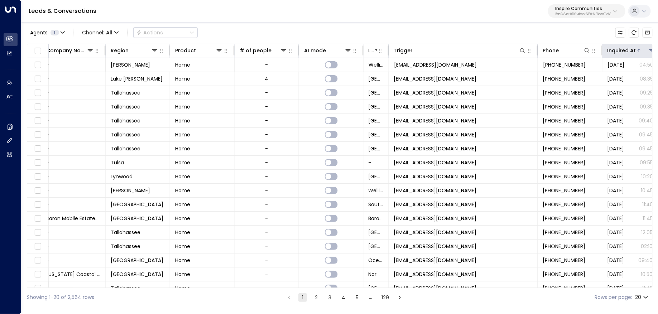
click at [637, 48] on icon at bounding box center [639, 50] width 4 height 4
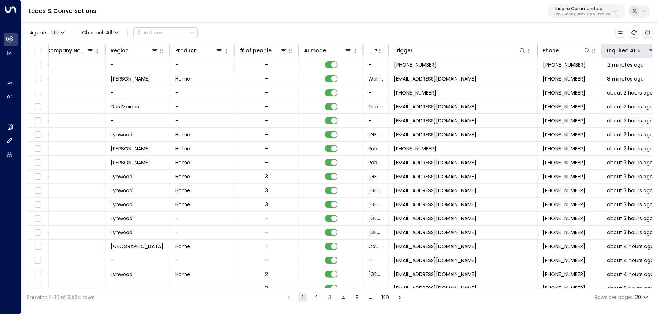
click at [631, 52] on div "Inquired At" at bounding box center [622, 50] width 29 height 9
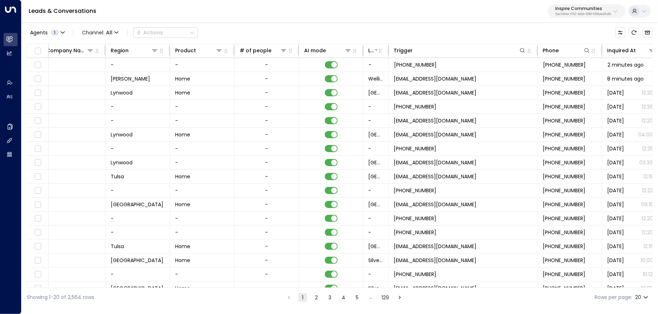
scroll to position [0, 313]
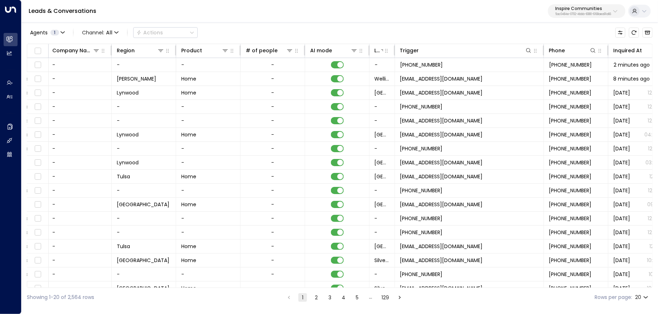
drag, startPoint x: 294, startPoint y: 288, endPoint x: 225, endPoint y: 290, distance: 69.9
click at [225, 290] on div "Showing 1-20 of 2,564 rows 1 2 3 4 5 … 129 Rows per page: 20 **" at bounding box center [340, 297] width 626 height 19
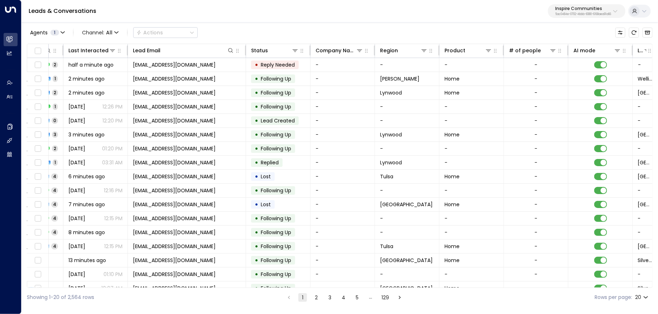
scroll to position [0, 0]
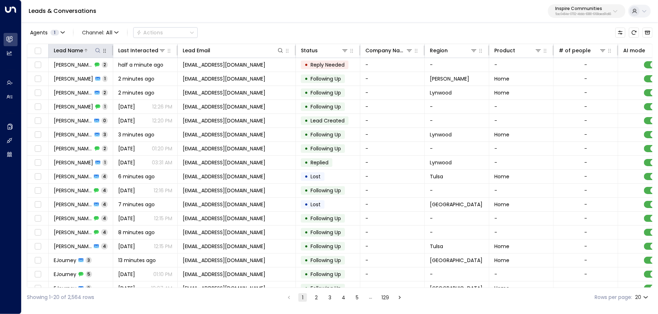
click at [98, 48] on icon at bounding box center [98, 51] width 6 height 6
type input "*****"
click at [253, 27] on div "Agents 1 Channel: All Actions" at bounding box center [340, 32] width 626 height 15
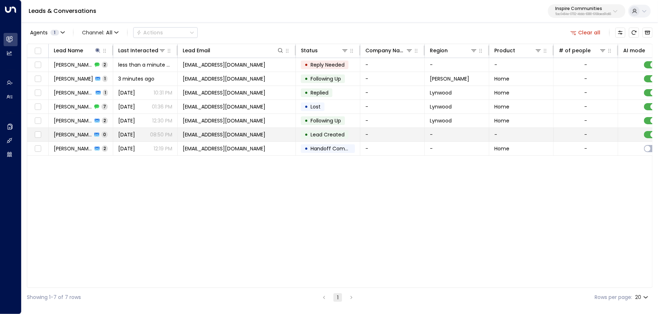
drag, startPoint x: 269, startPoint y: 133, endPoint x: 179, endPoint y: 133, distance: 89.6
click at [179, 133] on td "thompson_erica69@yahoo.com" at bounding box center [237, 135] width 118 height 14
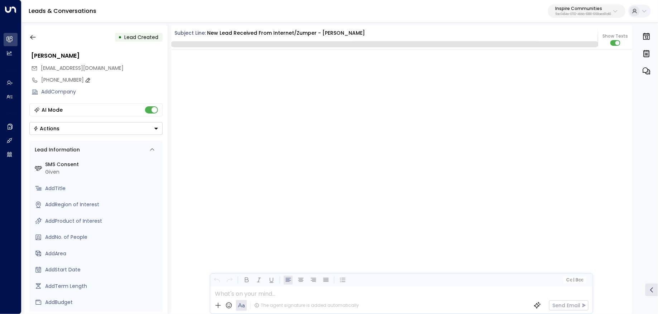
scroll to position [427, 0]
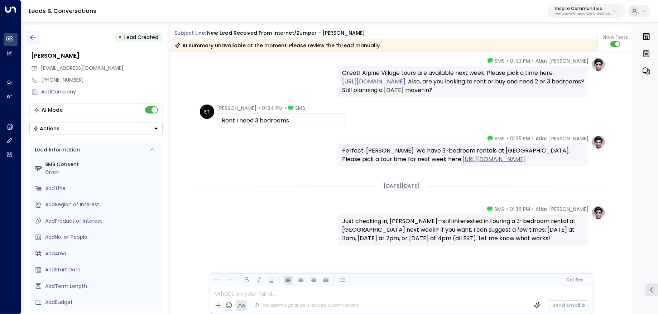
click at [33, 34] on icon "button" at bounding box center [32, 37] width 7 height 7
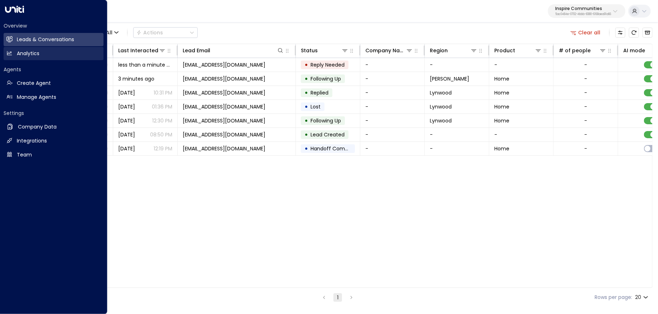
click at [7, 48] on link "Analytics Analytics" at bounding box center [54, 53] width 100 height 13
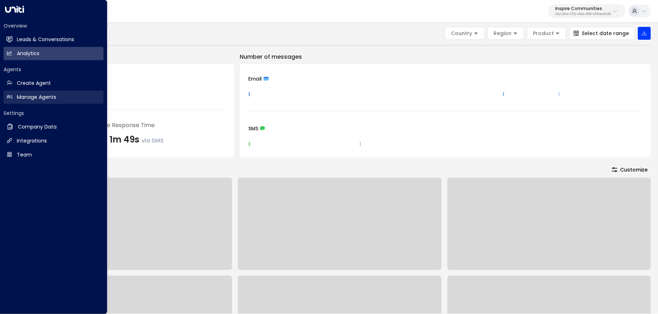
click at [57, 96] on link "Manage Agents Manage Agents" at bounding box center [54, 97] width 100 height 13
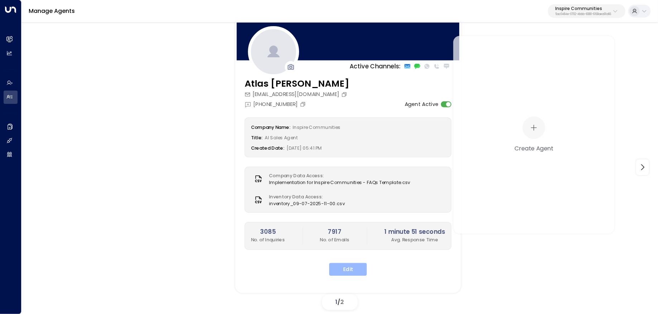
click at [344, 268] on button "Edit" at bounding box center [348, 269] width 38 height 13
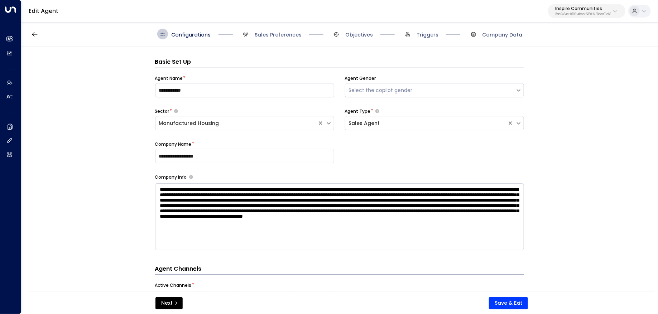
scroll to position [11, 0]
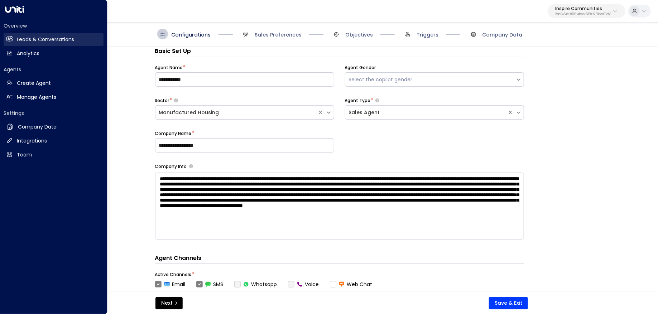
click at [6, 38] on icon at bounding box center [9, 39] width 6 height 5
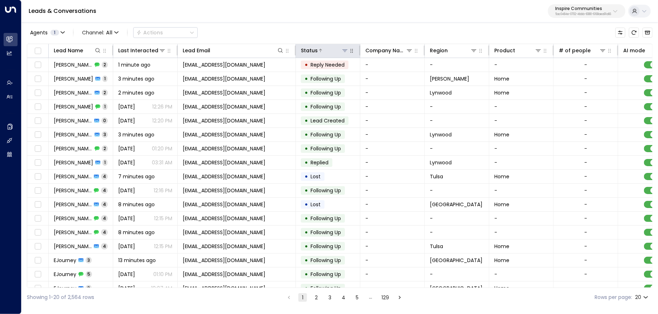
click at [343, 53] on icon at bounding box center [345, 51] width 6 height 6
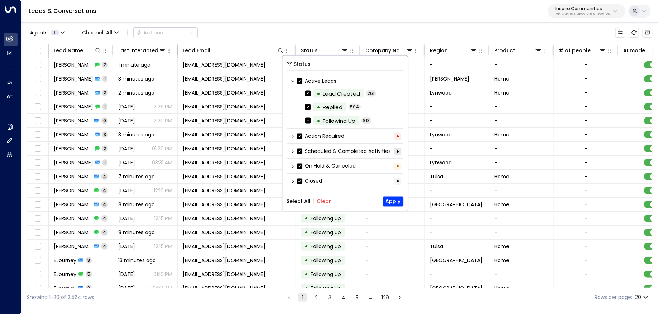
scroll to position [1, 0]
click at [324, 202] on button "Clear" at bounding box center [324, 202] width 14 height 6
click at [292, 181] on icon at bounding box center [293, 180] width 2 height 3
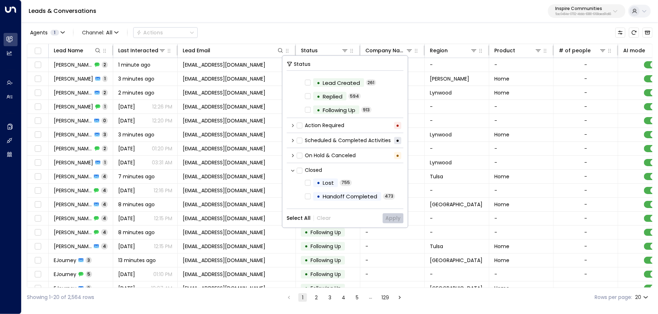
scroll to position [23, 0]
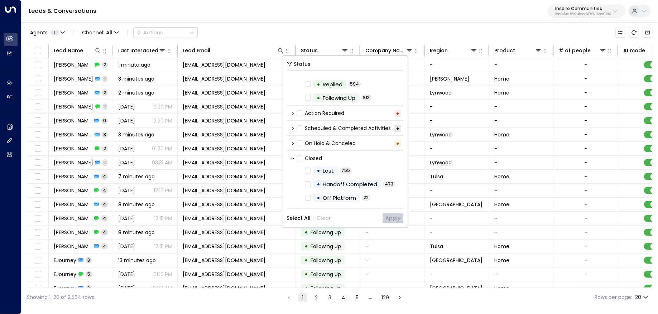
click at [318, 125] on label "Scheduled & Completed Activities" at bounding box center [344, 129] width 94 height 8
click at [294, 127] on icon at bounding box center [293, 128] width 4 height 4
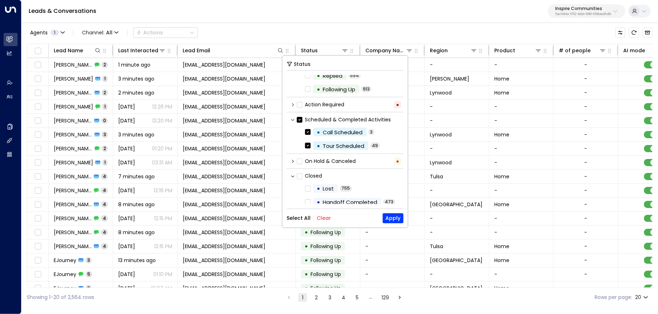
scroll to position [32, 0]
click at [342, 116] on label "Scheduled & Completed Activities" at bounding box center [344, 120] width 94 height 8
click at [355, 147] on div "Tour Scheduled" at bounding box center [344, 145] width 42 height 8
click at [394, 219] on button "Apply" at bounding box center [393, 219] width 21 height 10
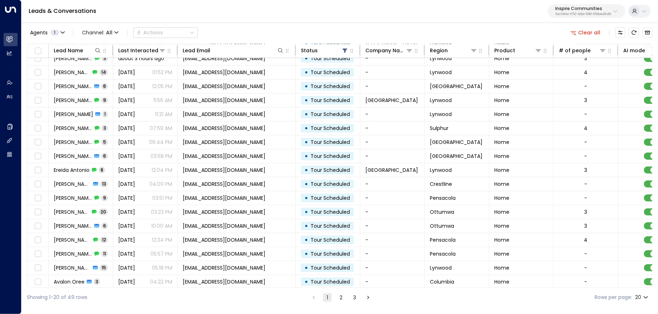
scroll to position [48, 336]
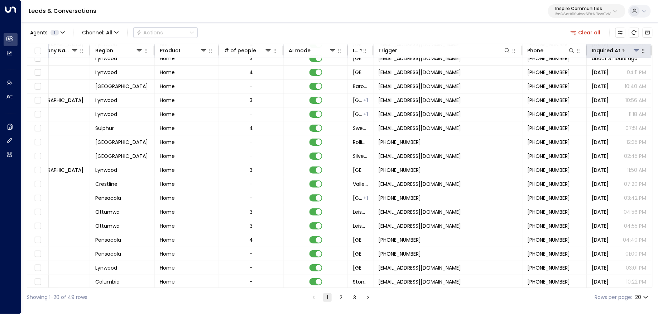
click at [613, 53] on div "Inquired At" at bounding box center [606, 50] width 29 height 9
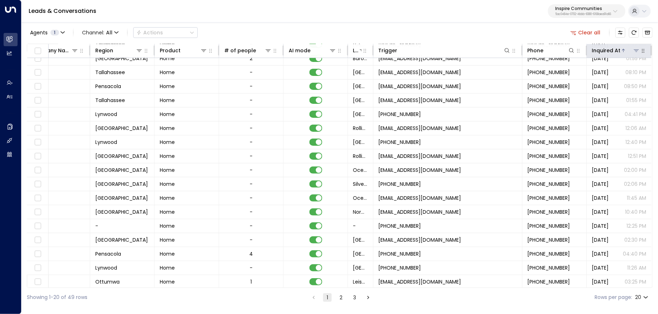
click at [617, 52] on div "Inquired At" at bounding box center [606, 50] width 29 height 9
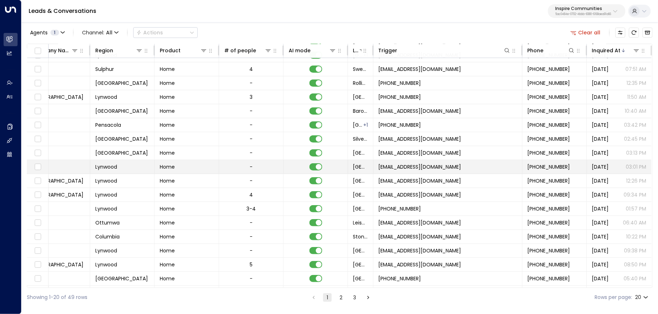
scroll to position [48, 336]
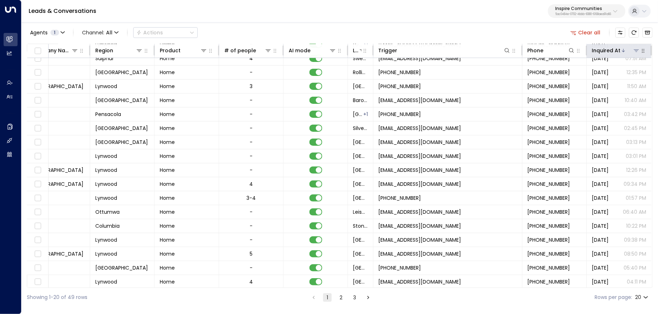
click at [603, 50] on div "Inquired At" at bounding box center [606, 50] width 29 height 9
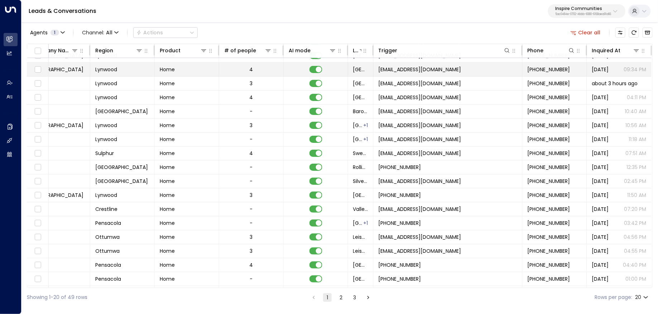
scroll to position [0, 336]
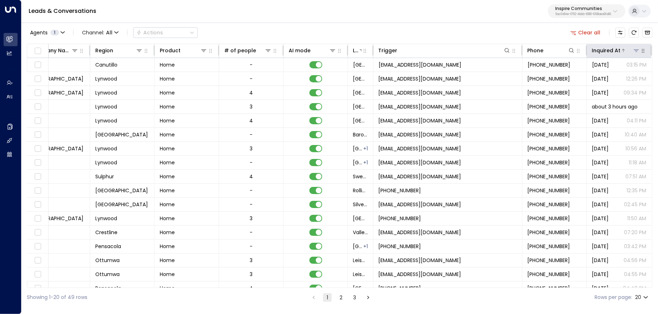
click at [615, 53] on div "Inquired At" at bounding box center [606, 50] width 29 height 9
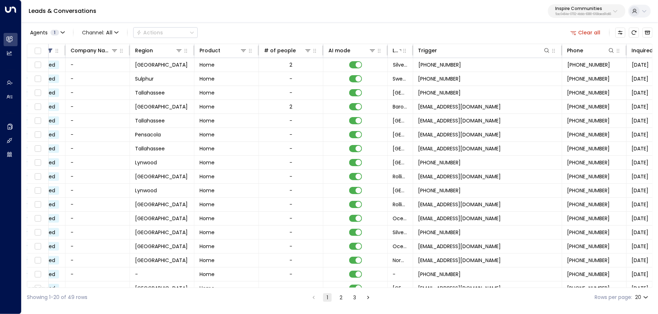
scroll to position [0, 336]
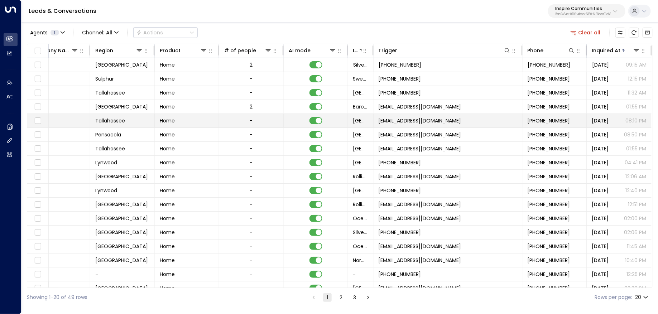
click at [609, 121] on span "Aug 17, 2025" at bounding box center [600, 120] width 17 height 7
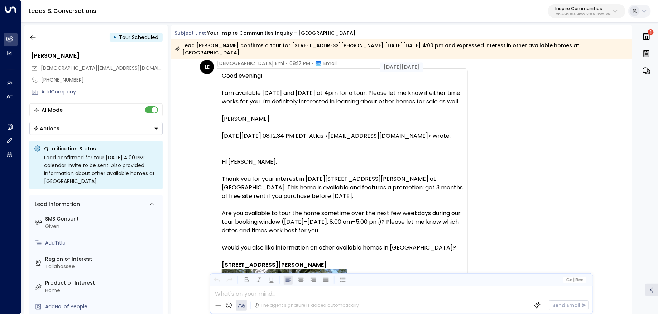
scroll to position [675, 0]
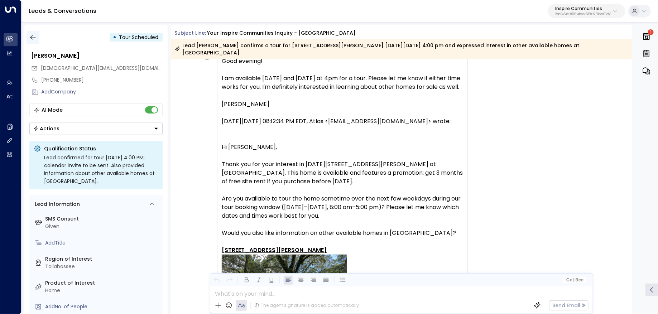
click at [27, 35] on button "button" at bounding box center [33, 37] width 13 height 13
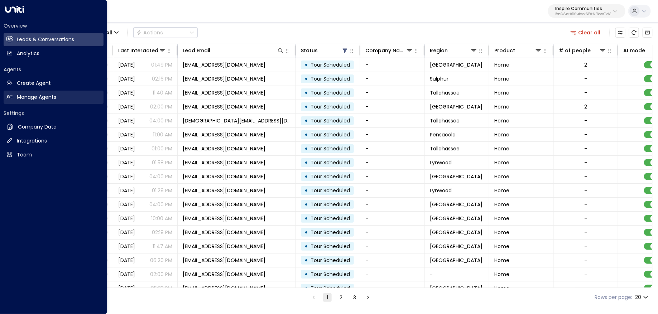
click at [39, 96] on h2 "Manage Agents" at bounding box center [36, 98] width 39 height 8
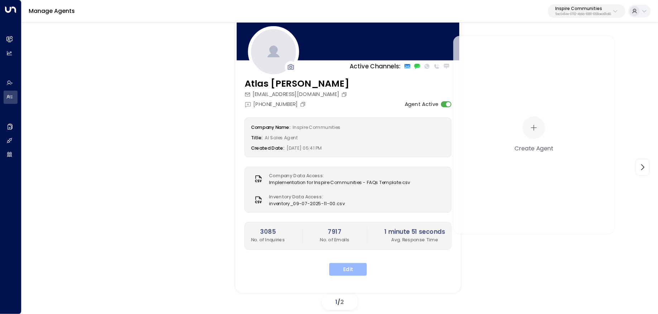
click at [366, 269] on button "Edit" at bounding box center [348, 269] width 38 height 13
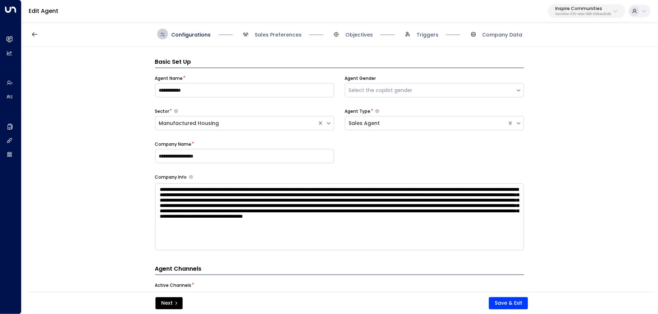
scroll to position [11, 0]
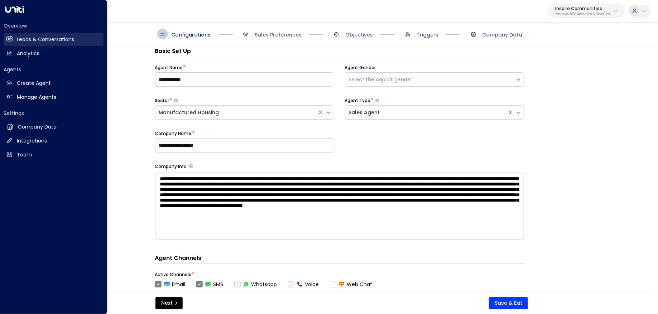
click at [15, 36] on link "Leads & Conversations Leads & Conversations" at bounding box center [54, 39] width 100 height 13
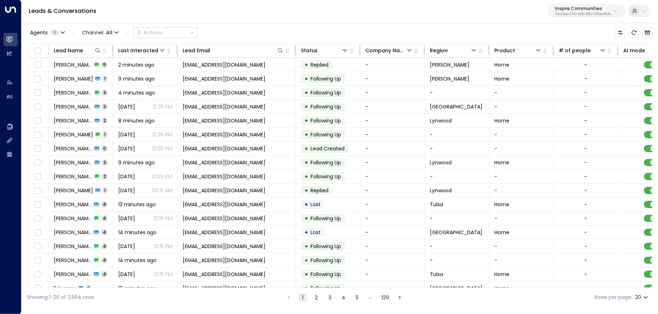
click at [649, 32] on icon "Archived Leads" at bounding box center [647, 33] width 5 height 4
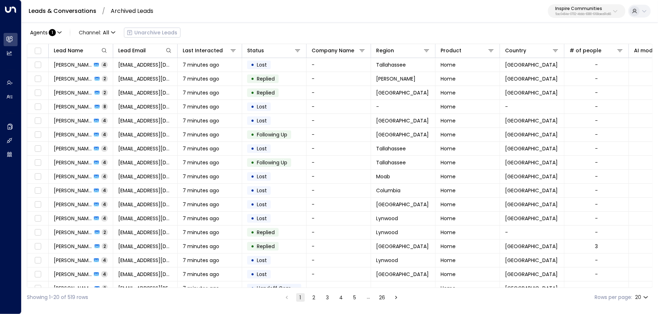
scroll to position [48, 0]
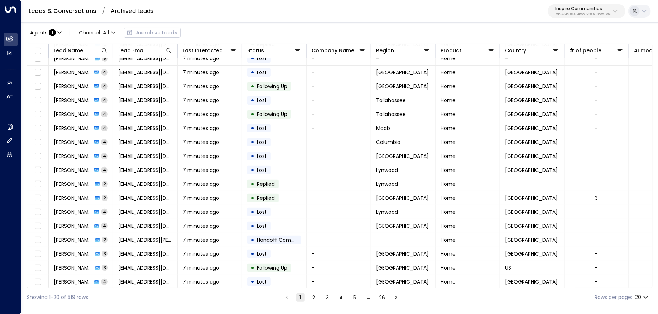
click at [356, 293] on li "5" at bounding box center [354, 297] width 9 height 9
click at [382, 298] on button "26" at bounding box center [382, 297] width 9 height 9
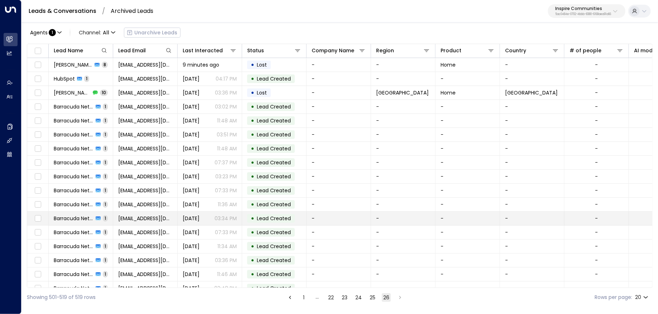
scroll to position [34, 0]
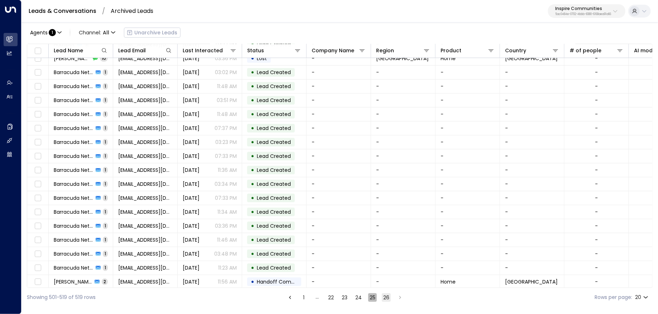
click at [369, 295] on button "25" at bounding box center [372, 297] width 9 height 9
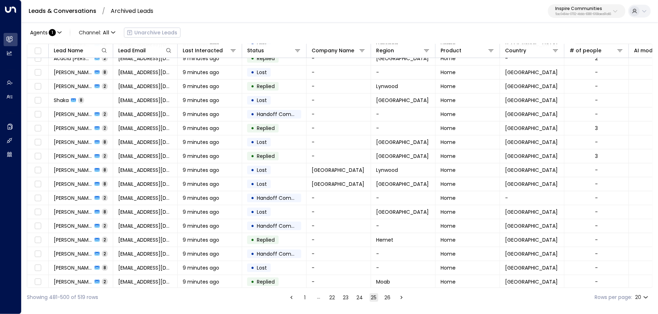
scroll to position [35, 0]
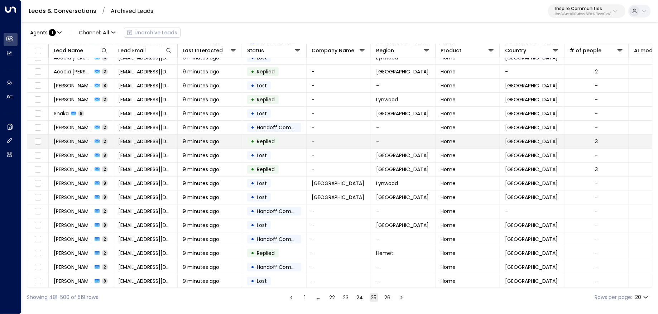
click at [125, 135] on td "courtneycopeland381@gmail.com" at bounding box center [145, 142] width 64 height 14
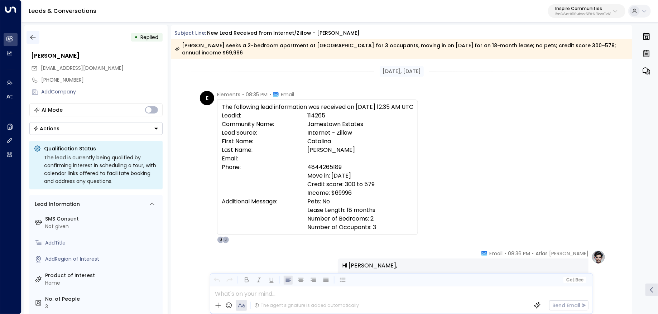
click at [30, 36] on icon "button" at bounding box center [32, 37] width 7 height 7
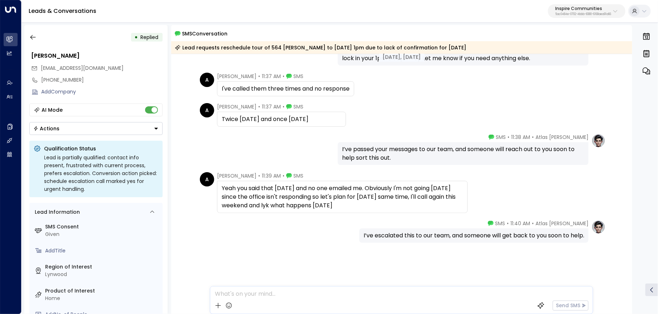
scroll to position [0, 0]
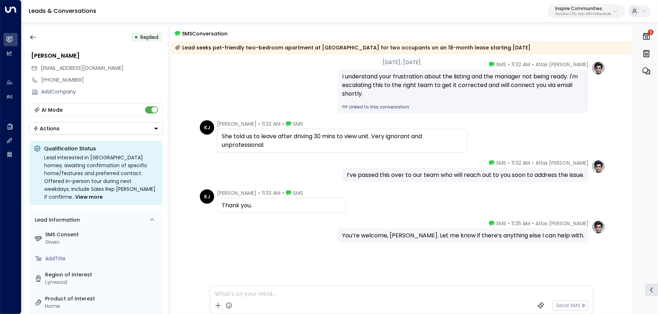
scroll to position [546, 0]
click at [369, 105] on link "Linked to this conversation" at bounding box center [463, 107] width 242 height 6
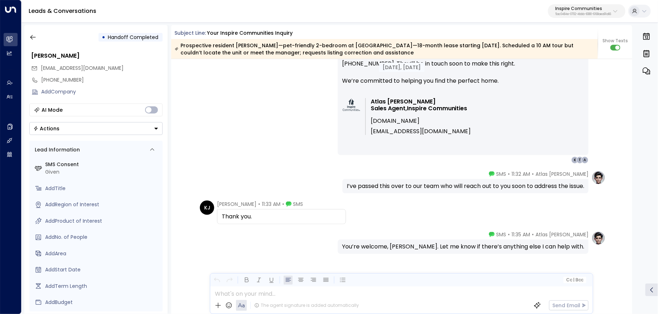
scroll to position [1378, 0]
